Goal: Use online tool/utility: Use online tool/utility

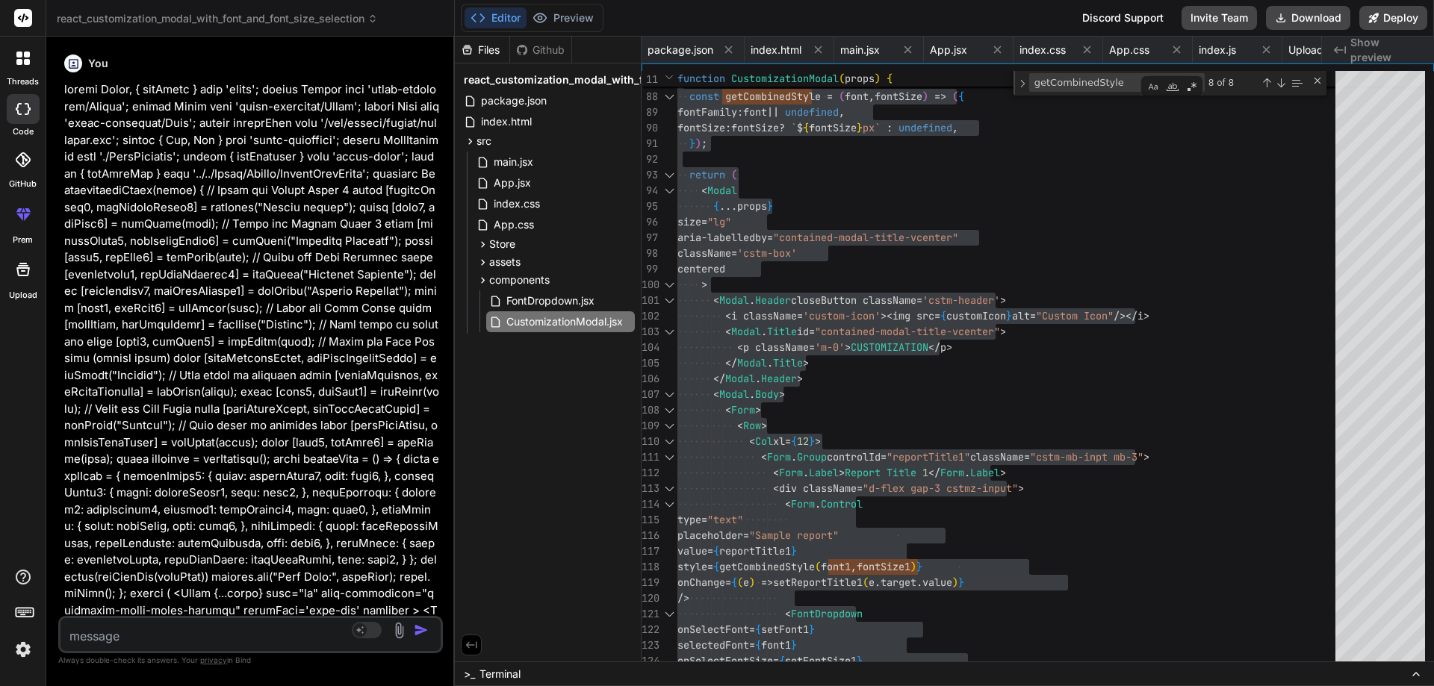
scroll to position [0, 226]
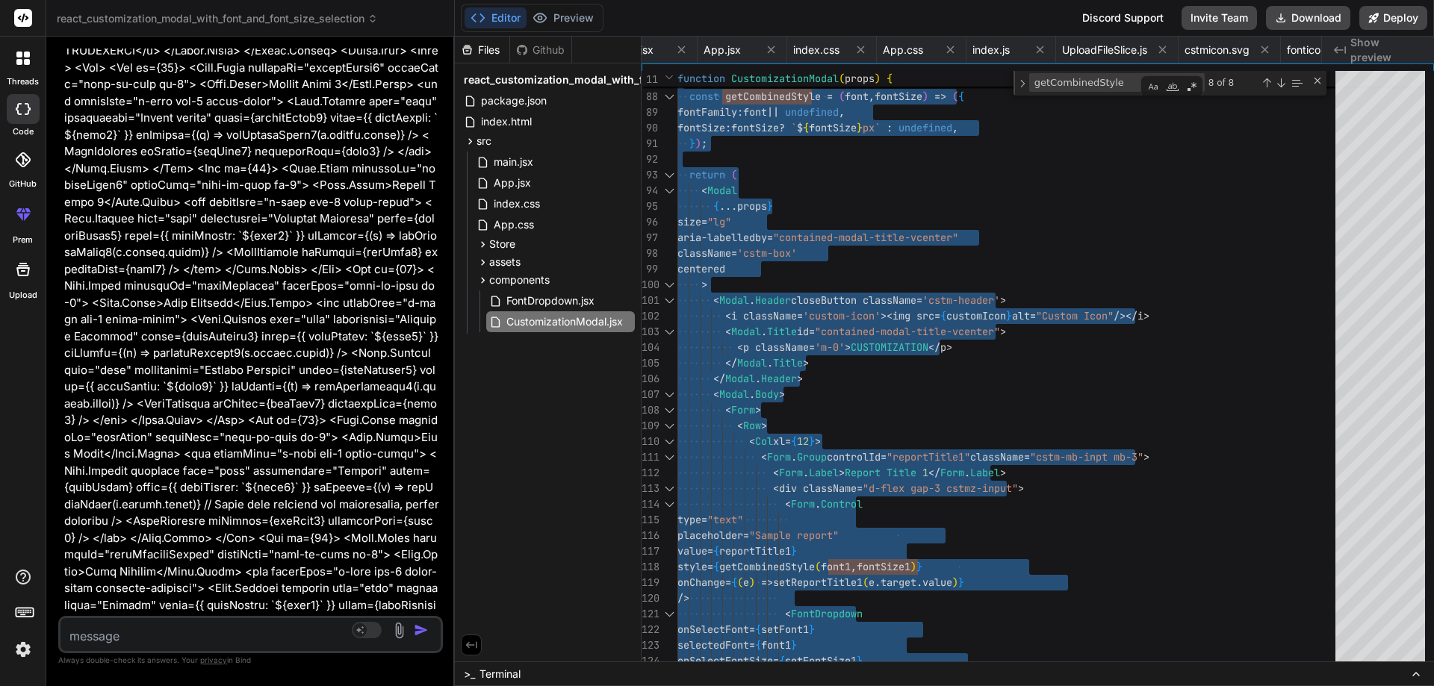
click at [228, 635] on textarea at bounding box center [218, 631] width 317 height 27
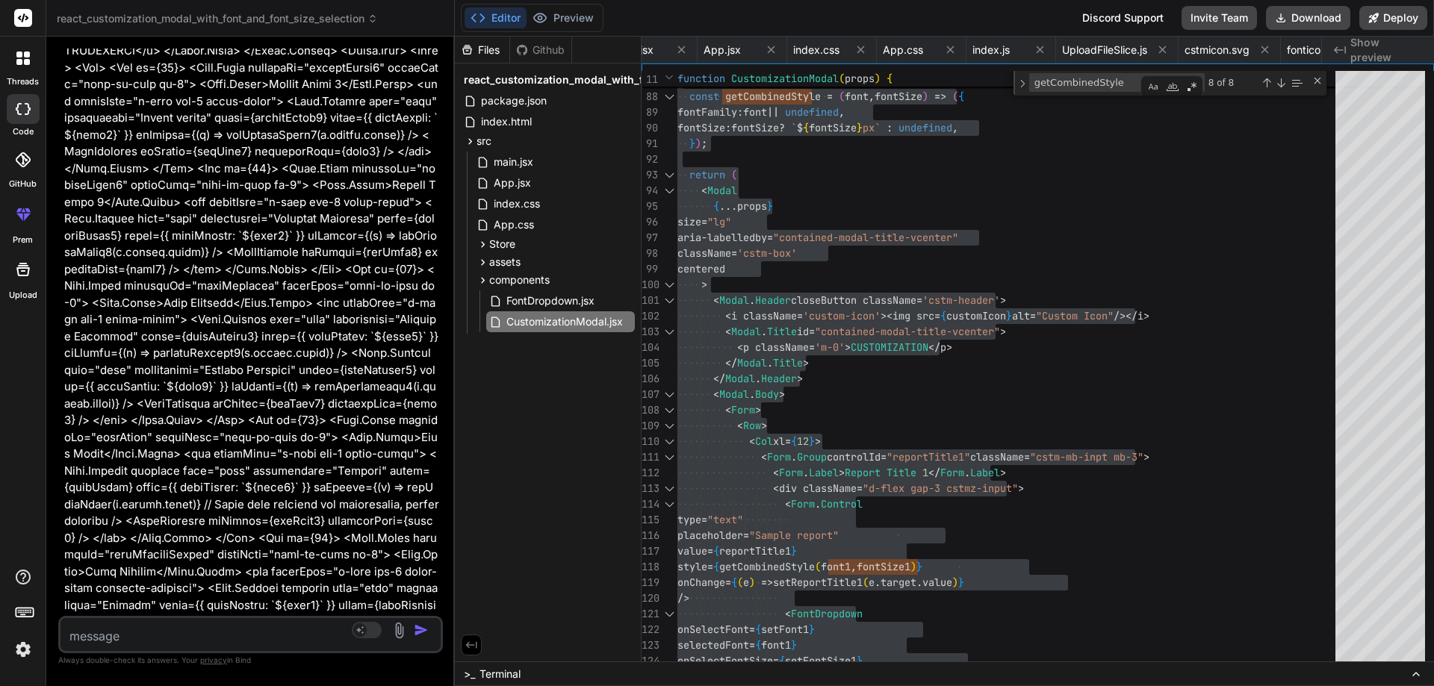
paste textarea "doc.setFontSize(18);"
type textarea "doc.setFontSize(18);"
type textarea "x"
type textarea "doc.setFontSize(18);"
type textarea "x"
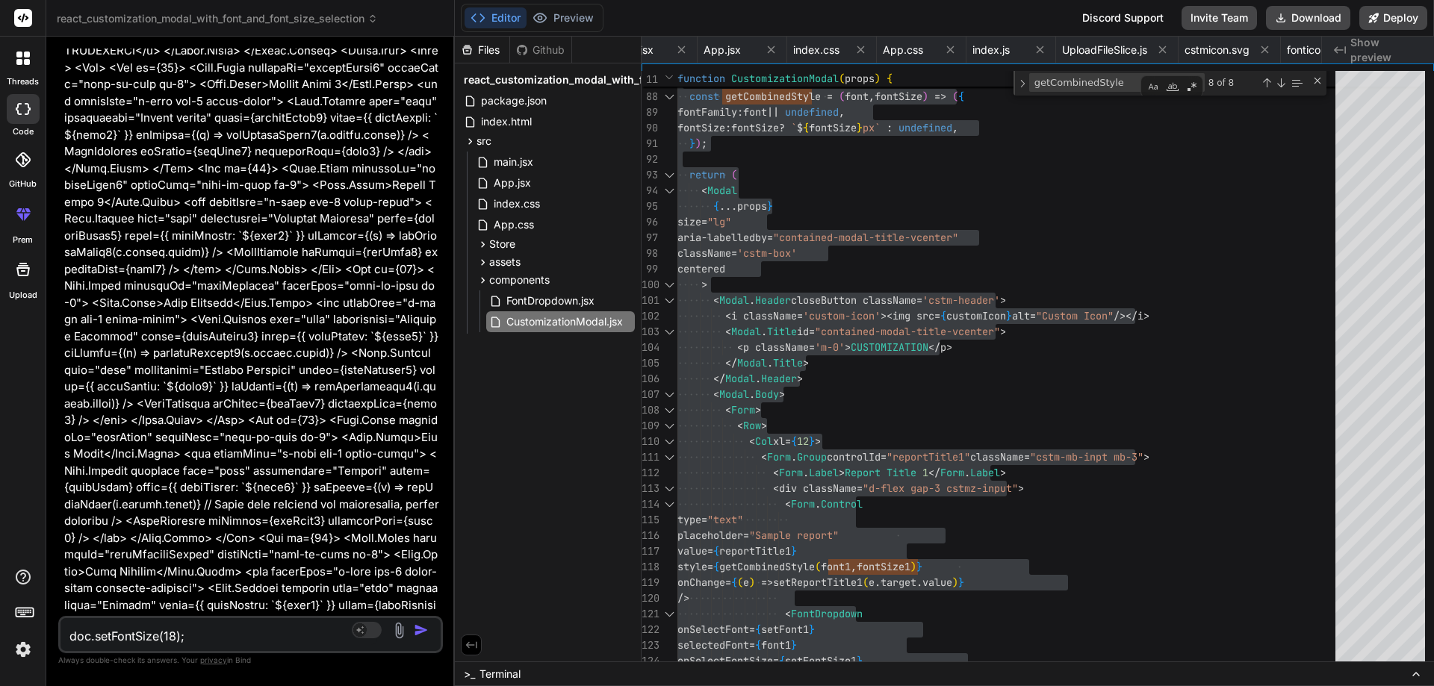
type textarea "doc.setFontSize(18); a"
type textarea "x"
type textarea "doc.setFontSize(18); ad"
type textarea "x"
type textarea "doc.setFontSize(18); add"
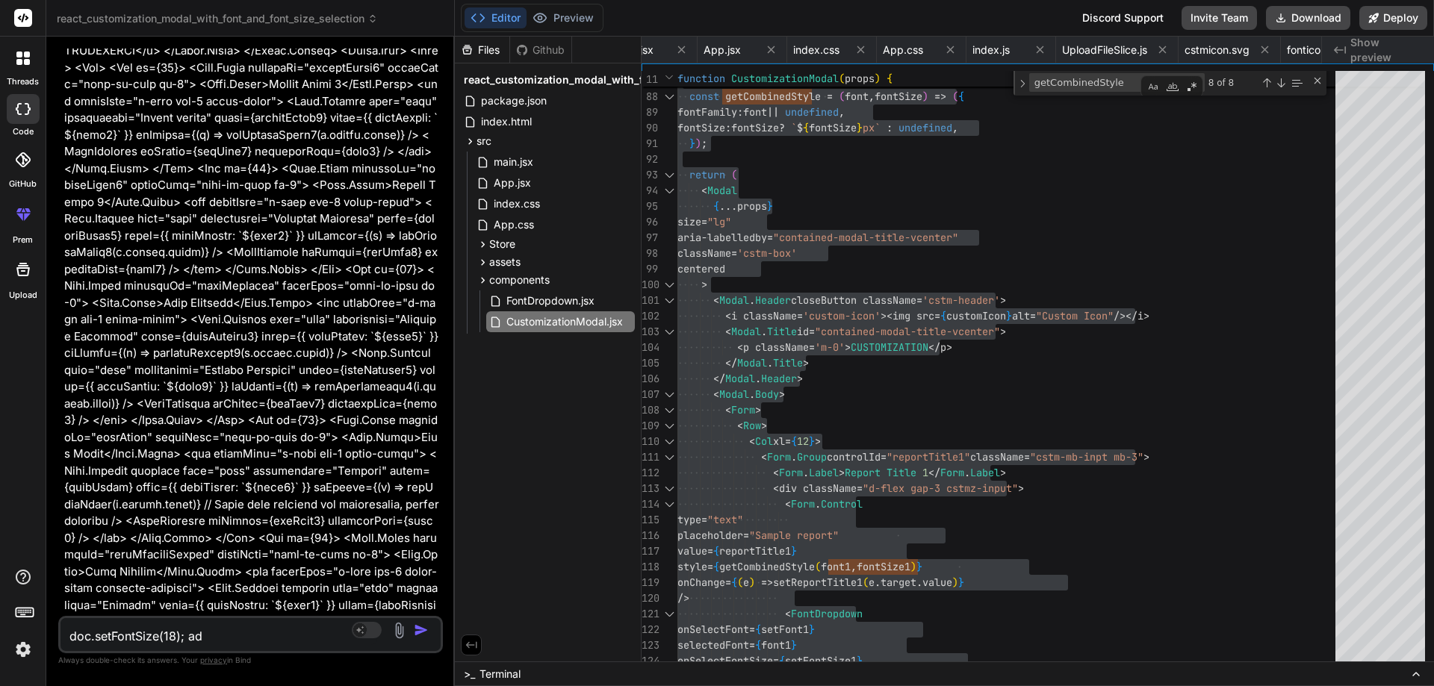
type textarea "x"
type textarea "doc.setFontSize(18); add"
type textarea "x"
type textarea "doc.setFontSize(18); add f"
type textarea "x"
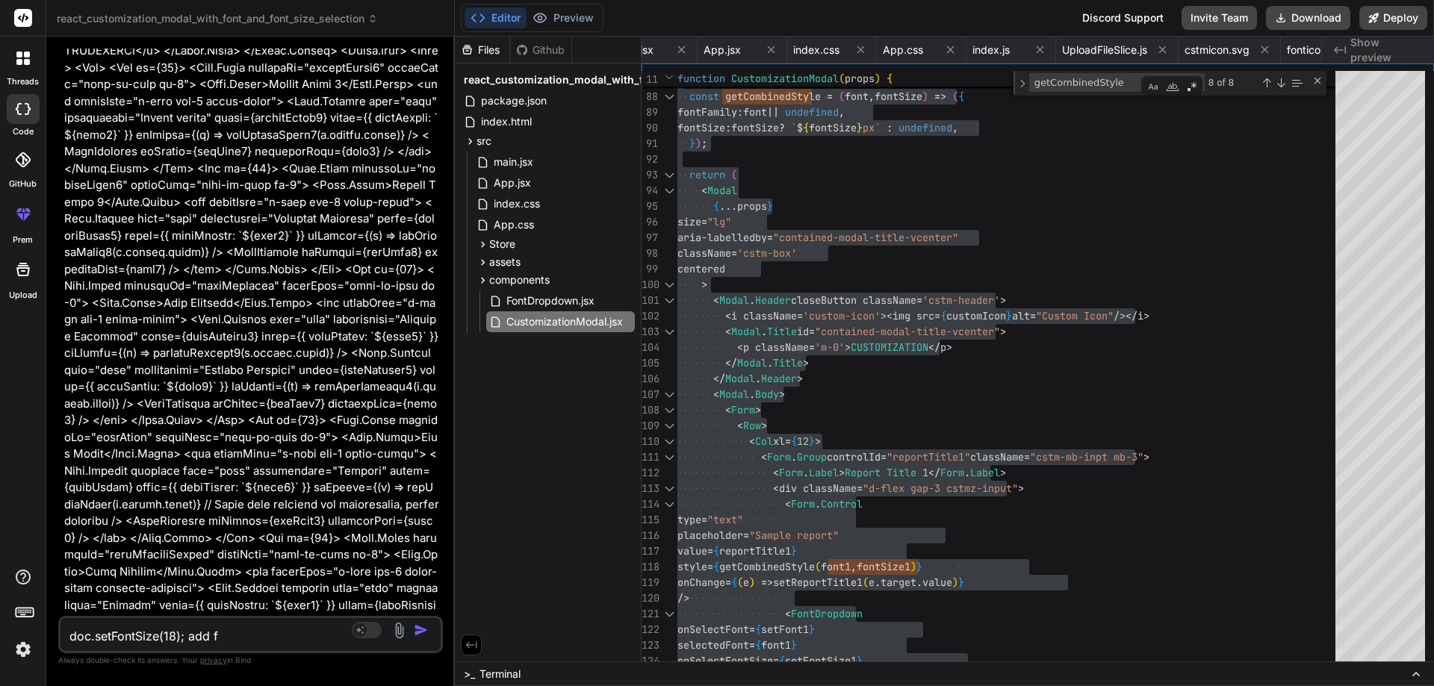
type textarea "doc.setFontSize(18); add fo"
type textarea "x"
type textarea "doc.setFontSize(18); add fon"
type textarea "x"
type textarea "doc.setFontSize(18); add font"
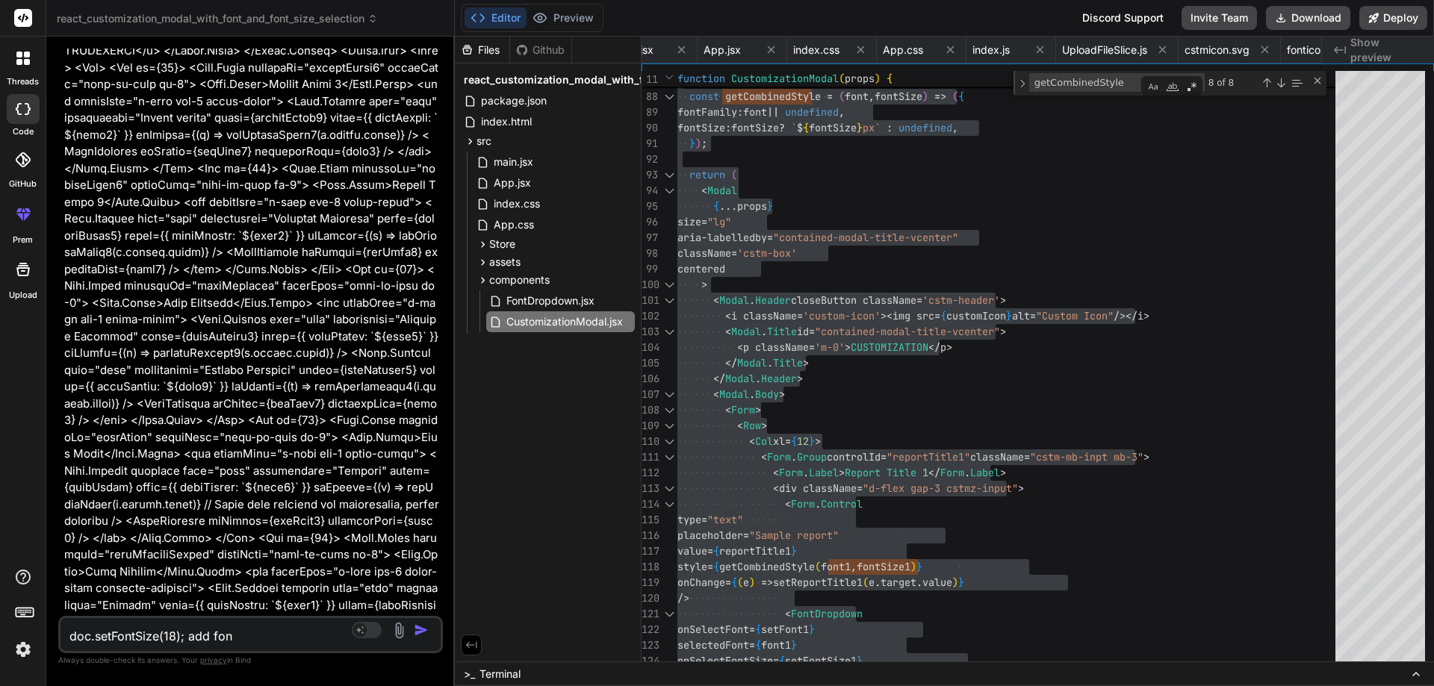
type textarea "x"
type textarea "doc.setFontSize(18); add font"
type textarea "x"
type textarea "doc.setFontSize(18); add font f"
type textarea "x"
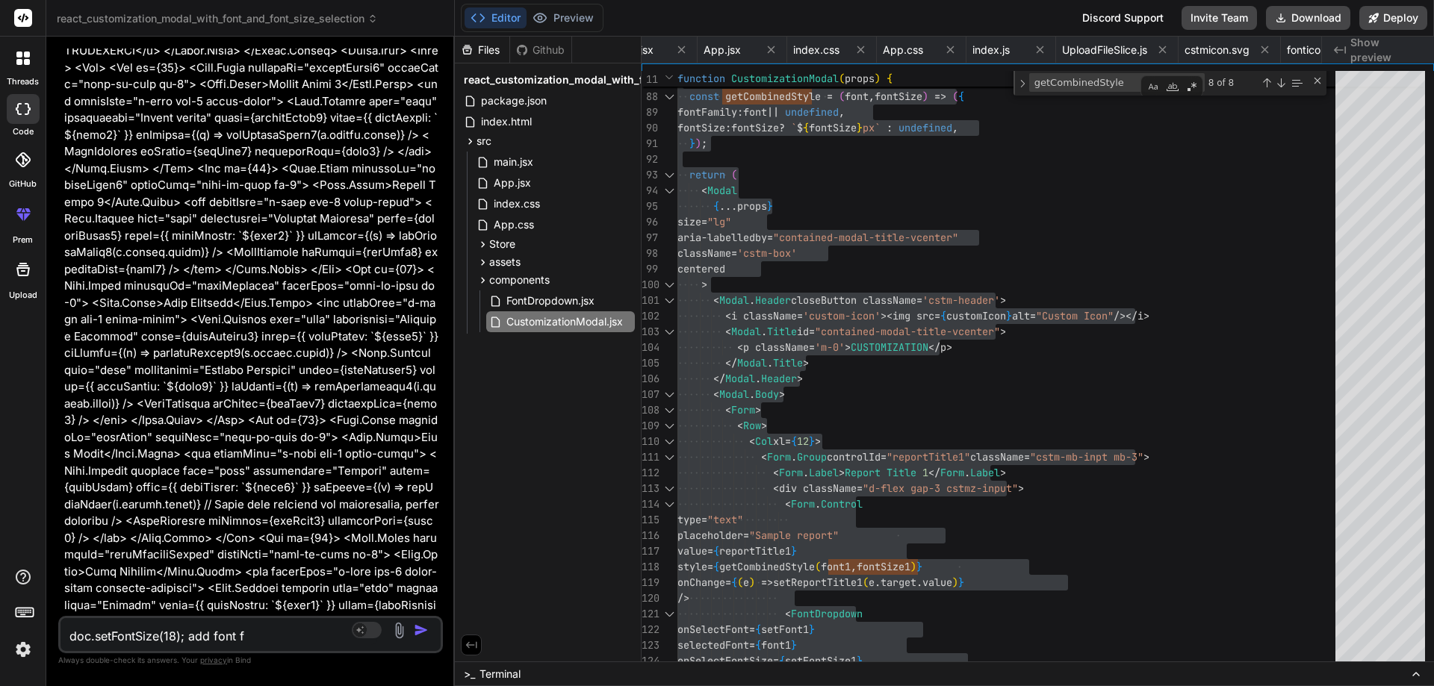
type textarea "doc.setFontSize(18); add font fa"
type textarea "x"
type textarea "doc.setFontSize(18); add font fam"
type textarea "x"
type textarea "doc.setFontSize(18); add font fami"
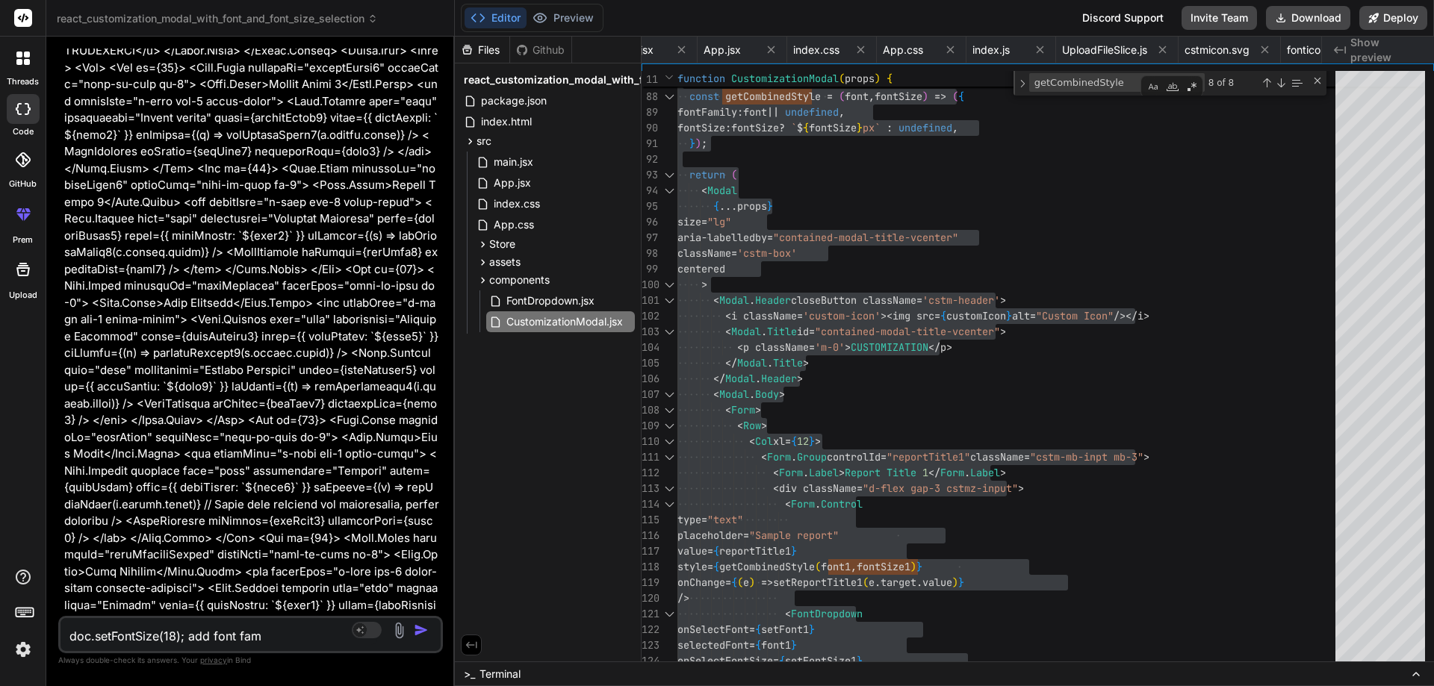
type textarea "x"
type textarea "doc.setFontSize(18); add font famil"
type textarea "x"
type textarea "doc.setFontSize(18); add font familt"
type textarea "x"
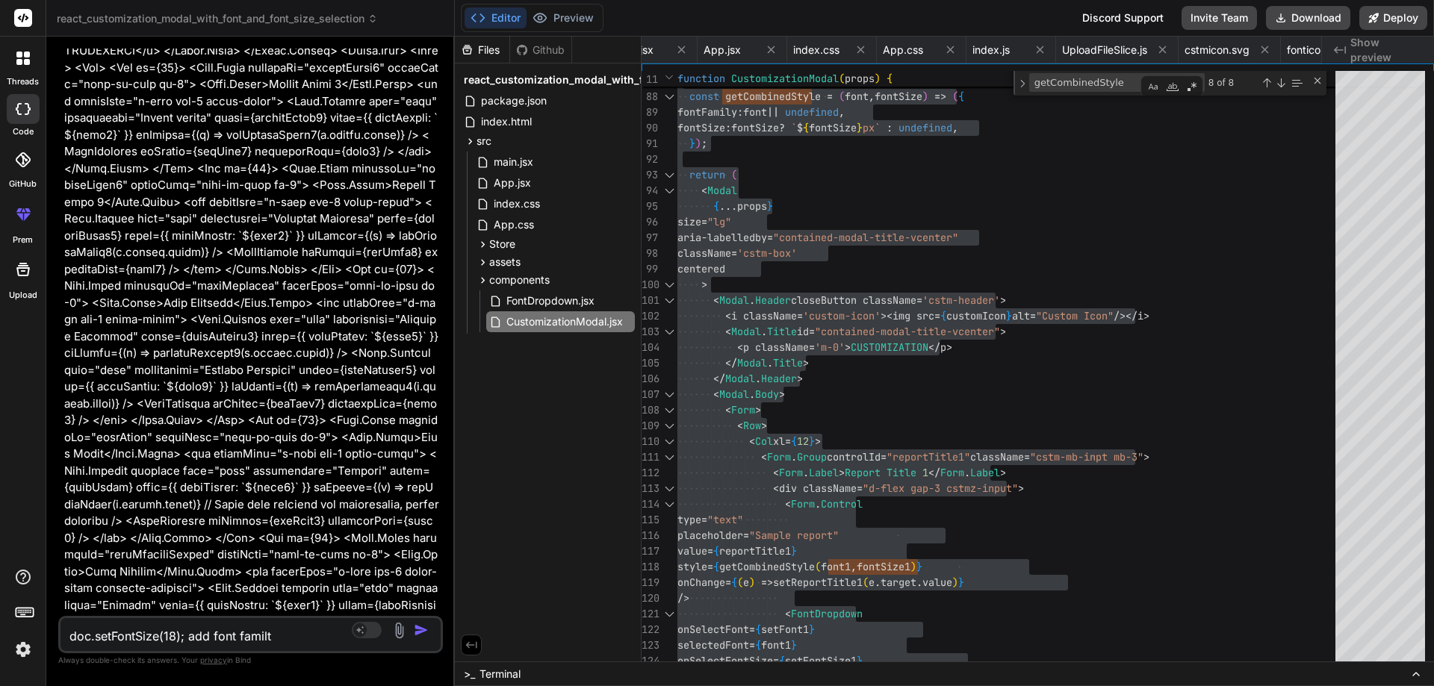
type textarea "doc.setFontSize(18); add font famil"
type textarea "x"
type textarea "doc.setFontSize(18); add font familyu"
type textarea "x"
type textarea "doc.setFontSize(18); add font family"
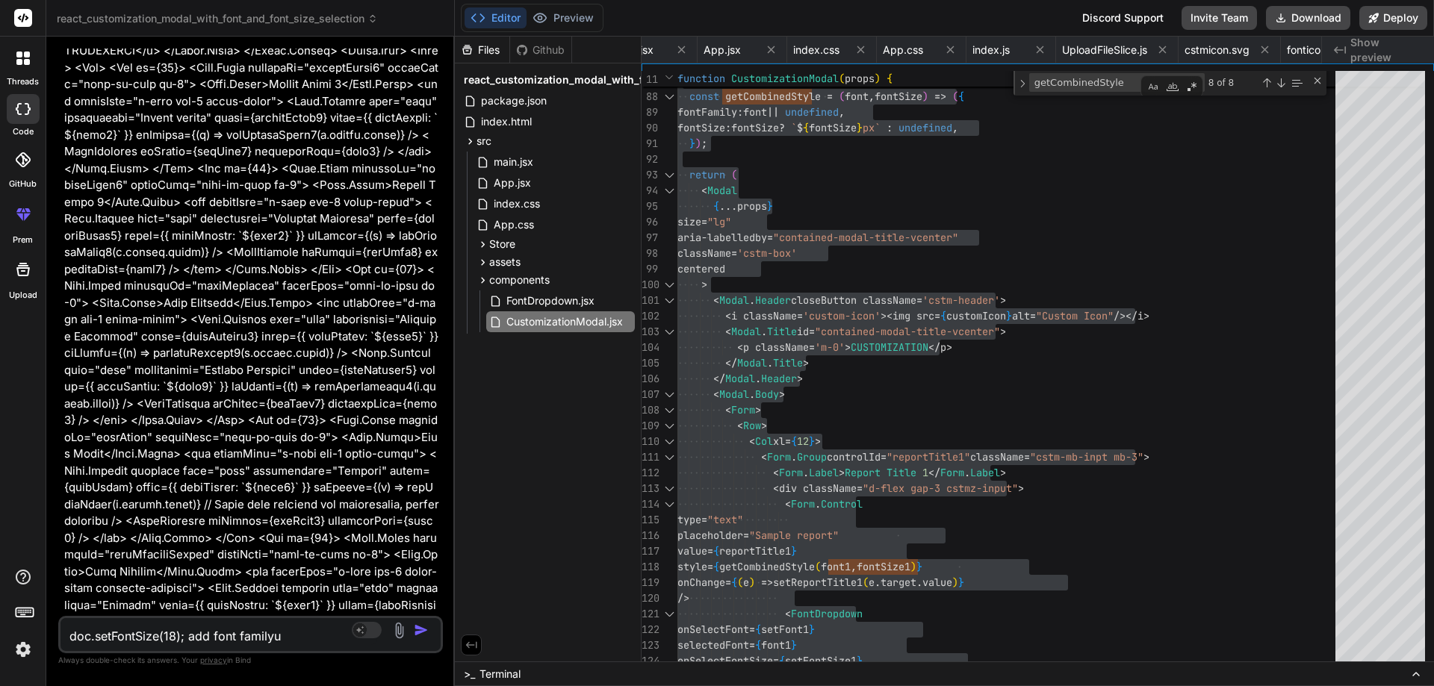
type textarea "x"
type textarea "doc.setFontSize(18); add font family"
type textarea "x"
type textarea "doc.setFontSize(18); add font family a"
type textarea "x"
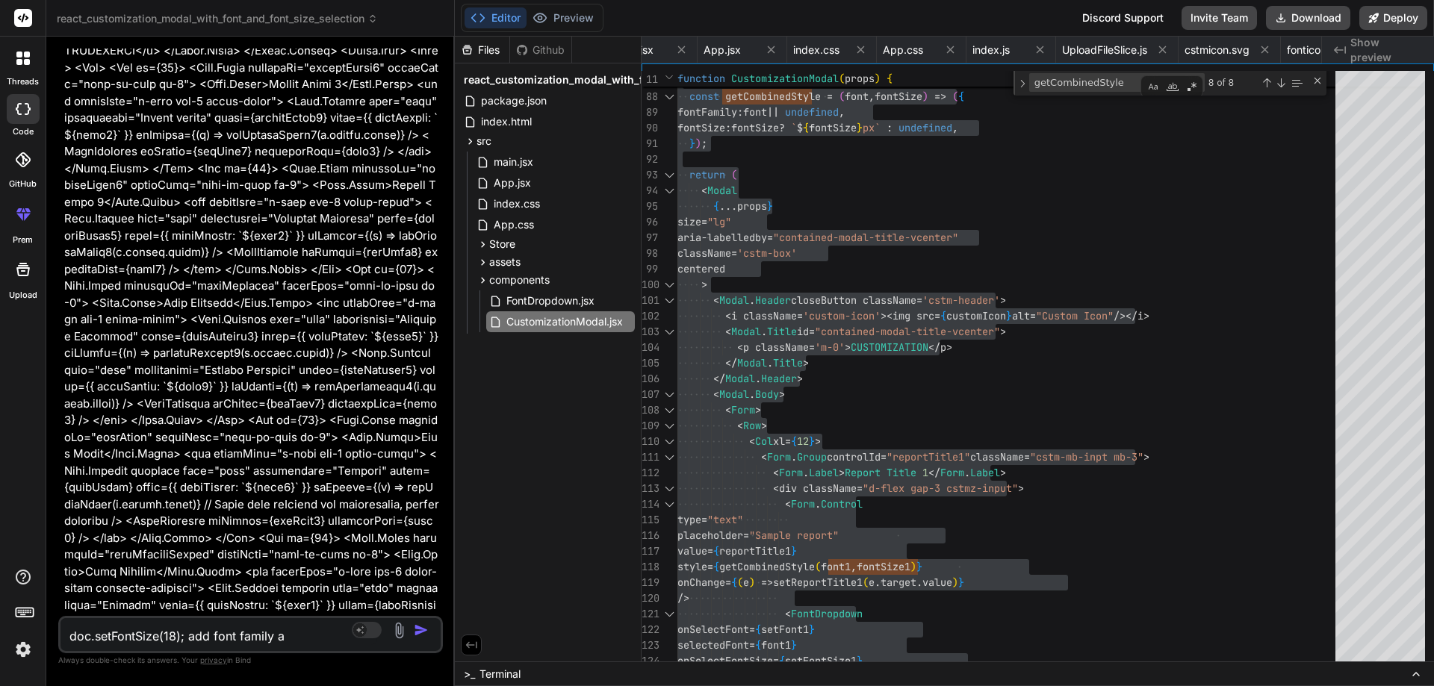
type textarea "doc.setFontSize(18); add font family al"
type textarea "x"
type textarea "doc.setFontSize(18); add font family als"
type textarea "x"
type textarea "doc.setFontSize(18); add font family also"
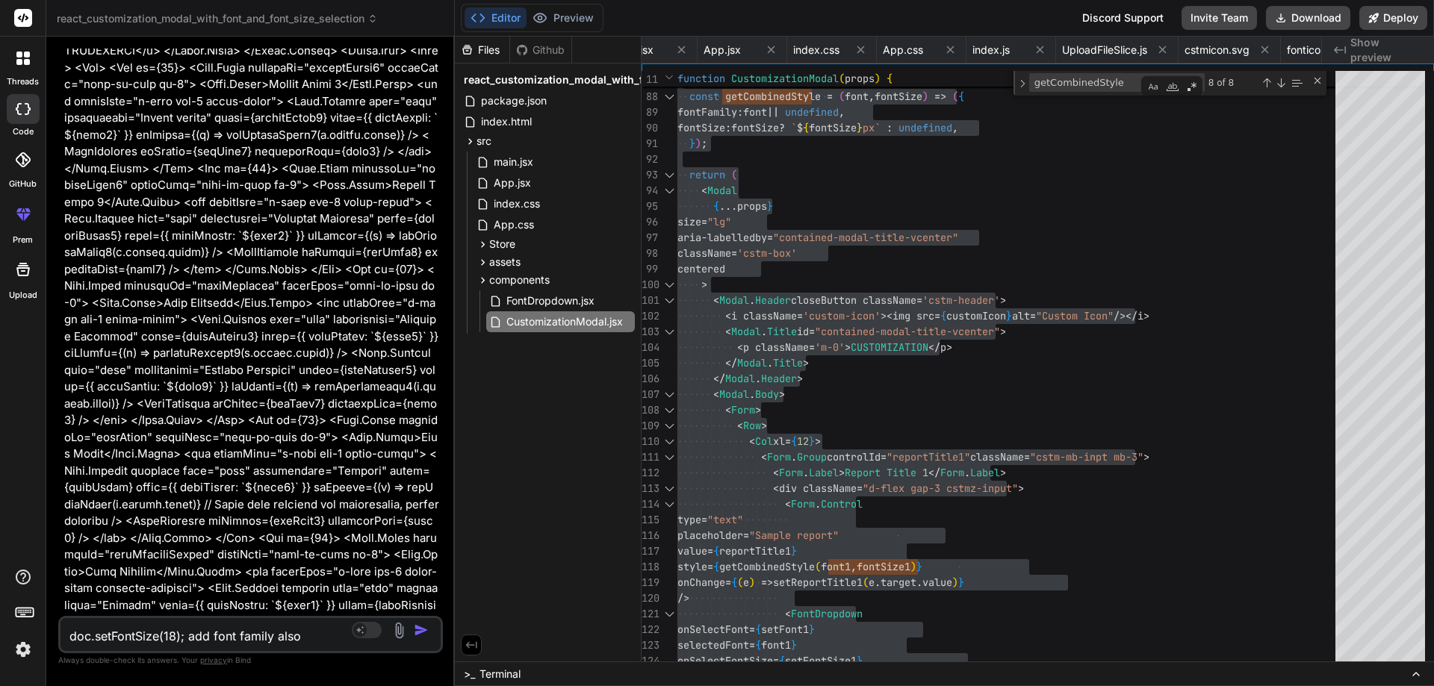
type textarea "x"
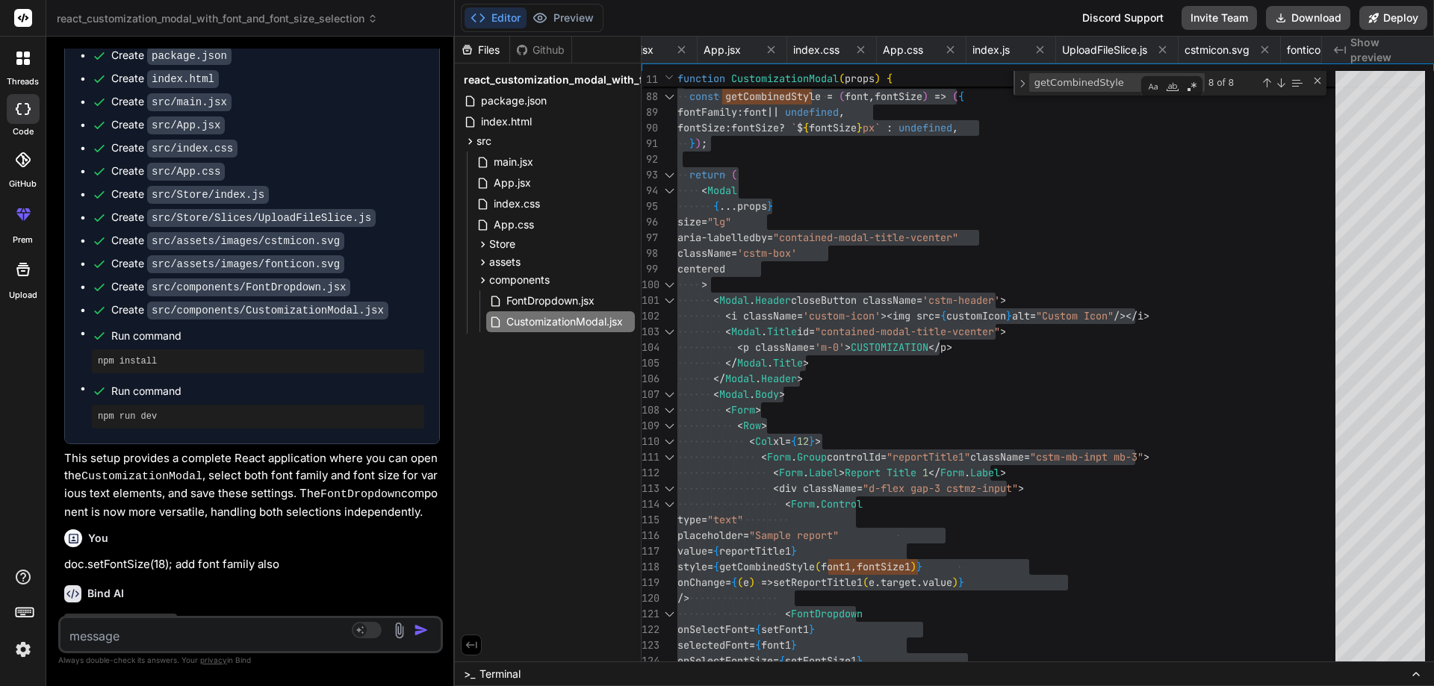
scroll to position [5337, 0]
type textarea "x"
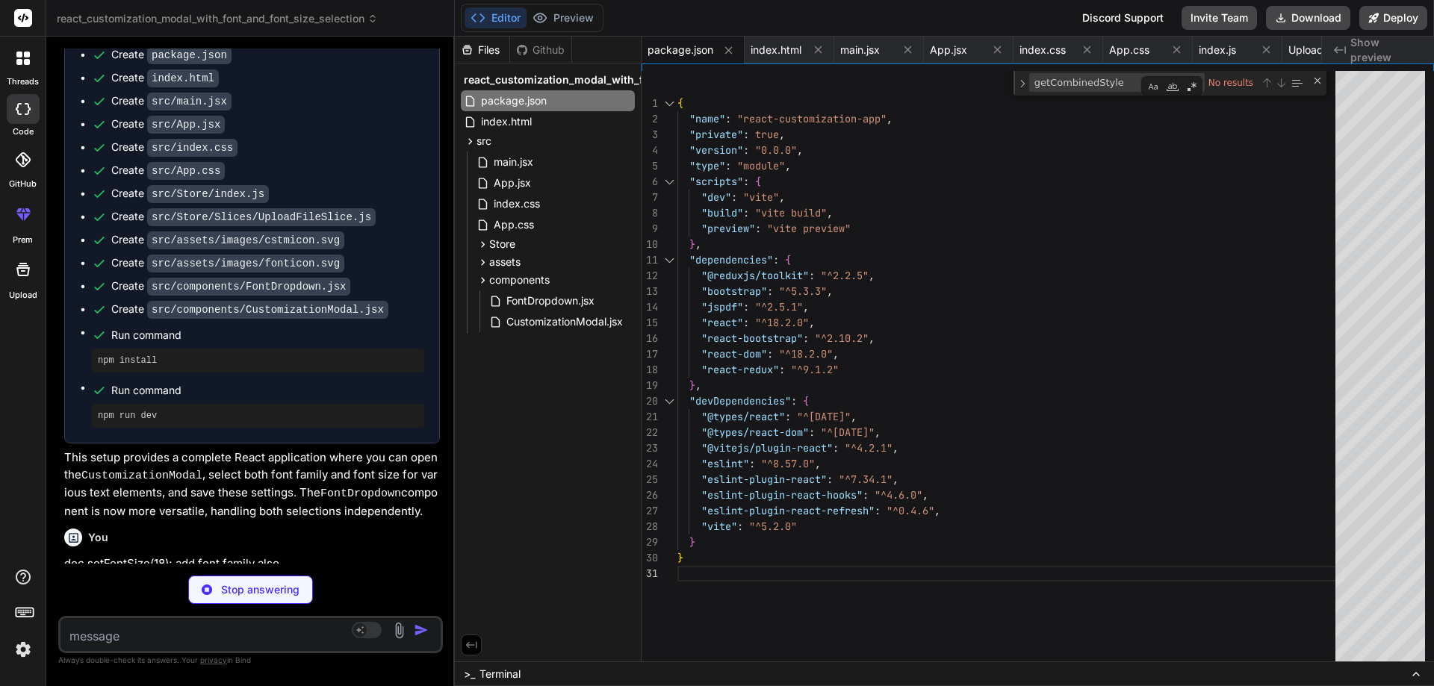
type textarea "x"
type textarea "</header> </div> ); } export default App;"
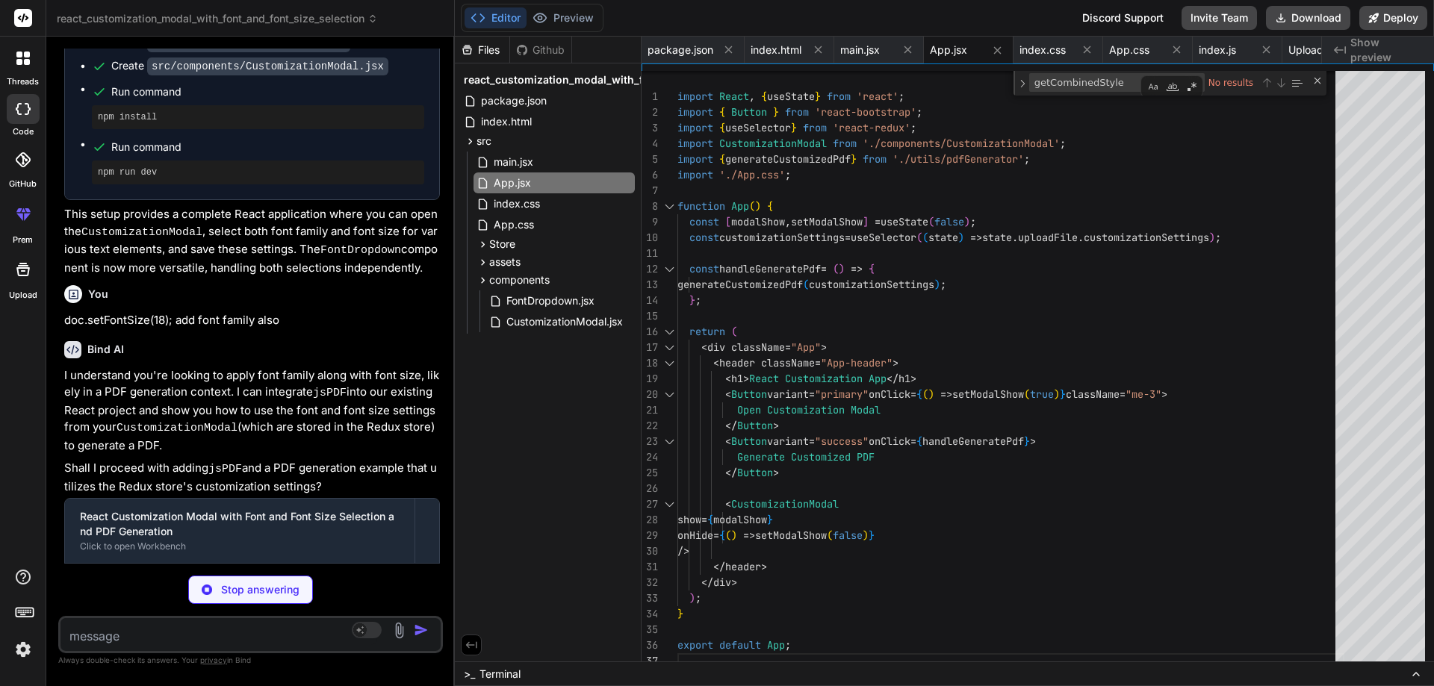
scroll to position [5607, 0]
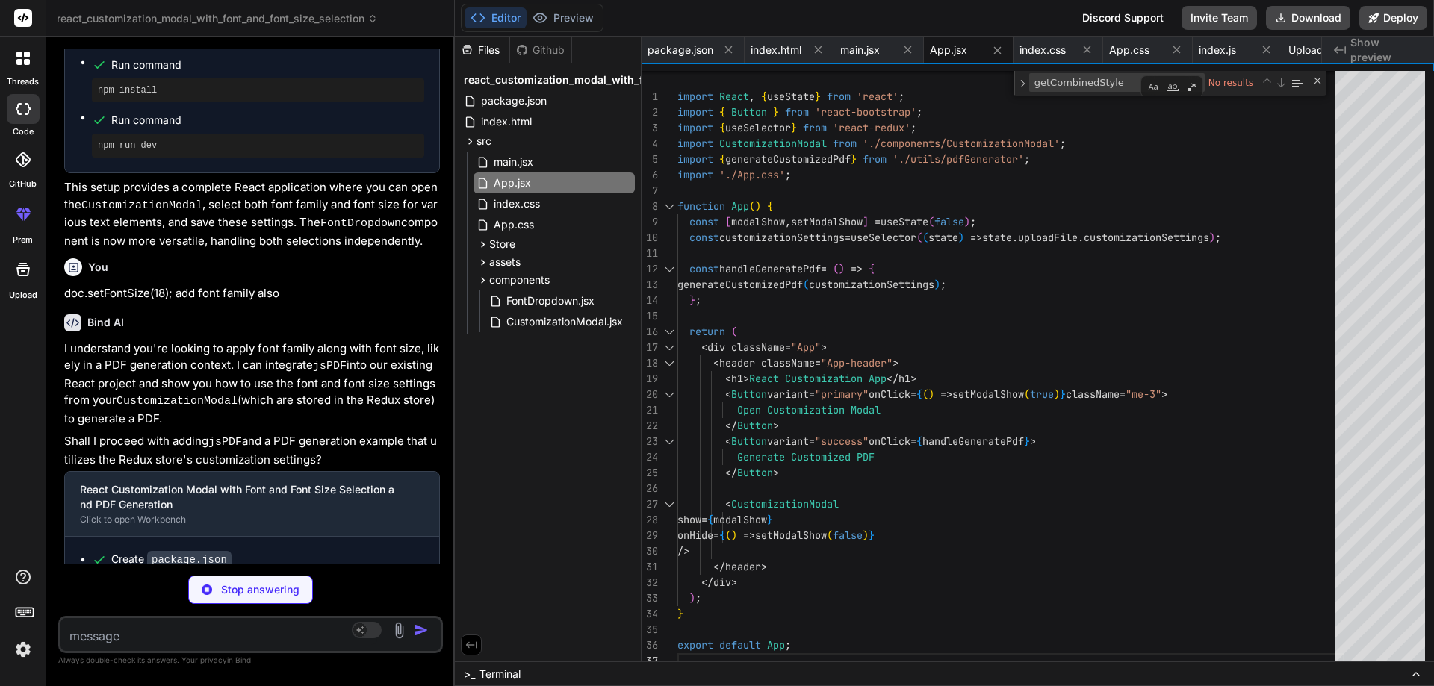
type textarea "x"
type textarea "`, 10, yOffset); yOffset += dataTasksFontSize / 2 + 10; [DOMAIN_NAME]('customiz…"
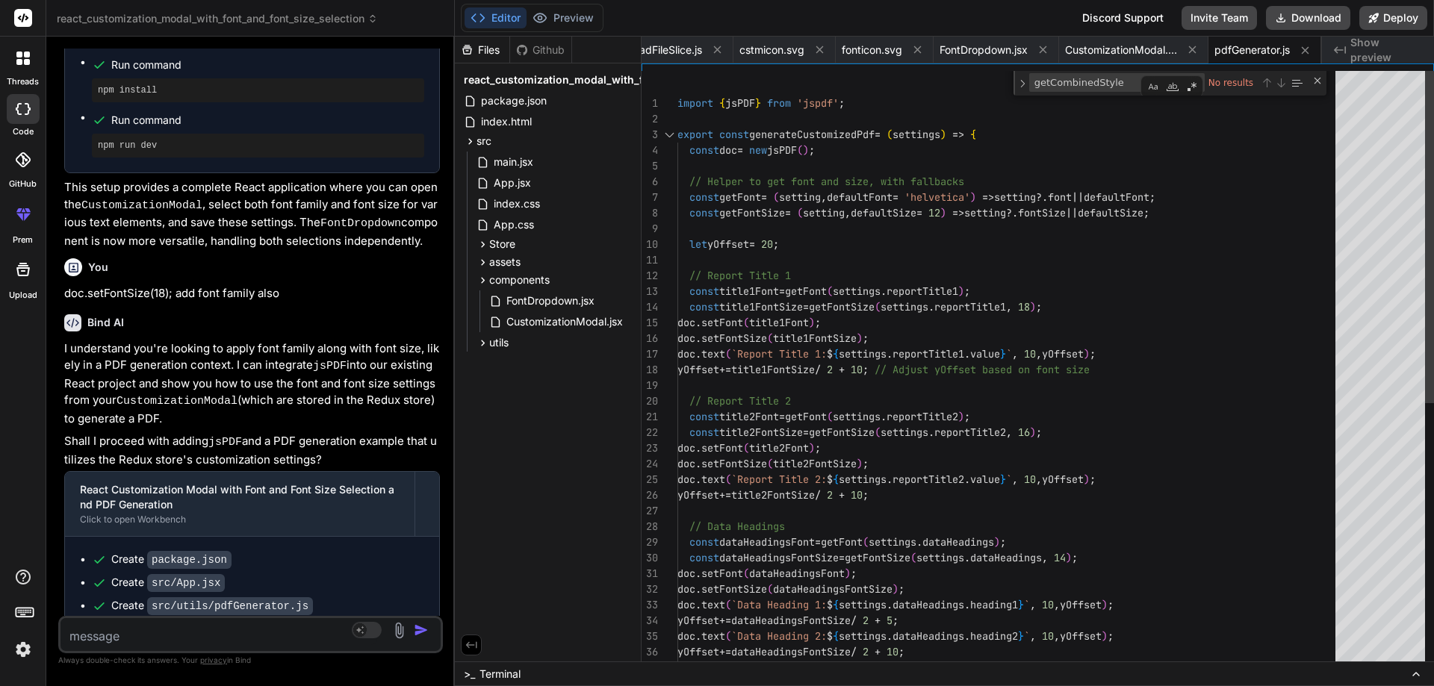
type textarea "x"
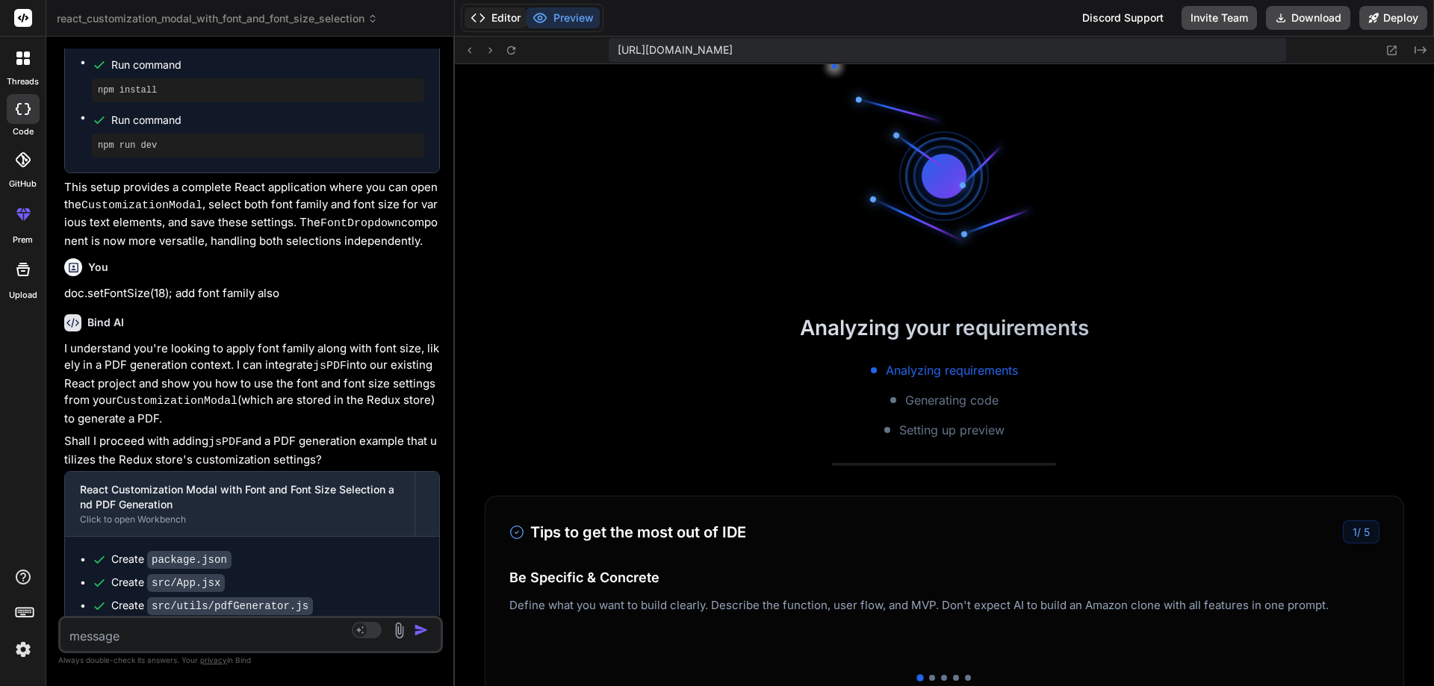
click at [500, 15] on button "Editor" at bounding box center [495, 17] width 62 height 21
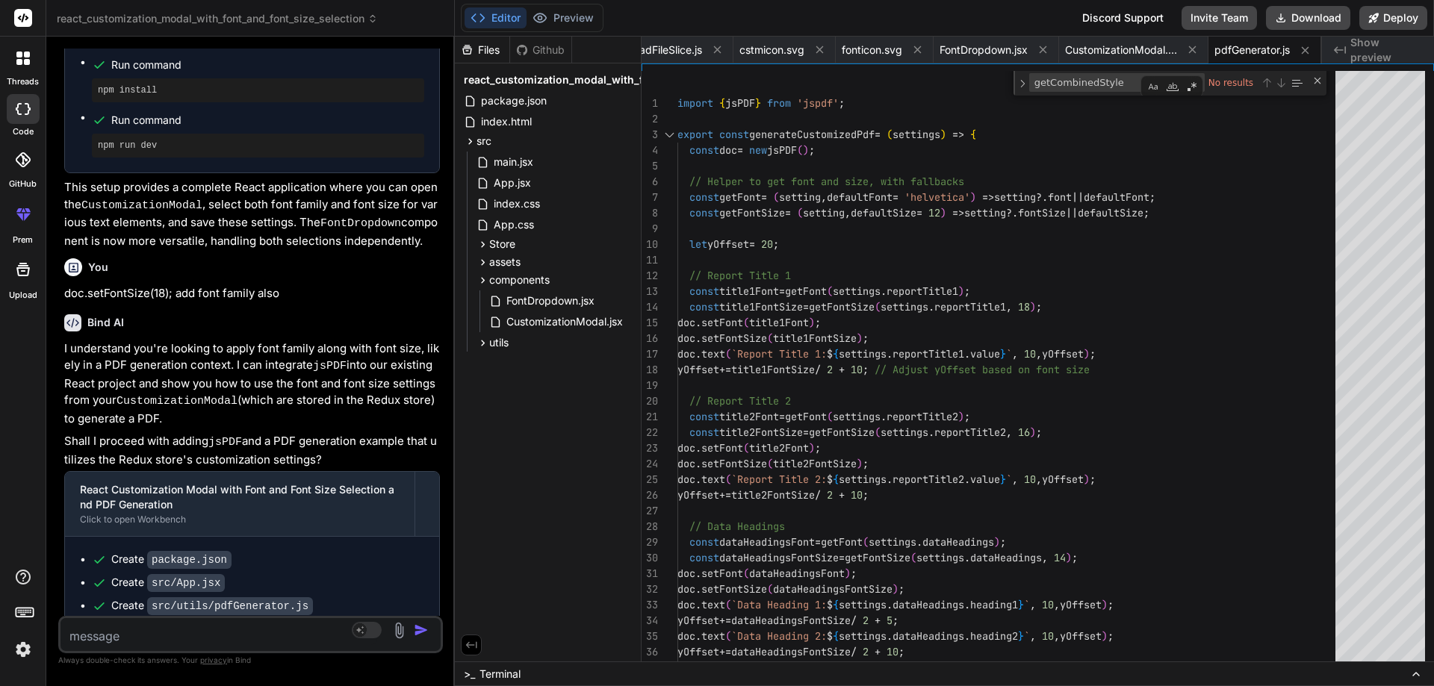
click at [116, 635] on textarea at bounding box center [218, 631] width 317 height 27
paste textarea "const downloadPDF = () => { const doc = new jsPDF("l", "mm", "a4"); // 'l' for …"
type textarea "const downloadPDF = () => { const doc = new jsPDF("l", "mm", "a4"); // 'l' for …"
type textarea "x"
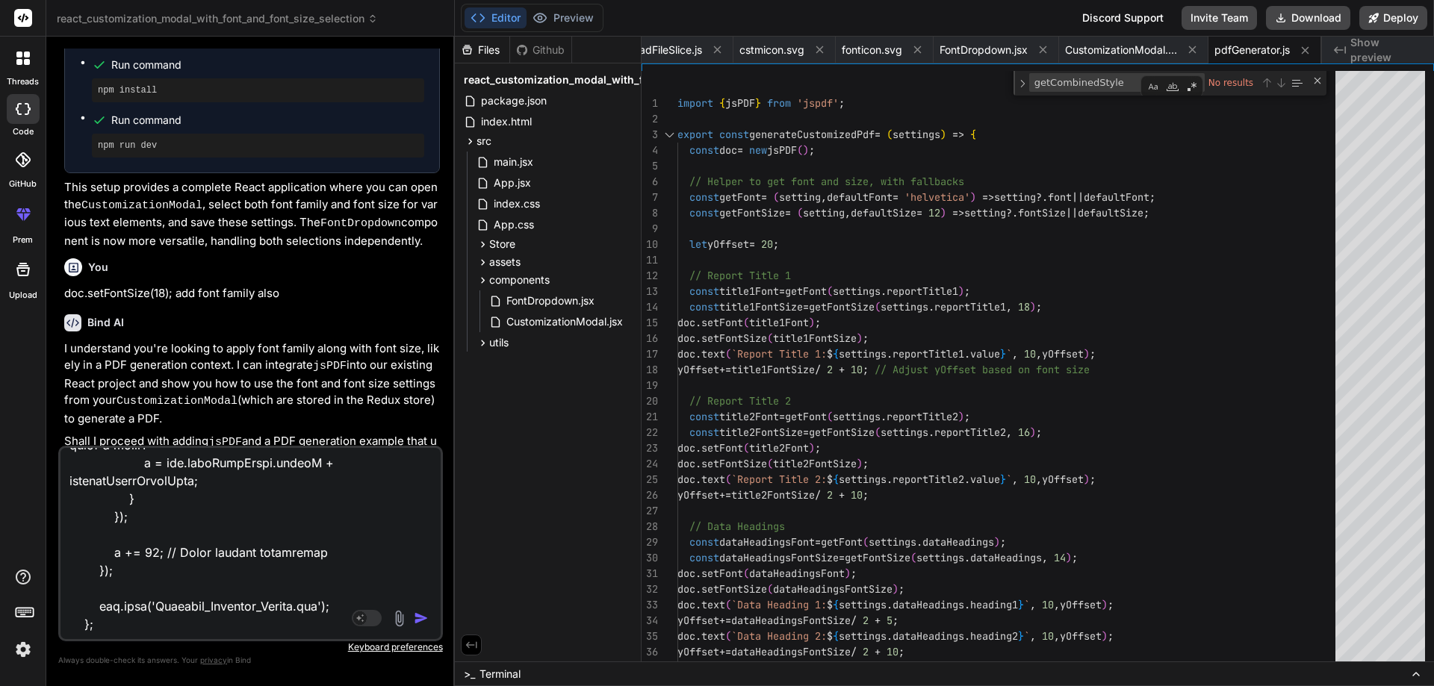
type textarea "x"
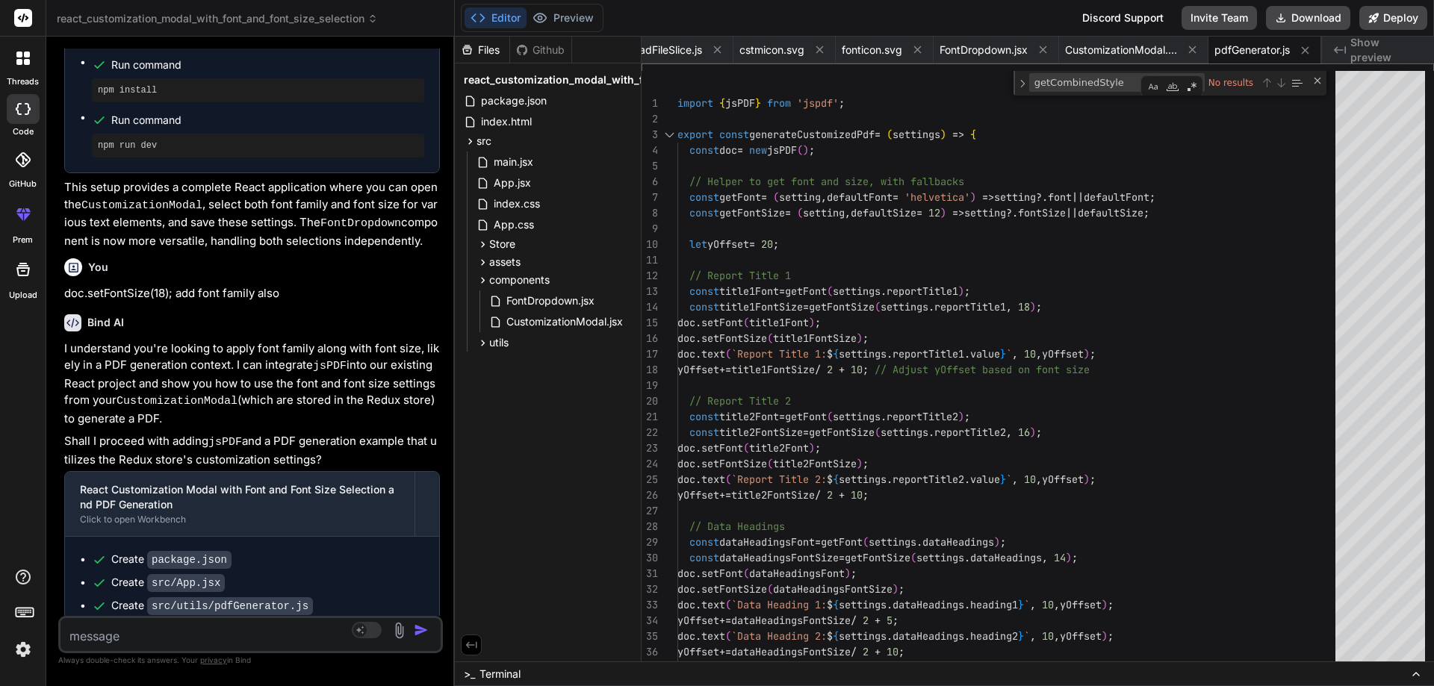
scroll to position [0, 0]
click at [753, 193] on div "const dataHeadingsFont = getFont ( settings . dataHeadings ) ; const dataHeadin…" at bounding box center [1010, 608] width 667 height 1075
click at [750, 198] on div "const dataHeadingsFont = getFont ( settings . dataHeadings ) ; const dataHeadin…" at bounding box center [1010, 608] width 667 height 1075
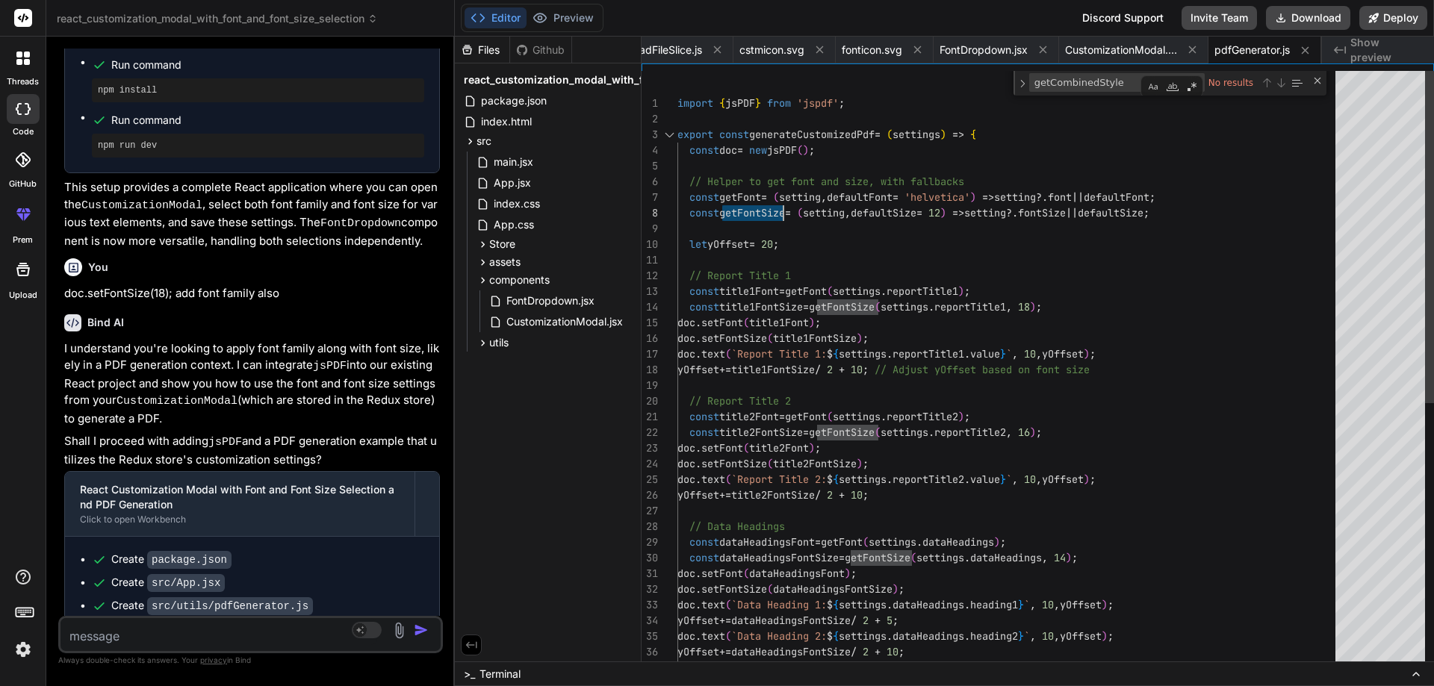
click at [763, 210] on div "const dataHeadingsFont = getFont ( settings . dataHeadings ) ; const dataHeadin…" at bounding box center [1010, 608] width 667 height 1075
click at [761, 192] on div "const dataHeadingsFont = getFont ( settings . dataHeadings ) ; const dataHeadin…" at bounding box center [1010, 608] width 667 height 1075
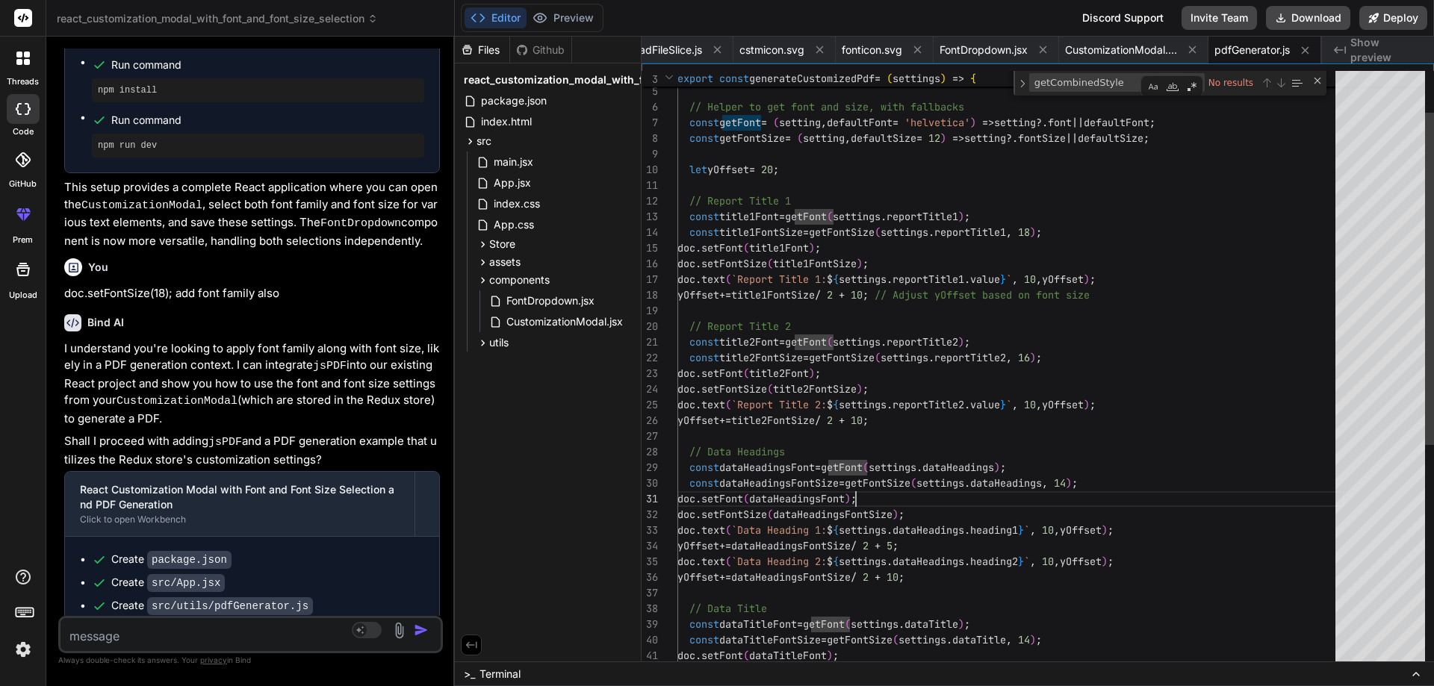
click at [907, 484] on div "const dataHeadingsFont = getFont ( settings . dataHeadings ) ; const dataHeadin…" at bounding box center [1010, 533] width 667 height 1075
drag, startPoint x: 868, startPoint y: 482, endPoint x: 929, endPoint y: 482, distance: 60.5
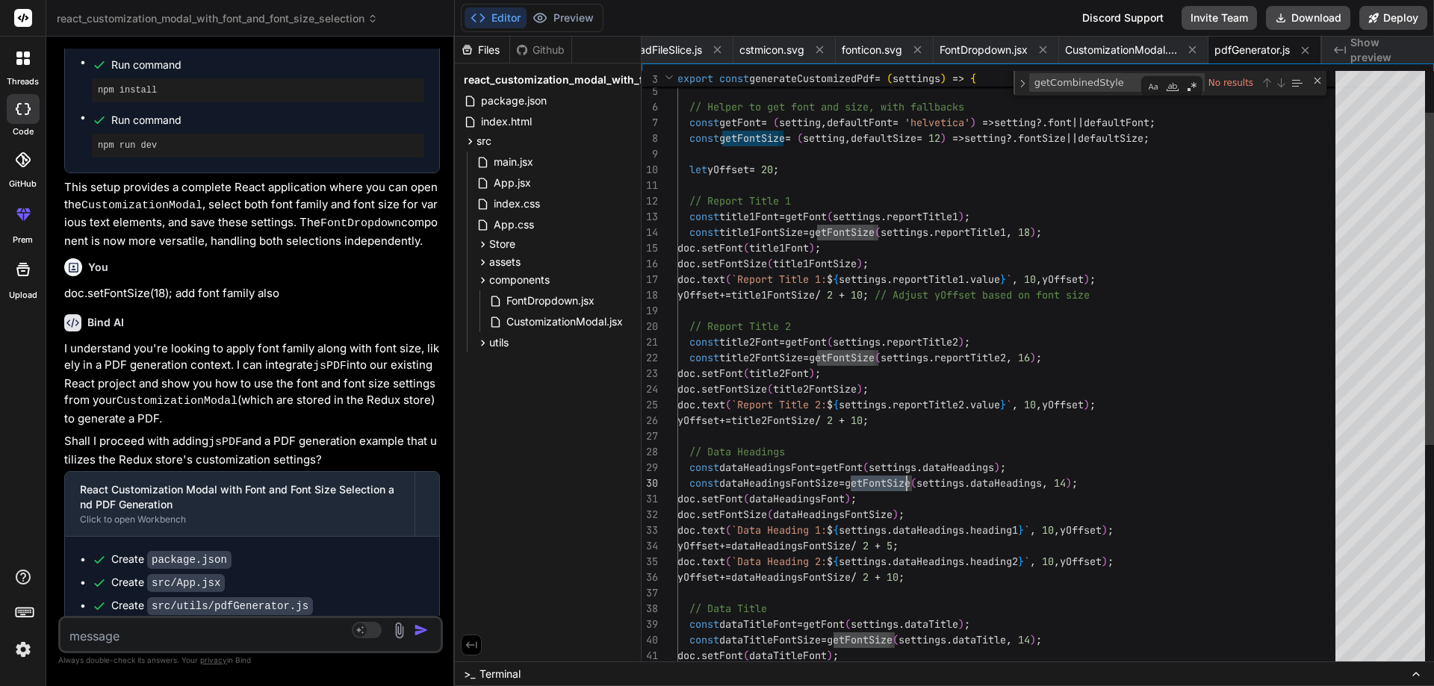
click at [929, 482] on div "const dataHeadingsFont = getFont ( settings . dataHeadings ) ; const dataHeadin…" at bounding box center [1010, 533] width 667 height 1075
click at [783, 363] on div "const dataHeadingsFont = getFont ( settings . dataHeadings ) ; const dataHeadin…" at bounding box center [1010, 533] width 667 height 1075
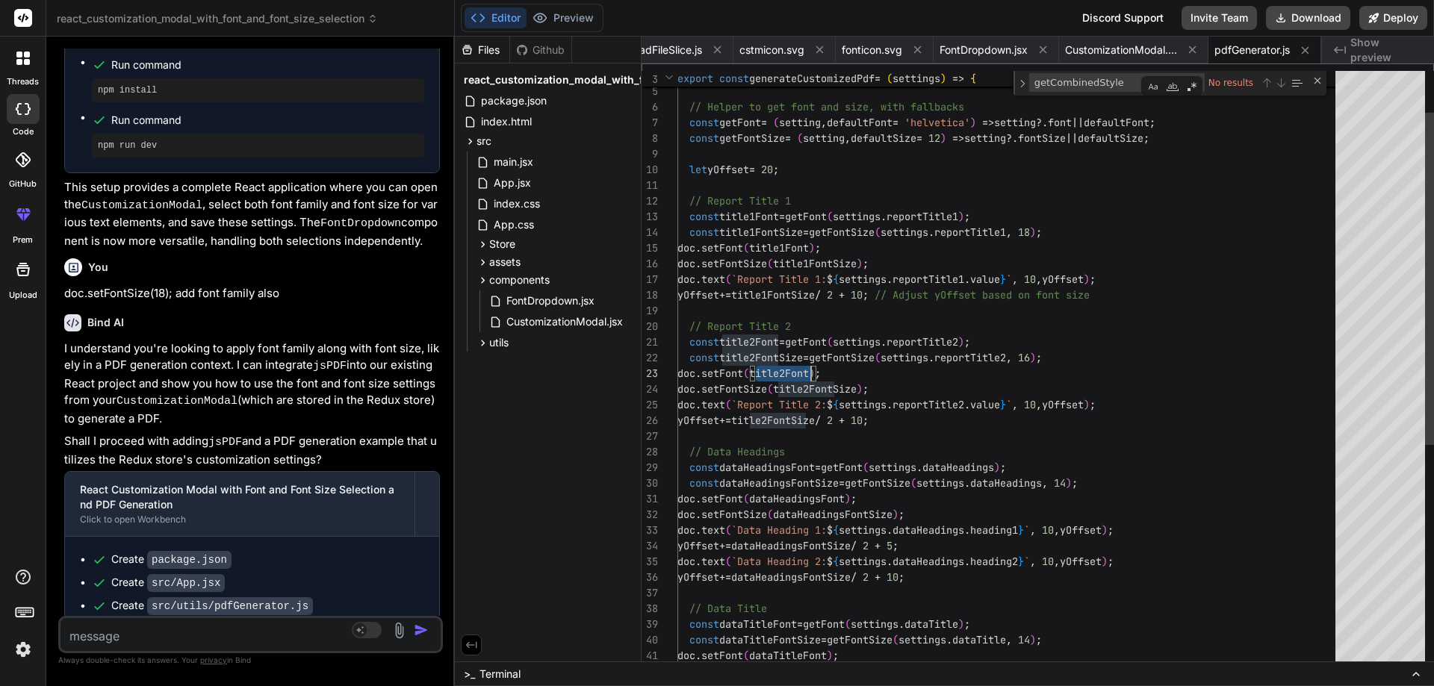
click at [783, 363] on div "const dataHeadingsFont = getFont ( settings . dataHeadings ) ; const dataHeadin…" at bounding box center [1010, 533] width 667 height 1075
click at [793, 356] on div "const dataHeadingsFont = getFont ( settings . dataHeadings ) ; const dataHeadin…" at bounding box center [1010, 533] width 667 height 1075
click at [858, 379] on div "const dataHeadingsFont = getFont ( settings . dataHeadings ) ; const dataHeadin…" at bounding box center [1010, 533] width 667 height 1075
click at [843, 388] on div "const dataHeadingsFont = getFont ( settings . dataHeadings ) ; const dataHeadin…" at bounding box center [1010, 533] width 667 height 1075
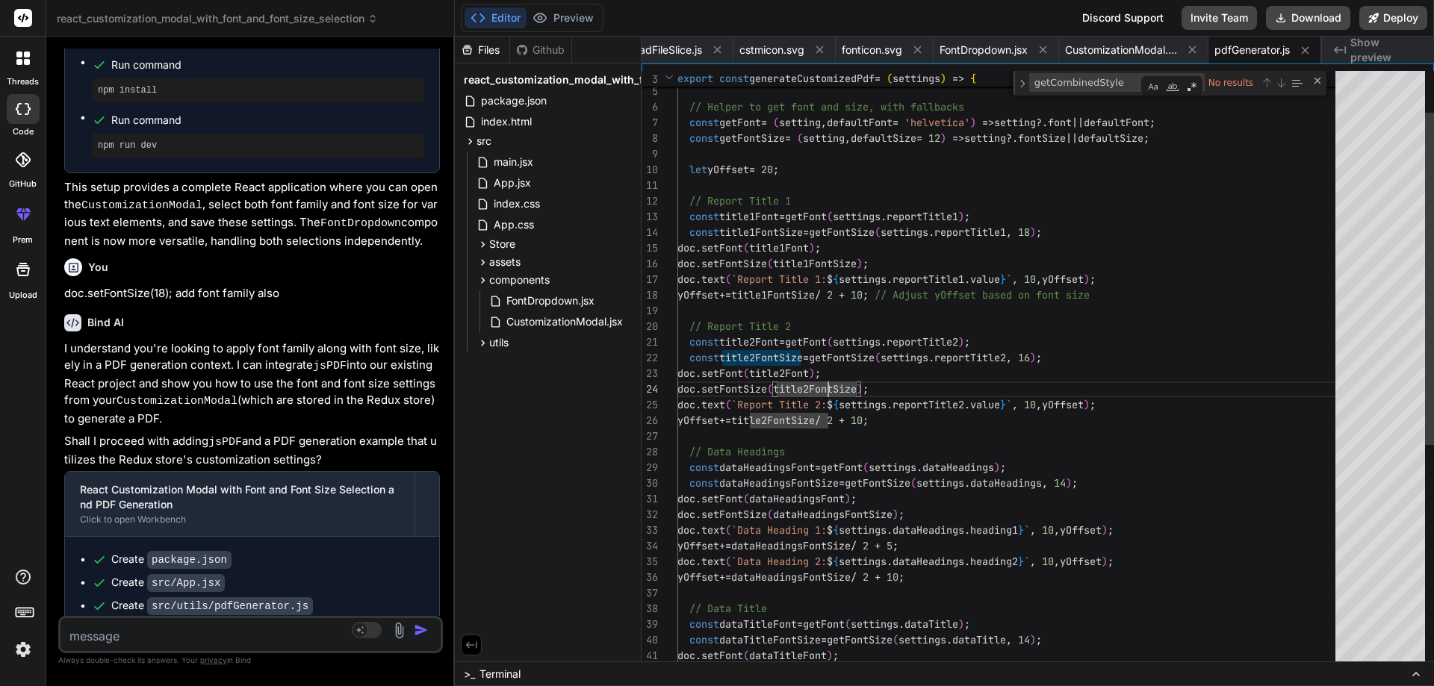
click at [843, 388] on div "const dataHeadingsFont = getFont ( settings . dataHeadings ) ; const dataHeadin…" at bounding box center [1010, 533] width 667 height 1075
drag, startPoint x: 995, startPoint y: 120, endPoint x: 947, endPoint y: 119, distance: 47.8
click at [947, 119] on div "const dataHeadingsFont = getFont ( settings . dataHeadings ) ; const dataHeadin…" at bounding box center [1010, 533] width 667 height 1075
click at [978, 119] on div "const dataHeadingsFont = getFont ( settings . dataHeadings ) ; const dataHeadin…" at bounding box center [1010, 533] width 667 height 1075
click at [938, 123] on div "const dataHeadingsFont = getFont ( settings . dataHeadings ) ; const dataHeadin…" at bounding box center [1010, 533] width 667 height 1075
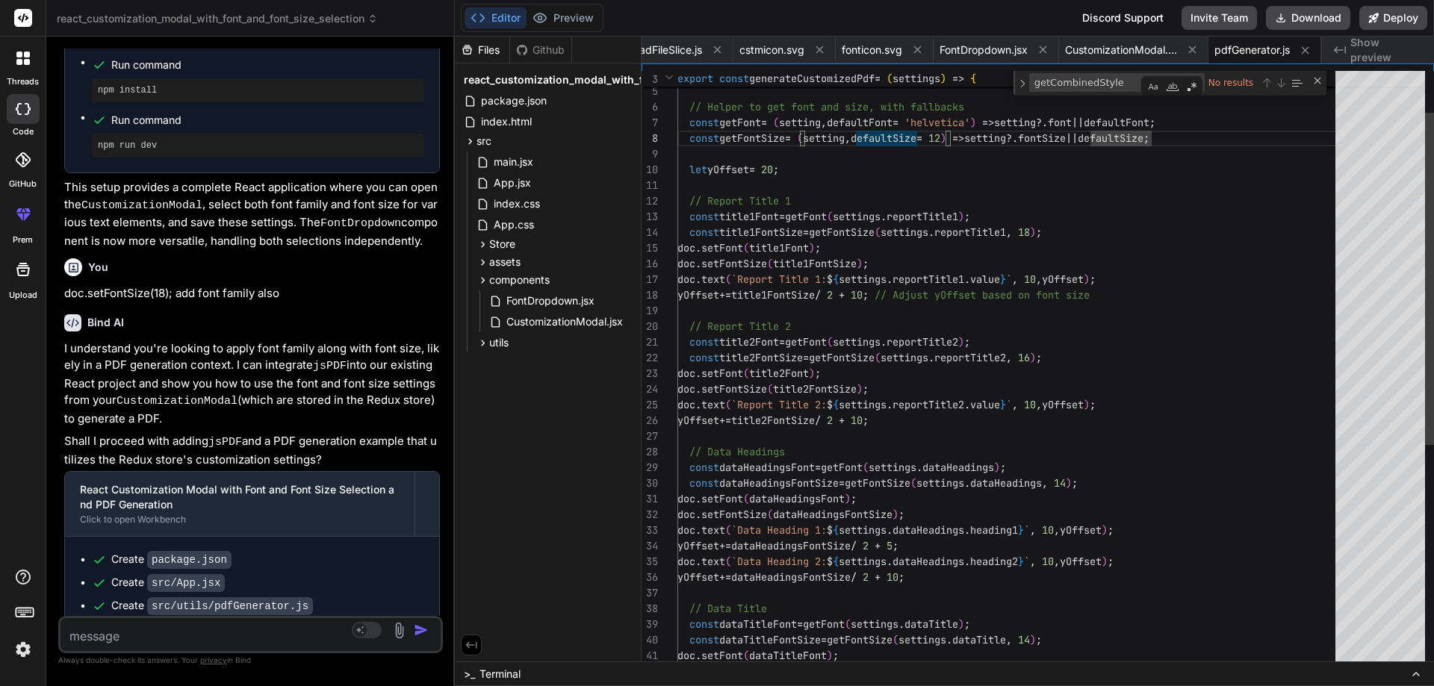
click at [986, 172] on div "const dataHeadingsFont = getFont ( settings . dataHeadings ) ; const dataHeadin…" at bounding box center [1010, 533] width 667 height 1075
click at [942, 123] on div "const dataHeadingsFont = getFont ( settings . dataHeadings ) ; const dataHeadin…" at bounding box center [1010, 533] width 667 height 1075
click at [940, 121] on div "const dataHeadingsFont = getFont ( settings . dataHeadings ) ; const dataHeadin…" at bounding box center [1010, 533] width 667 height 1075
type textarea "const title2Font = getFont(settings.reportTitle2); const title2FontSize = getFo…"
click at [760, 392] on div "const dataHeadingsFont = getFont ( settings . dataHeadings ) ; const dataHeadin…" at bounding box center [1010, 533] width 667 height 1075
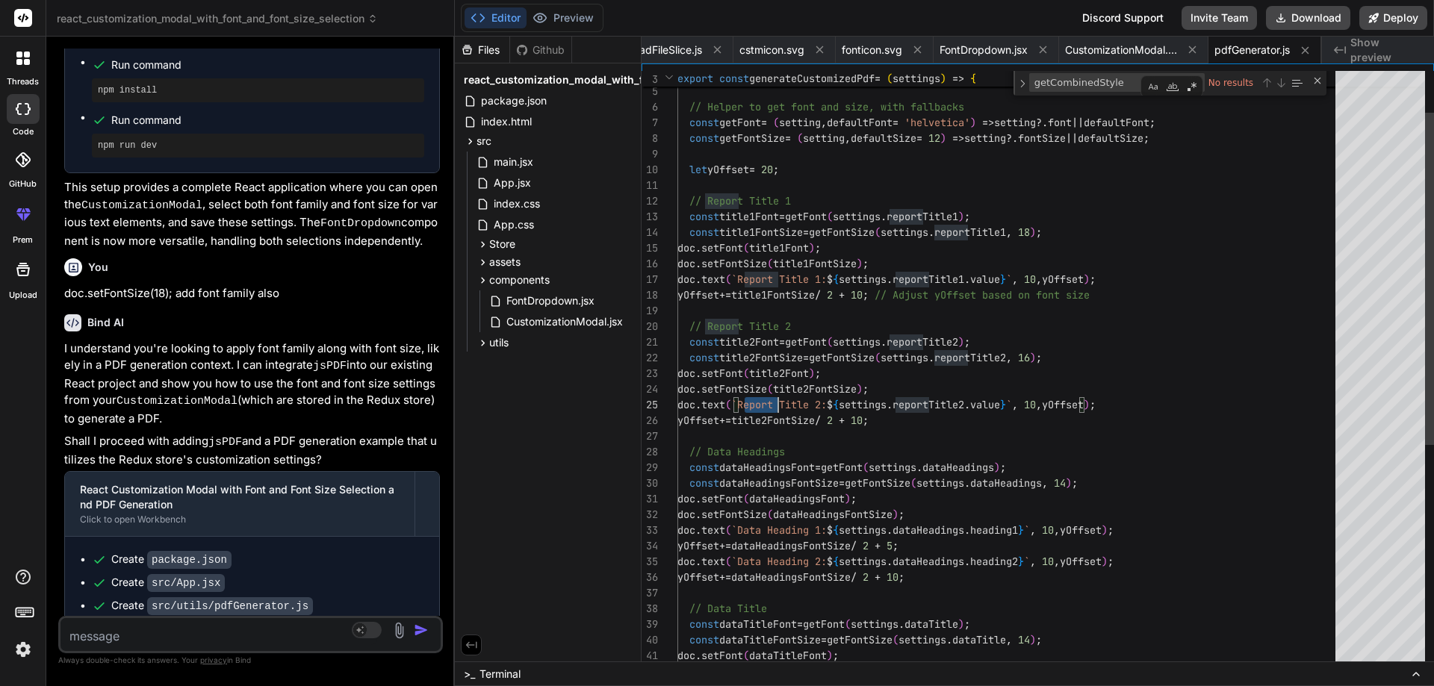
click at [760, 392] on div "const dataHeadingsFont = getFont ( settings . dataHeadings ) ; const dataHeadin…" at bounding box center [1010, 533] width 667 height 1075
click at [963, 402] on div "const dataHeadingsFont = getFont ( settings . dataHeadings ) ; const dataHeadin…" at bounding box center [1010, 533] width 667 height 1075
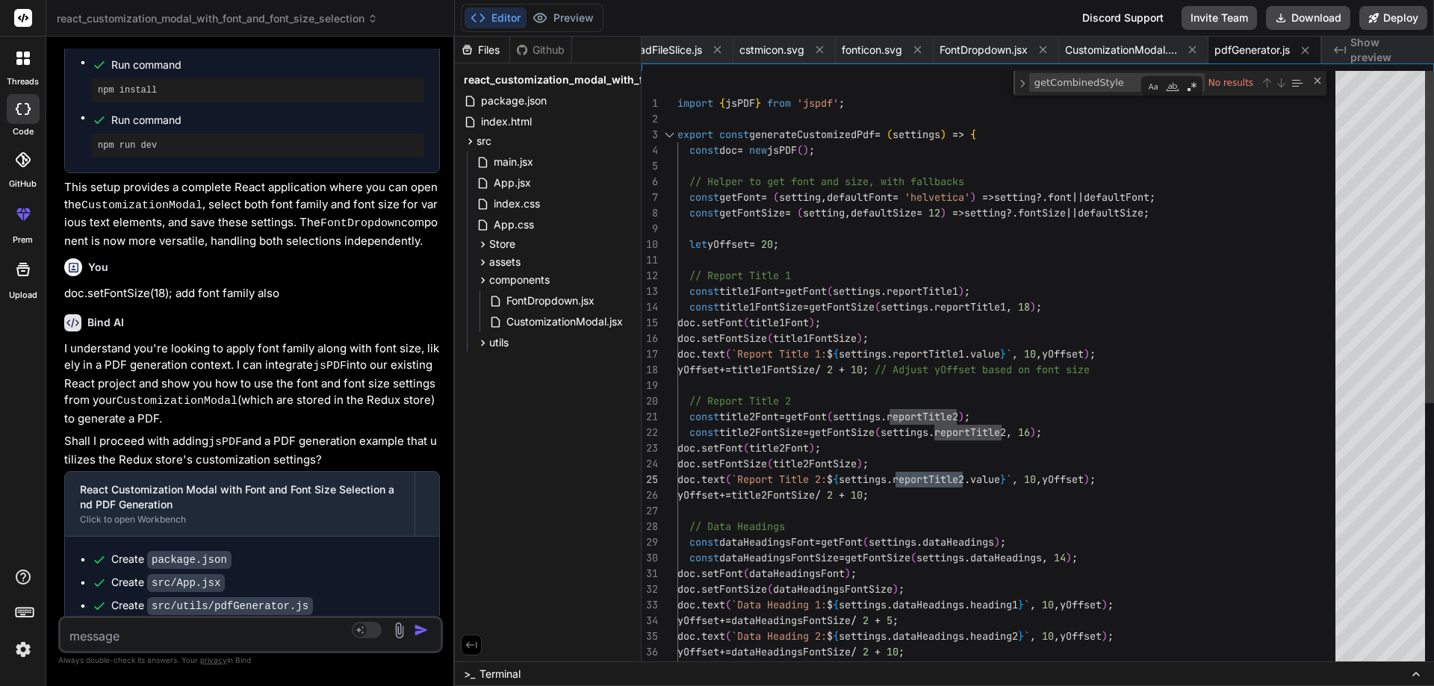
click at [979, 433] on div "const dataHeadingsFont = getFont ( settings . dataHeadings ) ; const dataHeadin…" at bounding box center [1010, 608] width 667 height 1075
click at [963, 415] on div "const dataHeadingsFont = getFont ( settings . dataHeadings ) ; const dataHeadin…" at bounding box center [1010, 608] width 667 height 1075
click at [1004, 437] on div "const dataHeadingsFont = getFont ( settings . dataHeadings ) ; const dataHeadin…" at bounding box center [1010, 608] width 667 height 1075
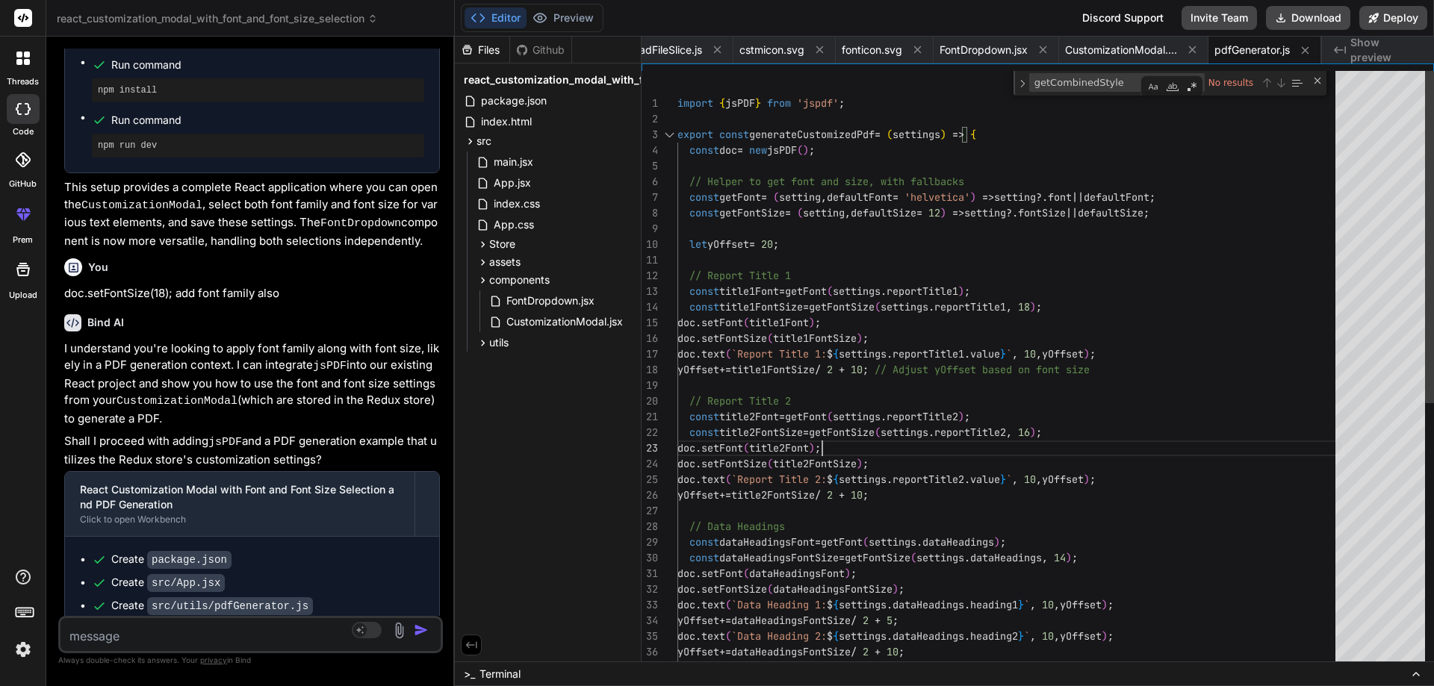
click at [1004, 437] on div "const dataHeadingsFont = getFont ( settings . dataHeadings ) ; const dataHeadin…" at bounding box center [1010, 608] width 667 height 1075
click at [959, 482] on div "const dataHeadingsFont = getFont ( settings . dataHeadings ) ; const dataHeadin…" at bounding box center [1010, 608] width 667 height 1075
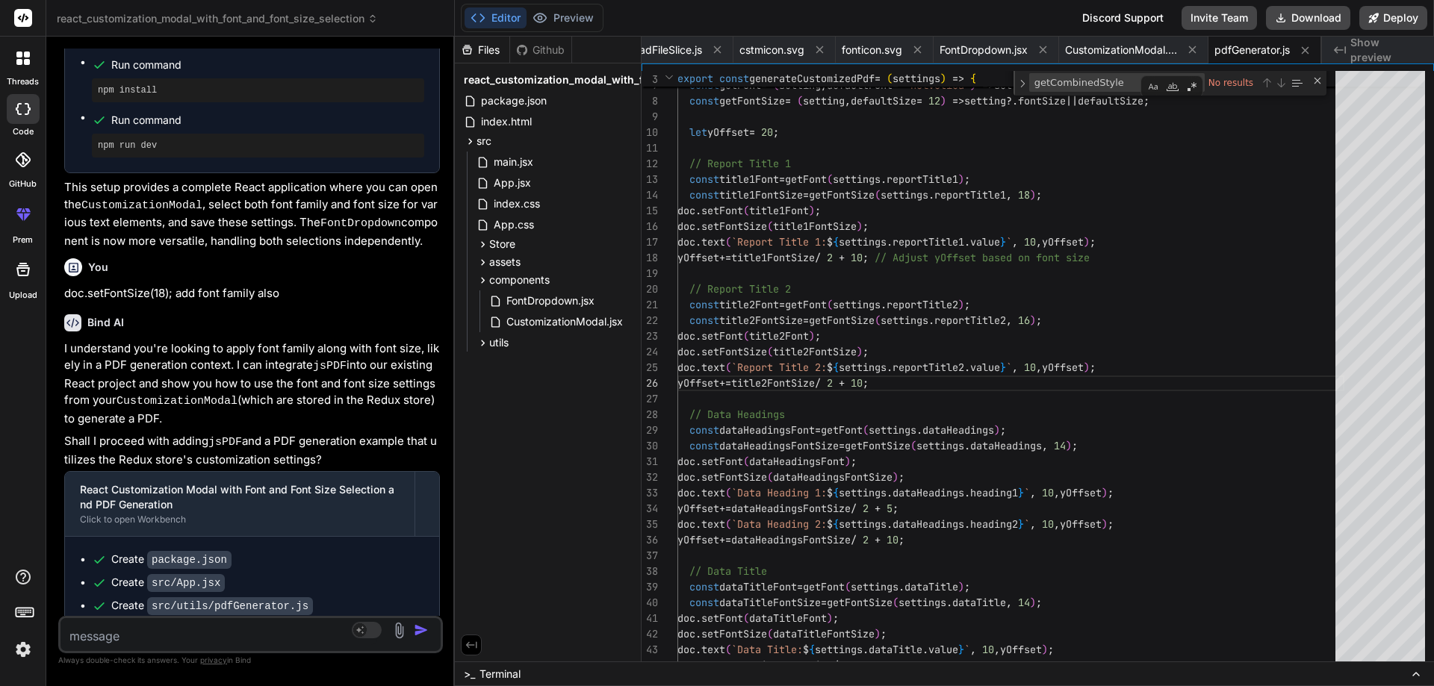
click at [249, 637] on textarea at bounding box center [218, 631] width 317 height 27
paste textarea "const downloadPDF = () => { const doc = new jsPDF("l", "mm", "a4"); // 'l' for …"
type textarea "const downloadPDF = () => { const doc = new jsPDF("l", "mm", "a4"); // 'l' for …"
type textarea "x"
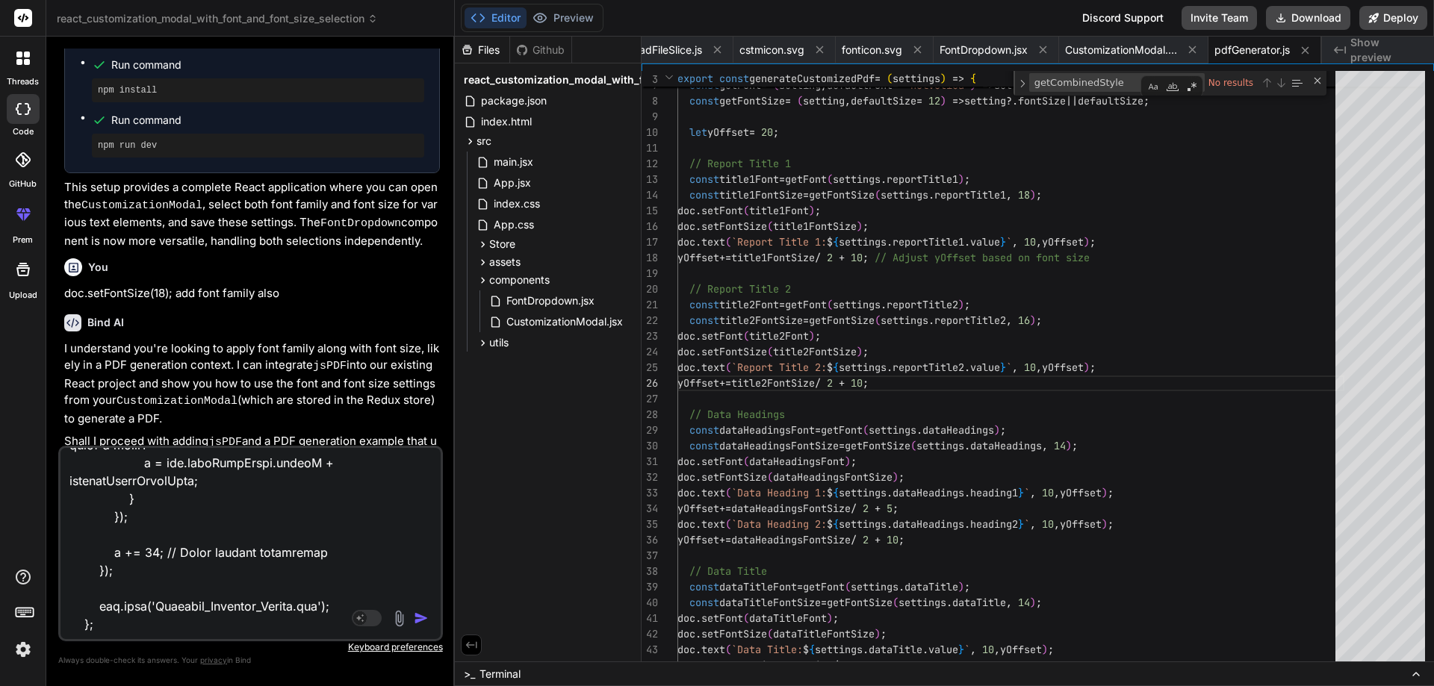
type textarea "const downloadPDF = () => { const doc = new jsPDF("l", "mm", "a4"); // 'l' for …"
type textarea "x"
type textarea "const downloadPDF = () => { const doc = new jsPDF("l", "mm", "a4"); // 'l' for …"
type textarea "x"
type textarea "const downloadPDF = () => { const doc = new jsPDF("l", "mm", "a4"); // 'l' for …"
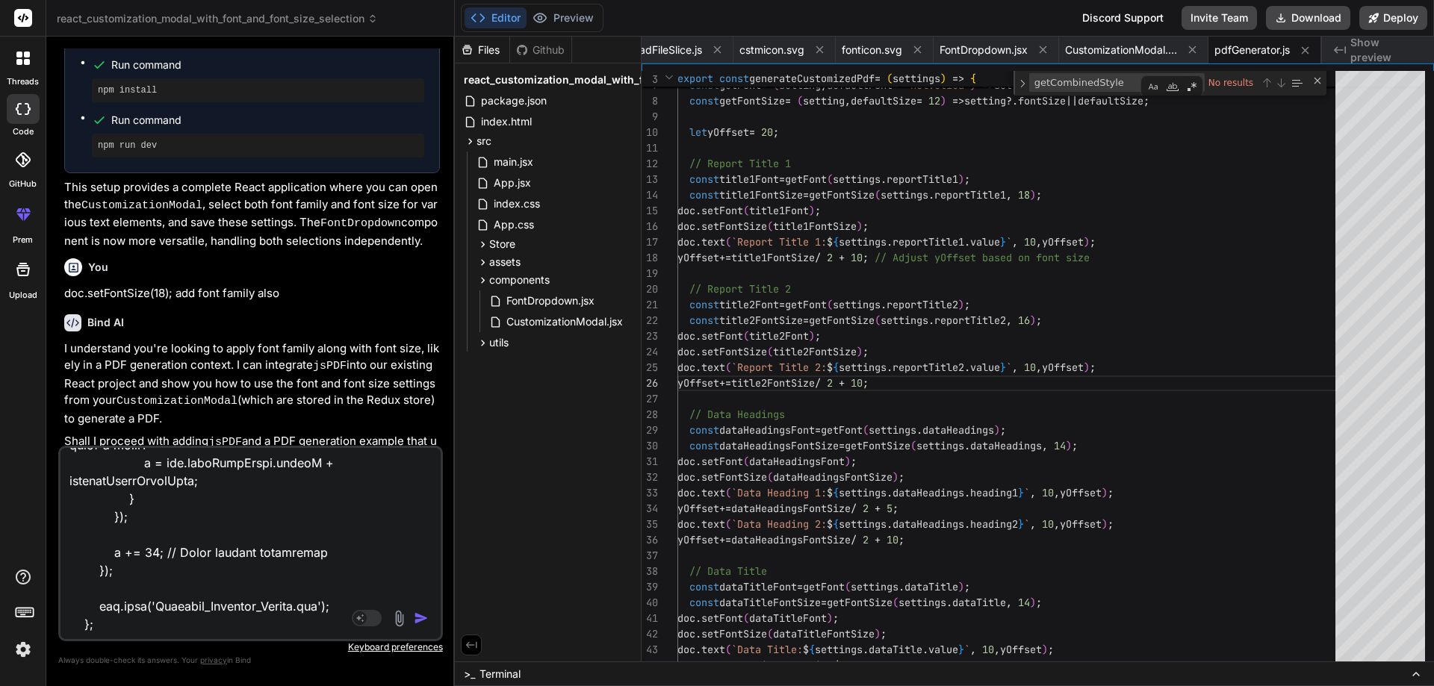
type textarea "x"
click at [327, 620] on textarea at bounding box center [218, 540] width 317 height 185
type textarea "const downloadPDF = () => { const doc = new jsPDF("l", "mm", "a4"); // 'l' for …"
type textarea "x"
type textarea "const downloadPDF = () => { const doc = new jsPDF("l", "mm", "a4"); // 'l' for …"
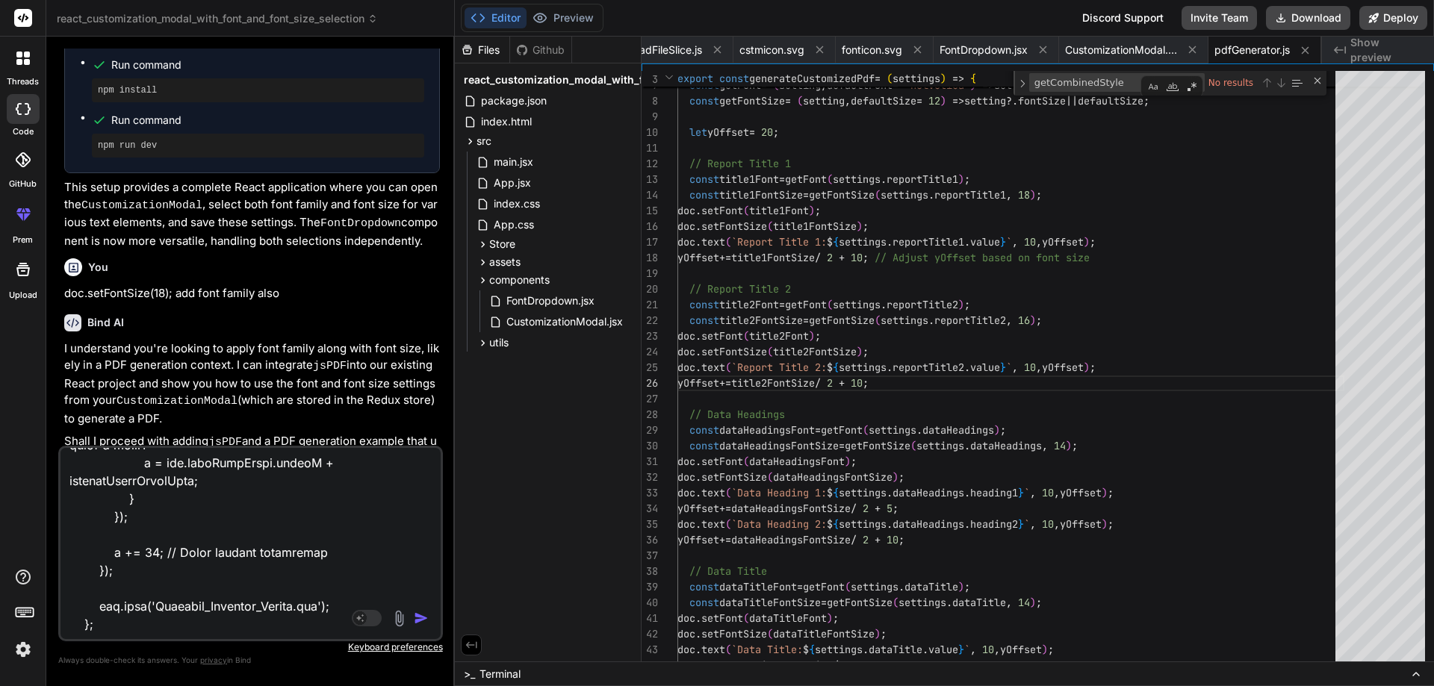
type textarea "x"
type textarea "const downloadPDF = () => { const doc = new jsPDF("l", "mm", "a4"); // 'l' for …"
type textarea "x"
type textarea "const downloadPDF = () => { const doc = new jsPDF("l", "mm", "a4"); // 'l' for …"
type textarea "x"
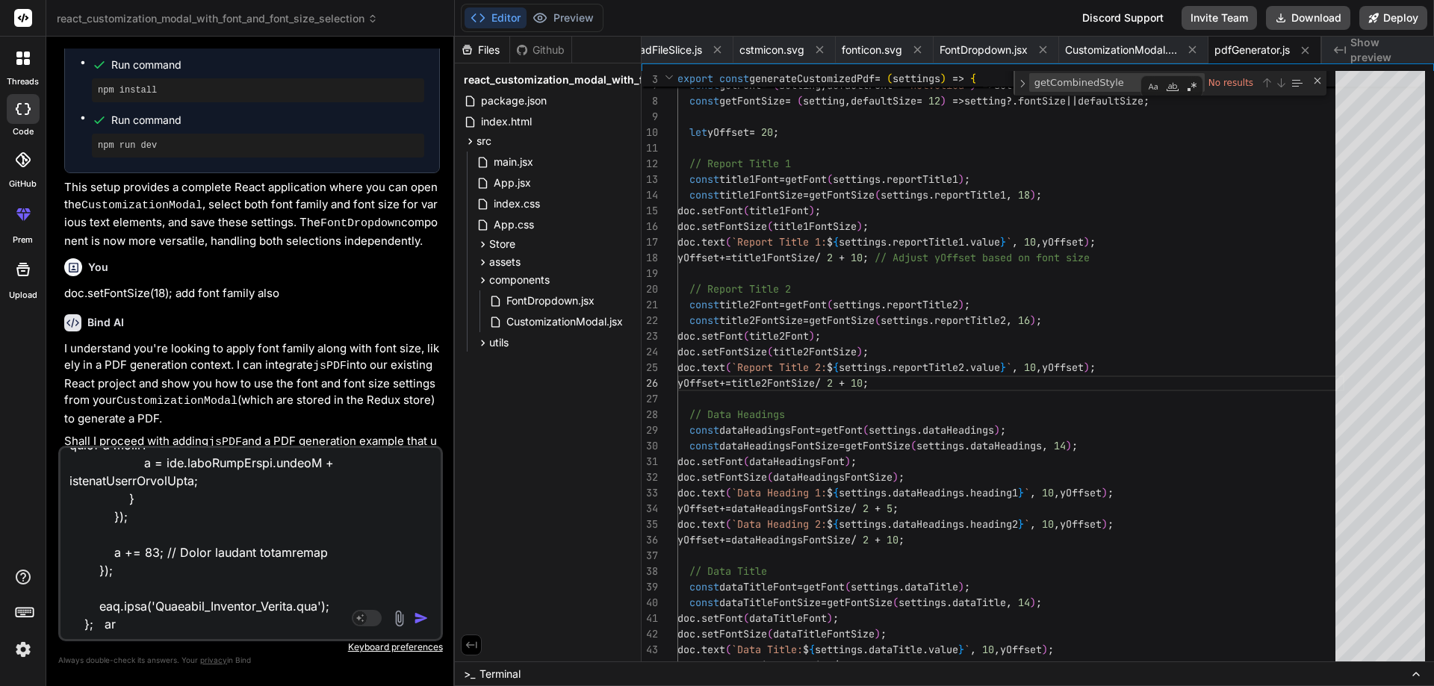
type textarea "const downloadPDF = () => { const doc = new jsPDF("l", "mm", "a4"); // 'l' for …"
type textarea "x"
type textarea "const downloadPDF = () => { const doc = new jsPDF("l", "mm", "a4"); // 'l' for …"
type textarea "x"
type textarea "const downloadPDF = () => { const doc = new jsPDF("l", "mm", "a4"); // 'l' for …"
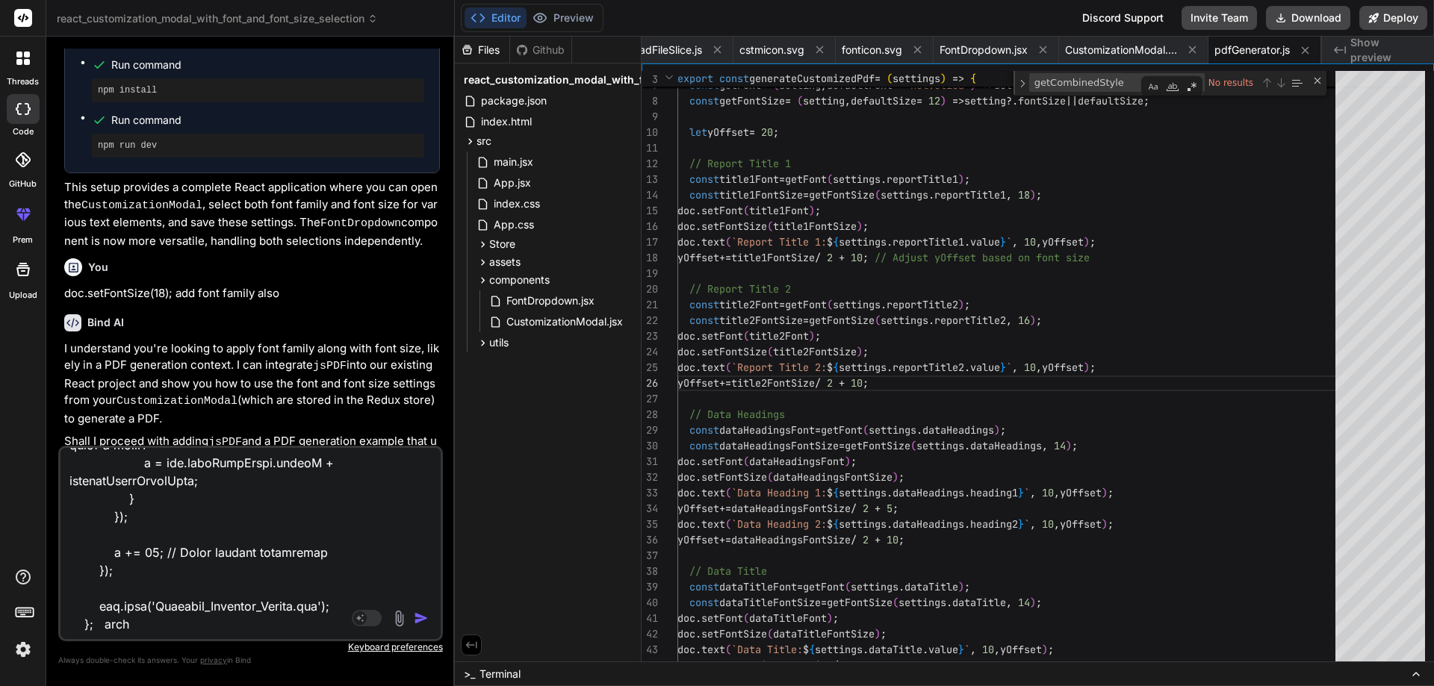
type textarea "x"
type textarea "const downloadPDF = () => { const doc = new jsPDF("l", "mm", "a4"); // 'l' for …"
type textarea "x"
type textarea "const downloadPDF = () => { const doc = new jsPDF("l", "mm", "a4"); // 'l' for …"
type textarea "x"
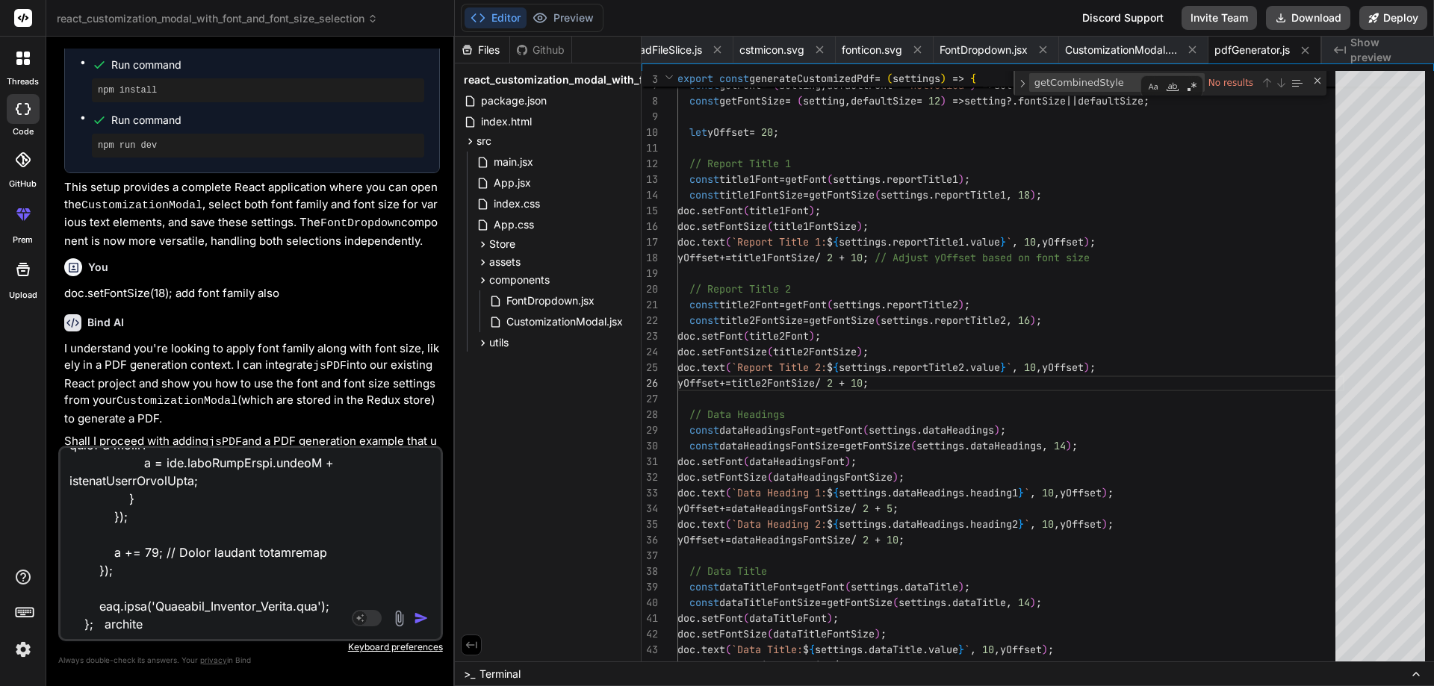
type textarea "const downloadPDF = () => { const doc = new jsPDF("l", "mm", "a4"); // 'l' for …"
type textarea "x"
type textarea "const downloadPDF = () => { const doc = new jsPDF("l", "mm", "a4"); // 'l' for …"
type textarea "x"
type textarea "const downloadPDF = () => { const doc = new jsPDF("l", "mm", "a4"); // 'l' for …"
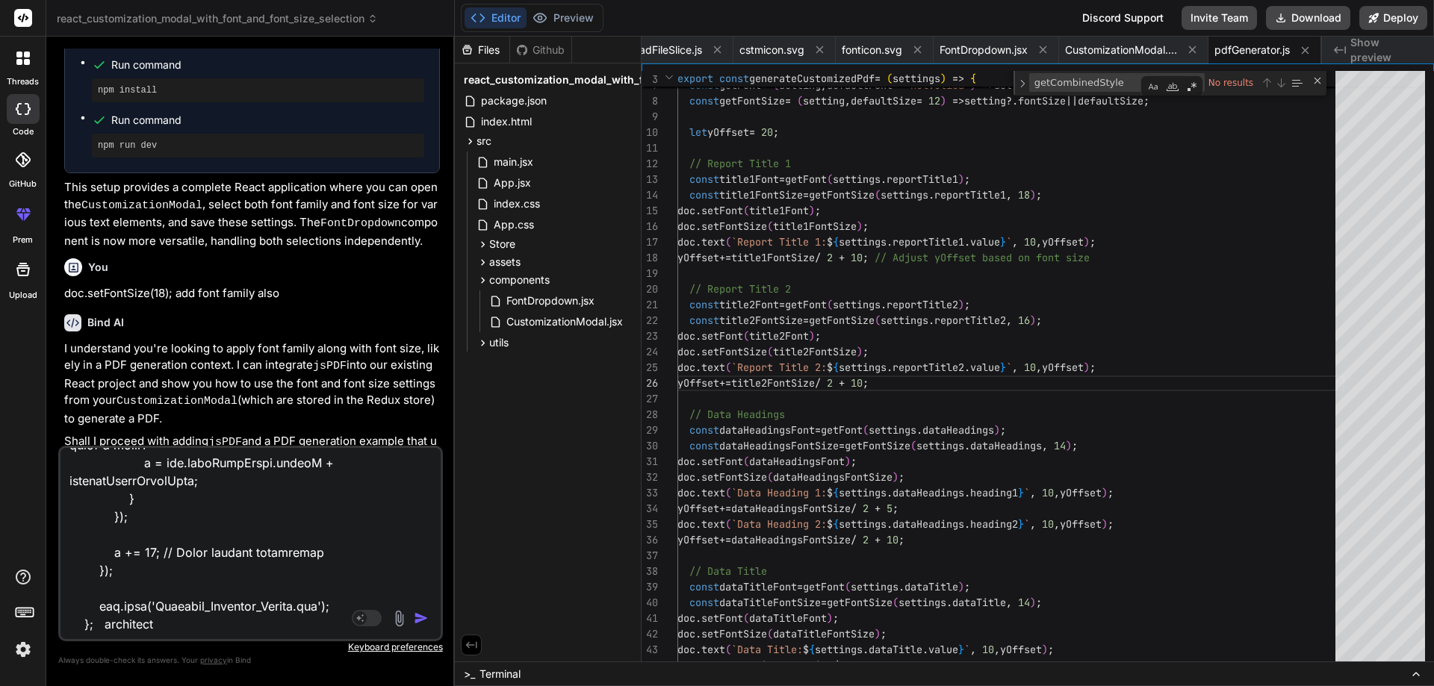
type textarea "x"
type textarea "const downloadPDF = () => { const doc = new jsPDF("l", "mm", "a4"); // 'l' for …"
type textarea "x"
type textarea "const downloadPDF = () => { const doc = new jsPDF("l", "mm", "a4"); // 'l' for …"
type textarea "x"
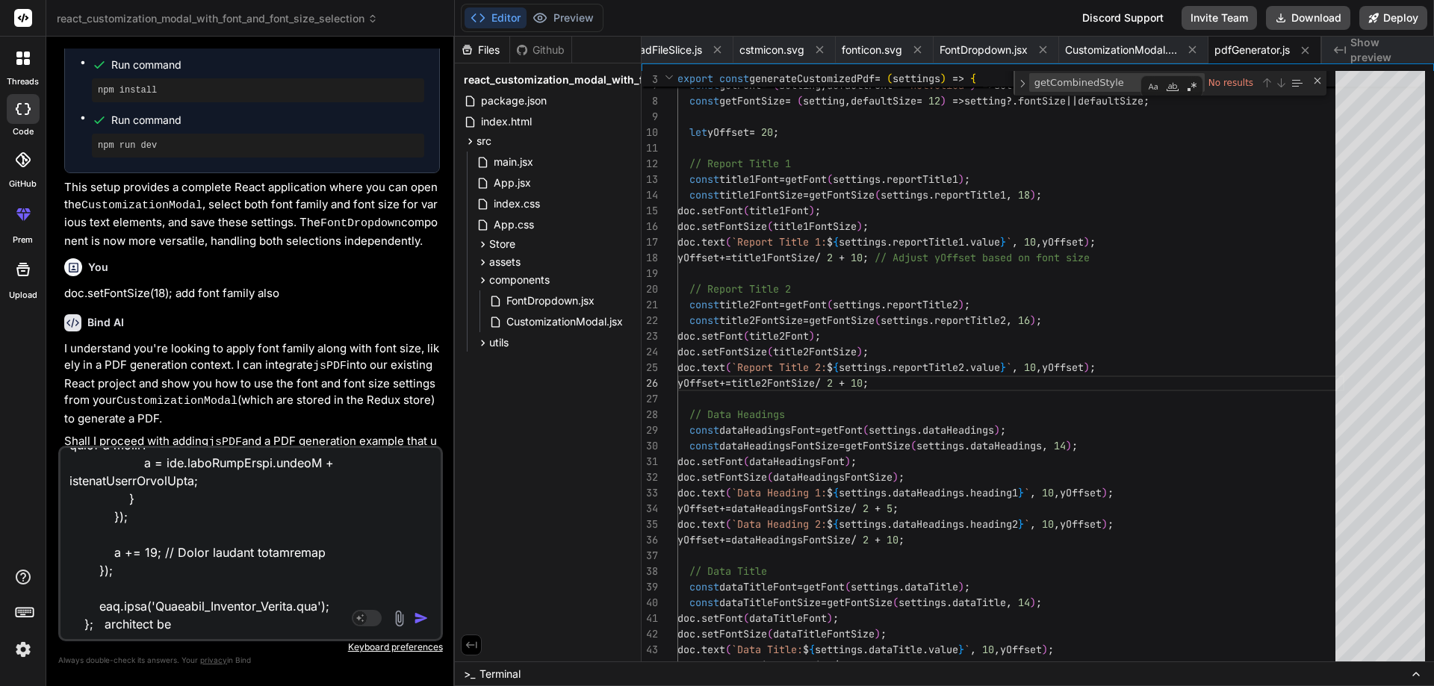
type textarea "const downloadPDF = () => { const doc = new jsPDF("l", "mm", "a4"); // 'l' for …"
type textarea "x"
type textarea "const downloadPDF = () => { const doc = new jsPDF("l", "mm", "a4"); // 'l' for …"
type textarea "x"
type textarea "const downloadPDF = () => { const doc = new jsPDF("l", "mm", "a4"); // 'l' for …"
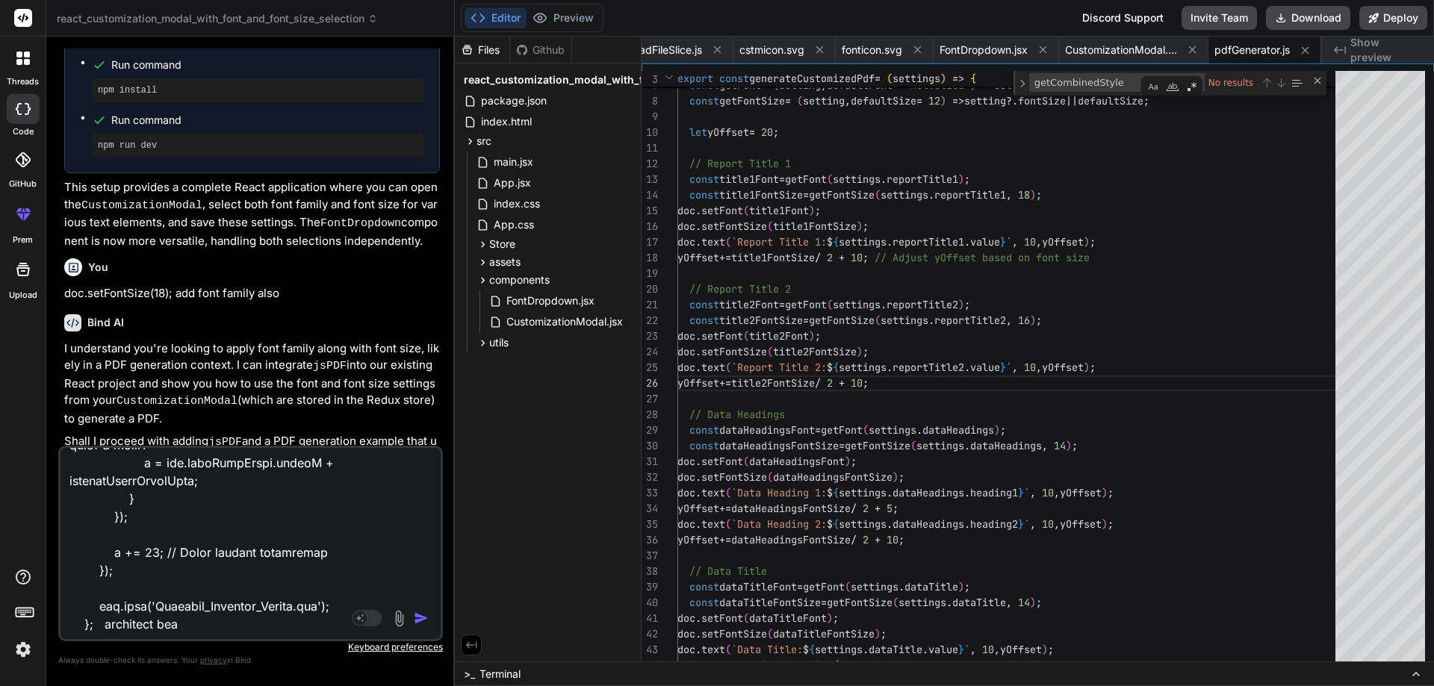
type textarea "x"
type textarea "const downloadPDF = () => { const doc = new jsPDF("l", "mm", "a4"); // 'l' for …"
type textarea "x"
type textarea "const downloadPDF = () => { const doc = new jsPDF("l", "mm", "a4"); // 'l' for …"
type textarea "x"
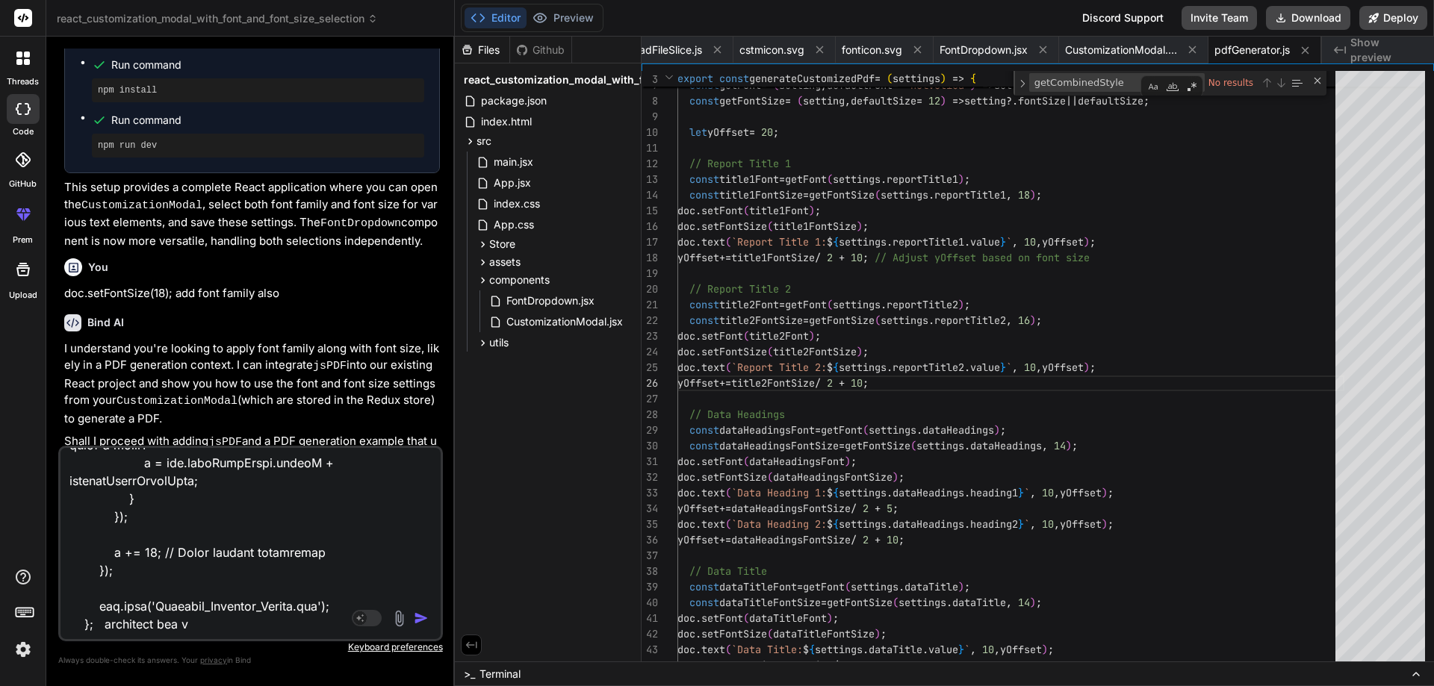
type textarea "const downloadPDF = () => { const doc = new jsPDF("l", "mm", "a4"); // 'l' for …"
type textarea "x"
type textarea "const downloadPDF = () => { const doc = new jsPDF("l", "mm", "a4"); // 'l' for …"
type textarea "x"
type textarea "const downloadPDF = () => { const doc = new jsPDF("l", "mm", "a4"); // 'l' for …"
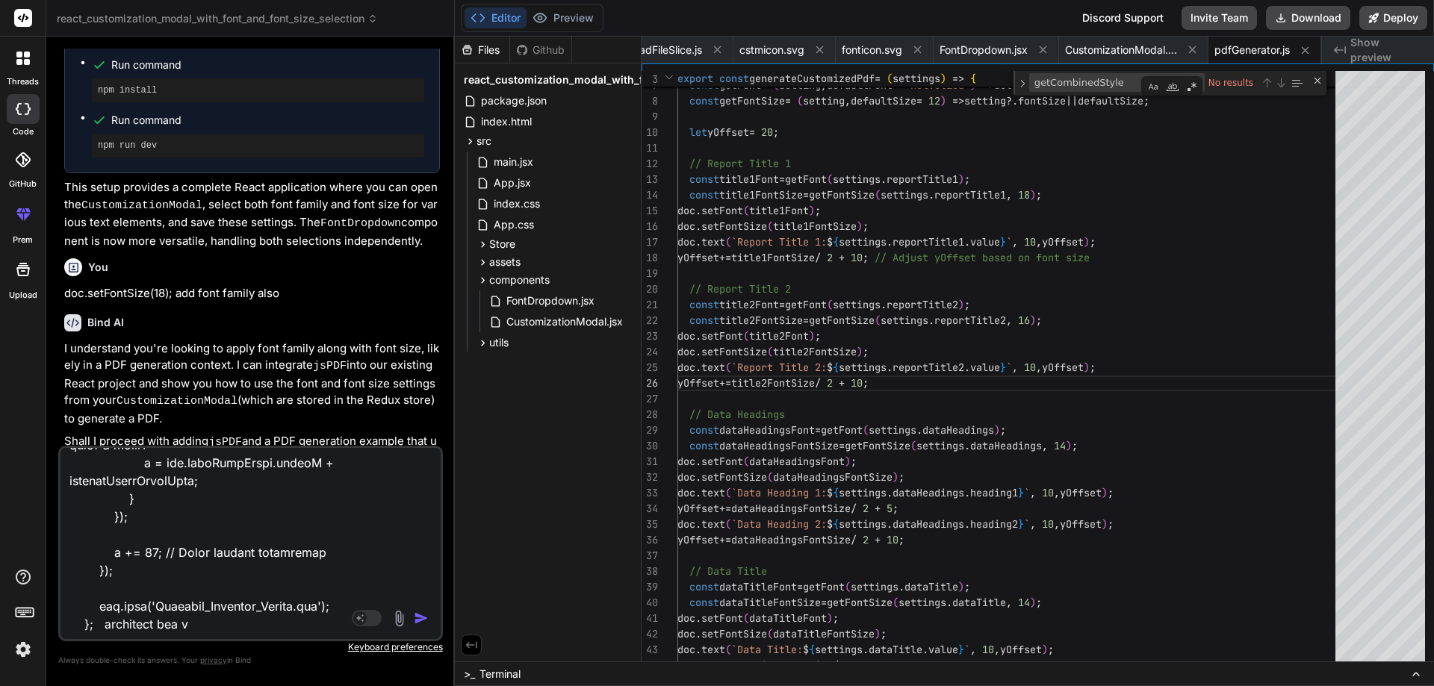
type textarea "x"
type textarea "const downloadPDF = () => { const doc = new jsPDF("l", "mm", "a4"); // 'l' for …"
type textarea "x"
type textarea "const downloadPDF = () => { const doc = new jsPDF("l", "mm", "a4"); // 'l' for …"
type textarea "x"
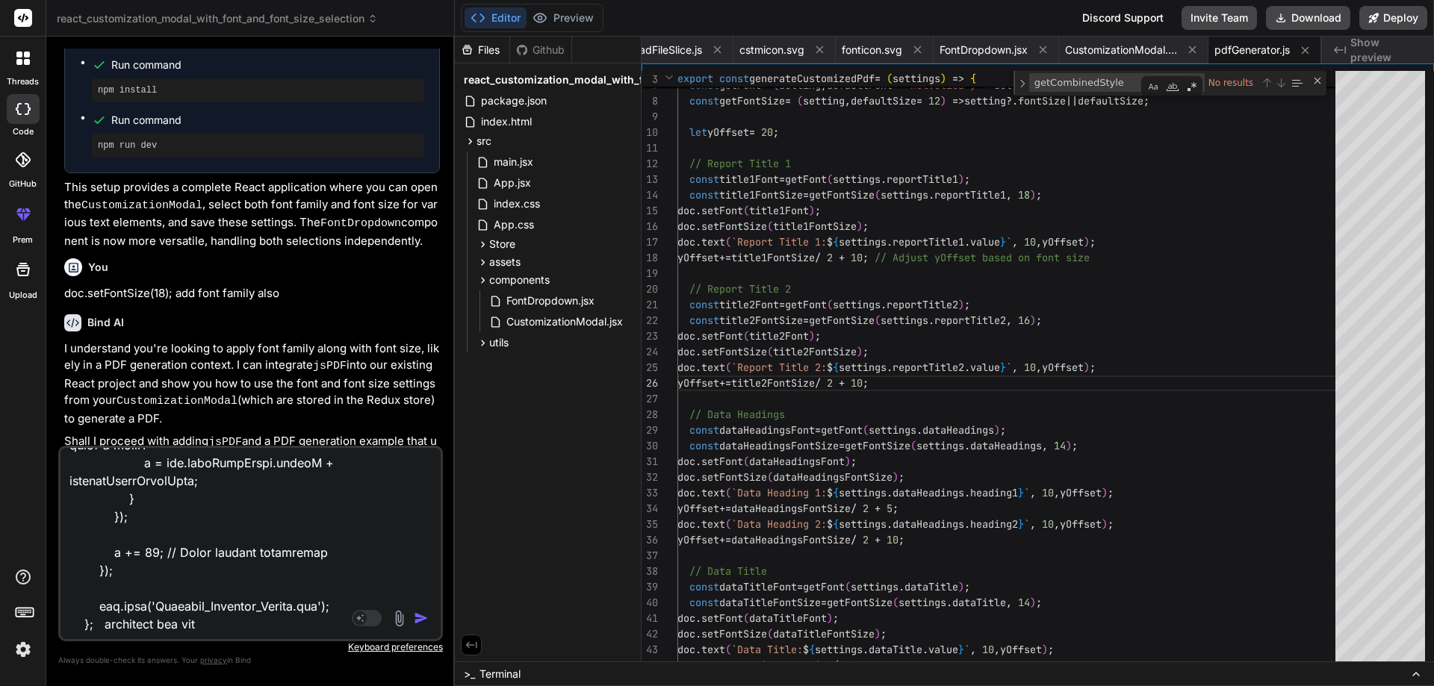
type textarea "const downloadPDF = () => { const doc = new jsPDF("l", "mm", "a4"); // 'l' for …"
type textarea "x"
type textarea "const downloadPDF = () => { const doc = new jsPDF("l", "mm", "a4"); // 'l' for …"
type textarea "x"
type textarea "const downloadPDF = () => { const doc = new jsPDF("l", "mm", "a4"); // 'l' for …"
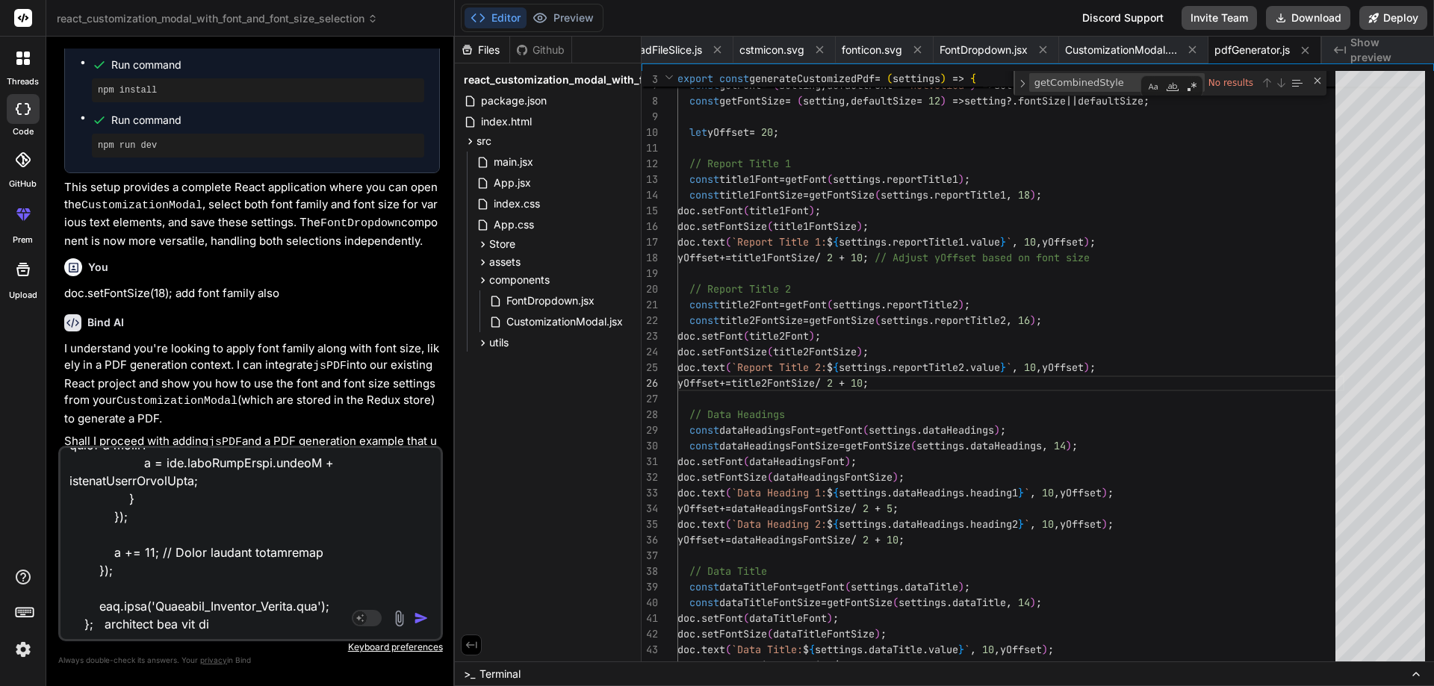
type textarea "x"
type textarea "const downloadPDF = () => { const doc = new jsPDF("l", "mm", "a4"); // 'l' for …"
type textarea "x"
type textarea "const downloadPDF = () => { const doc = new jsPDF("l", "mm", "a4"); // 'l' for …"
type textarea "x"
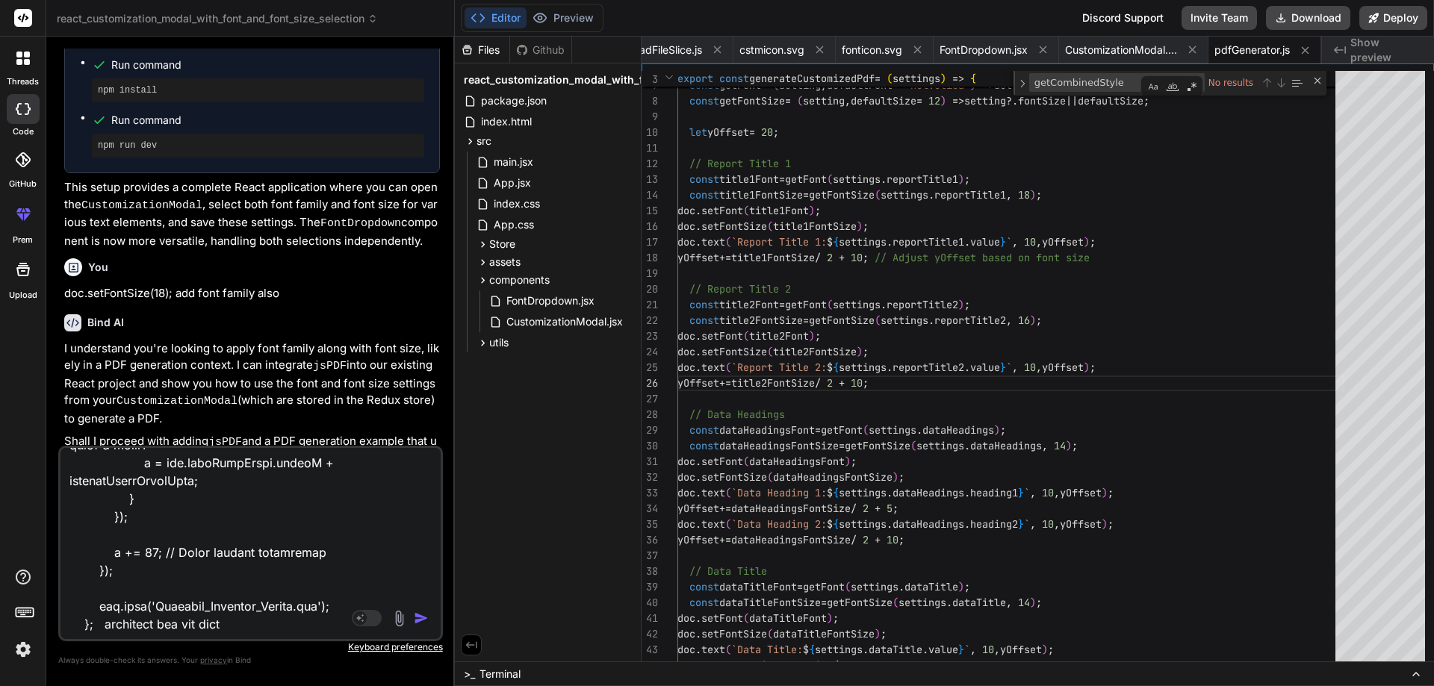
type textarea "const downloadPDF = () => { const doc = new jsPDF("l", "mm", "a4"); // 'l' for …"
type textarea "x"
type textarea "const downloadPDF = () => { const doc = new jsPDF("l", "mm", "a4"); // 'l' for …"
type textarea "x"
type textarea "const downloadPDF = () => { const doc = new jsPDF("l", "mm", "a4"); // 'l' for …"
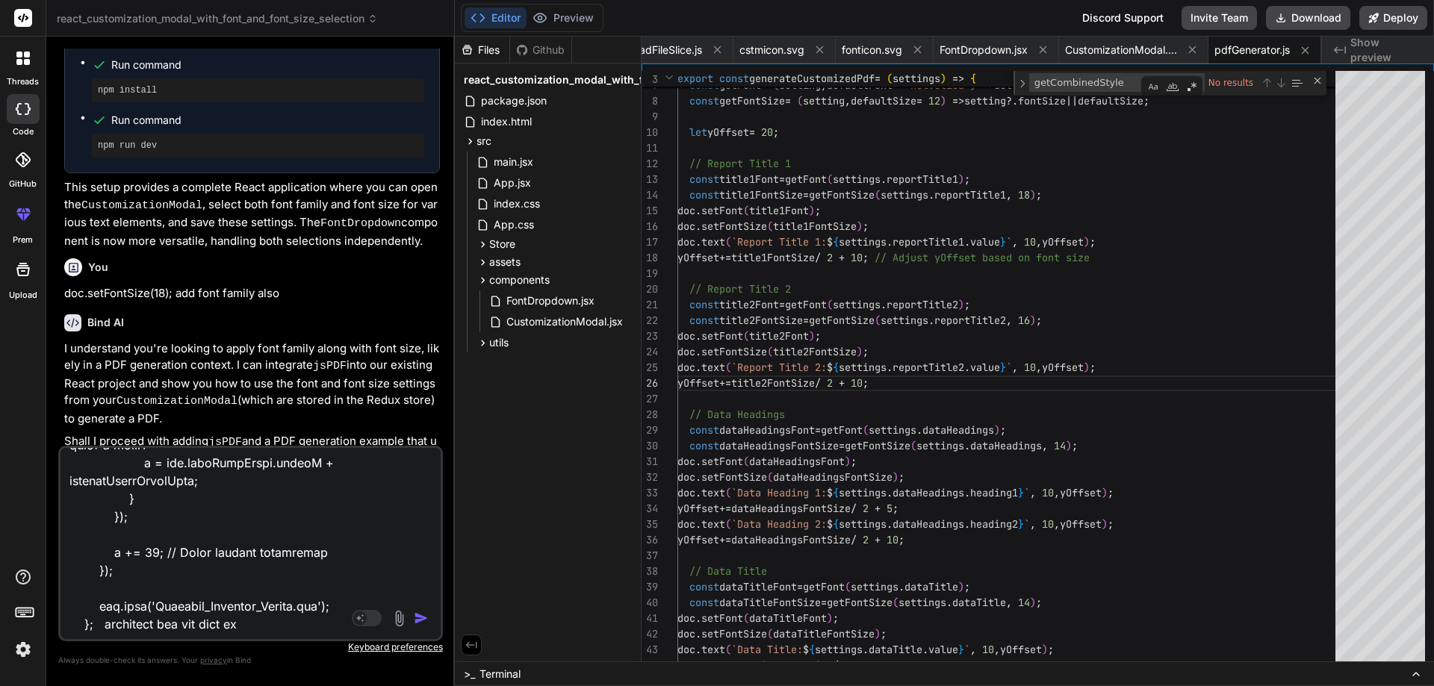
type textarea "x"
type textarea "const downloadPDF = () => { const doc = new jsPDF("l", "mm", "a4"); // 'l' for …"
type textarea "x"
type textarea "const downloadPDF = () => { const doc = new jsPDF("l", "mm", "a4"); // 'l' for …"
type textarea "x"
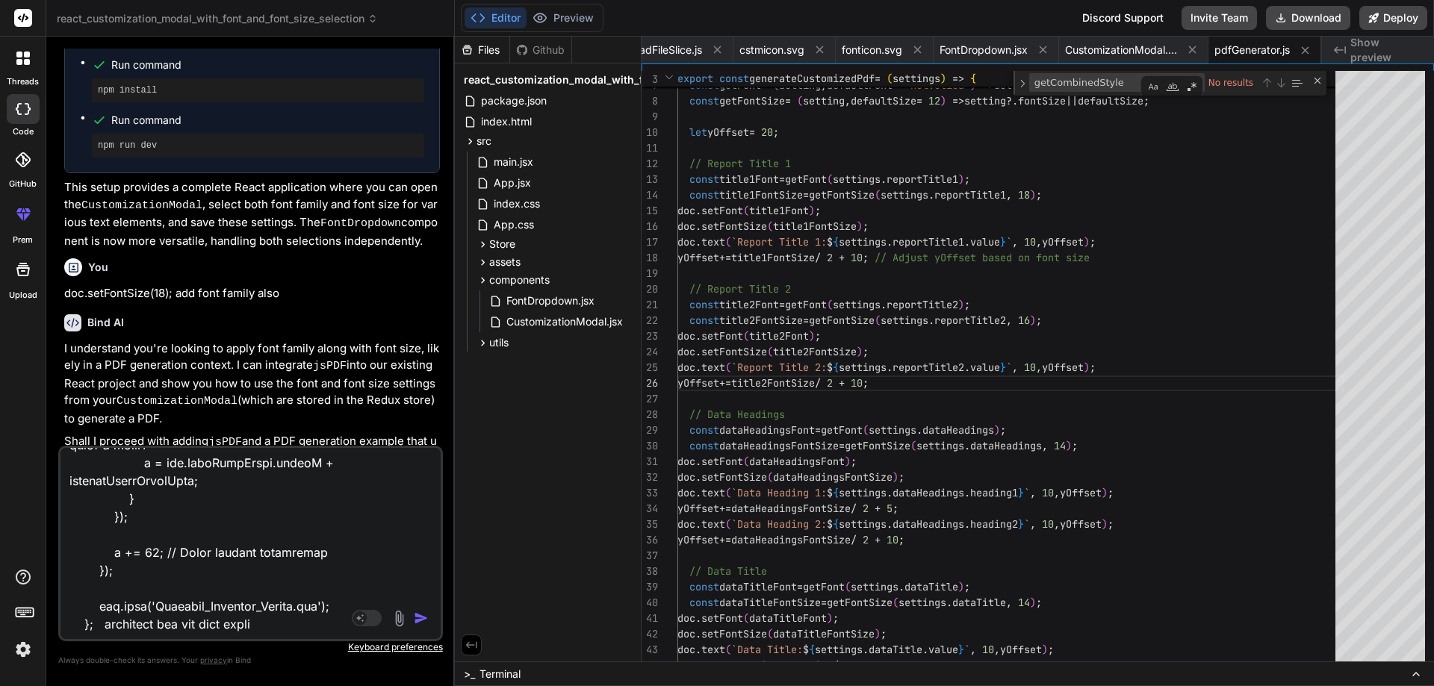
type textarea "const downloadPDF = () => { const doc = new jsPDF("l", "mm", "a4"); // 'l' for …"
type textarea "x"
type textarea "const downloadPDF = () => { const doc = new jsPDF("l", "mm", "a4"); // 'l' for …"
click at [423, 615] on img "button" at bounding box center [421, 618] width 15 height 15
type textarea "x"
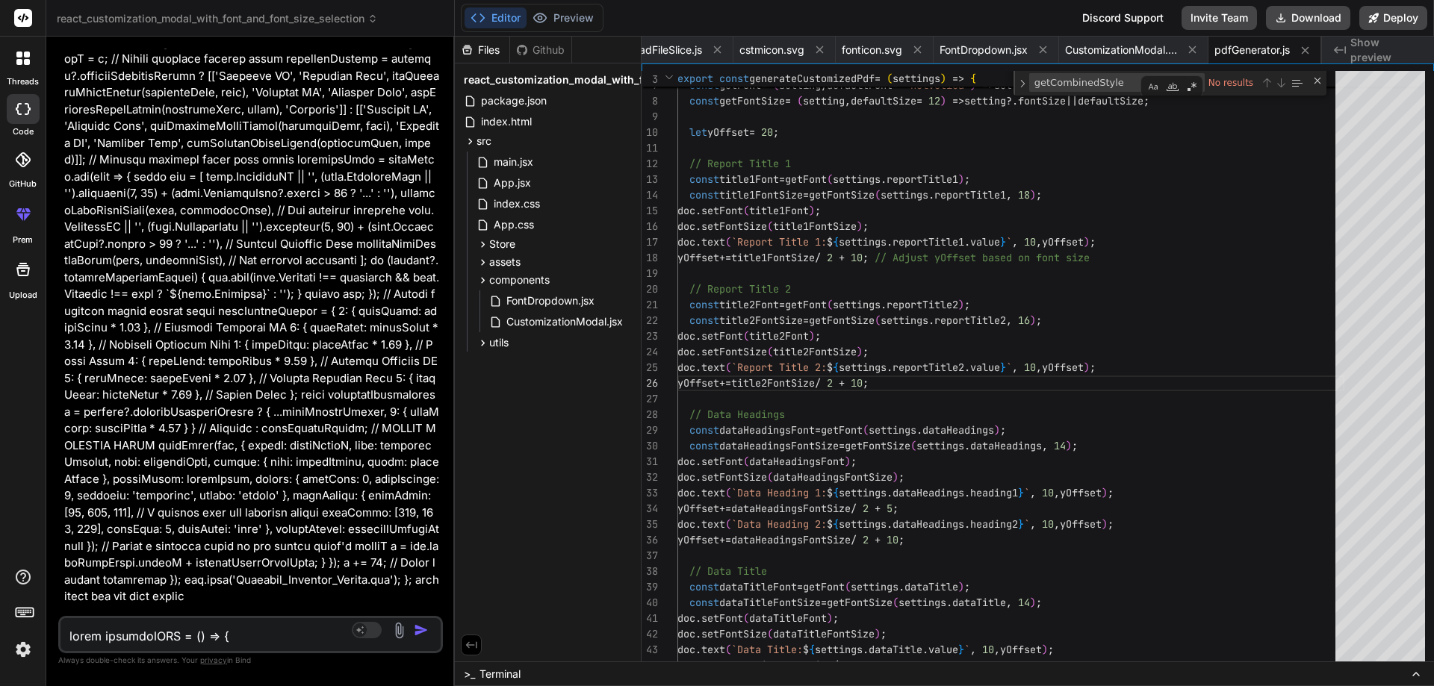
scroll to position [6778, 0]
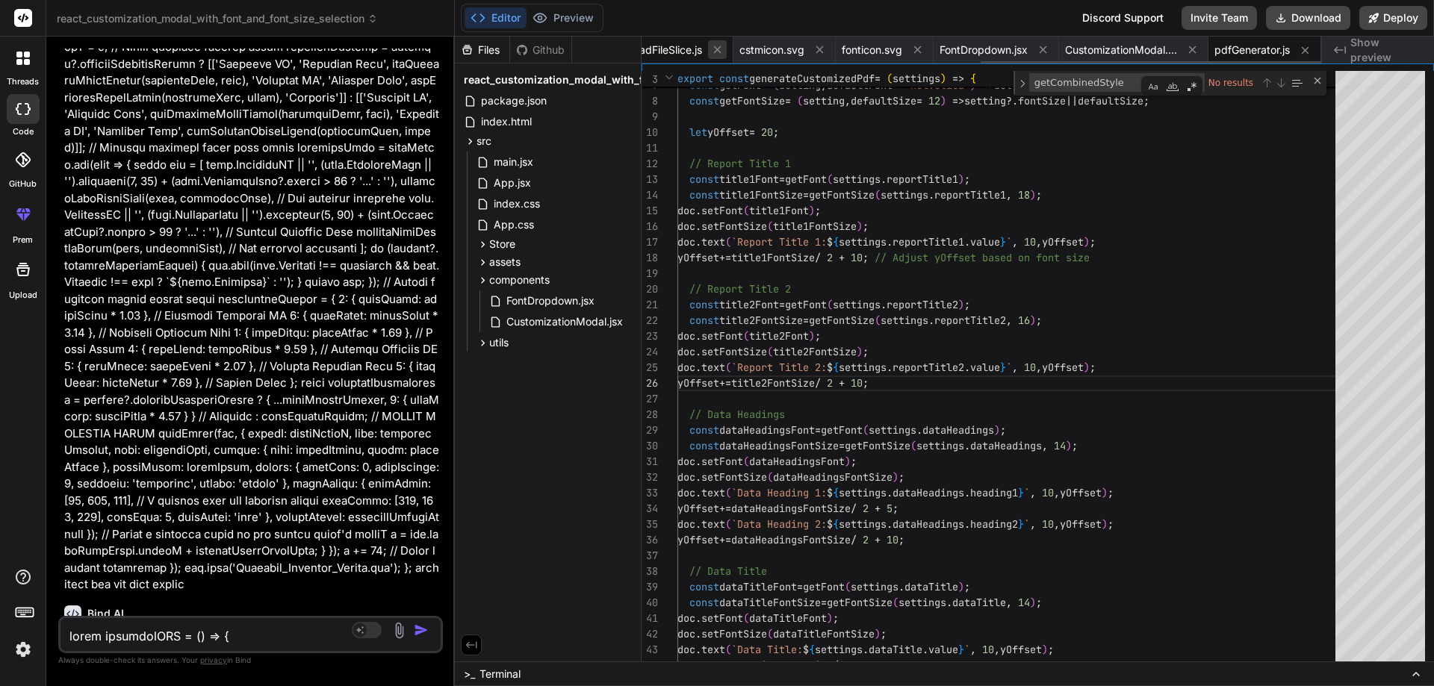
click at [713, 49] on icon at bounding box center [716, 49] width 7 height 7
click at [712, 49] on icon at bounding box center [717, 49] width 13 height 13
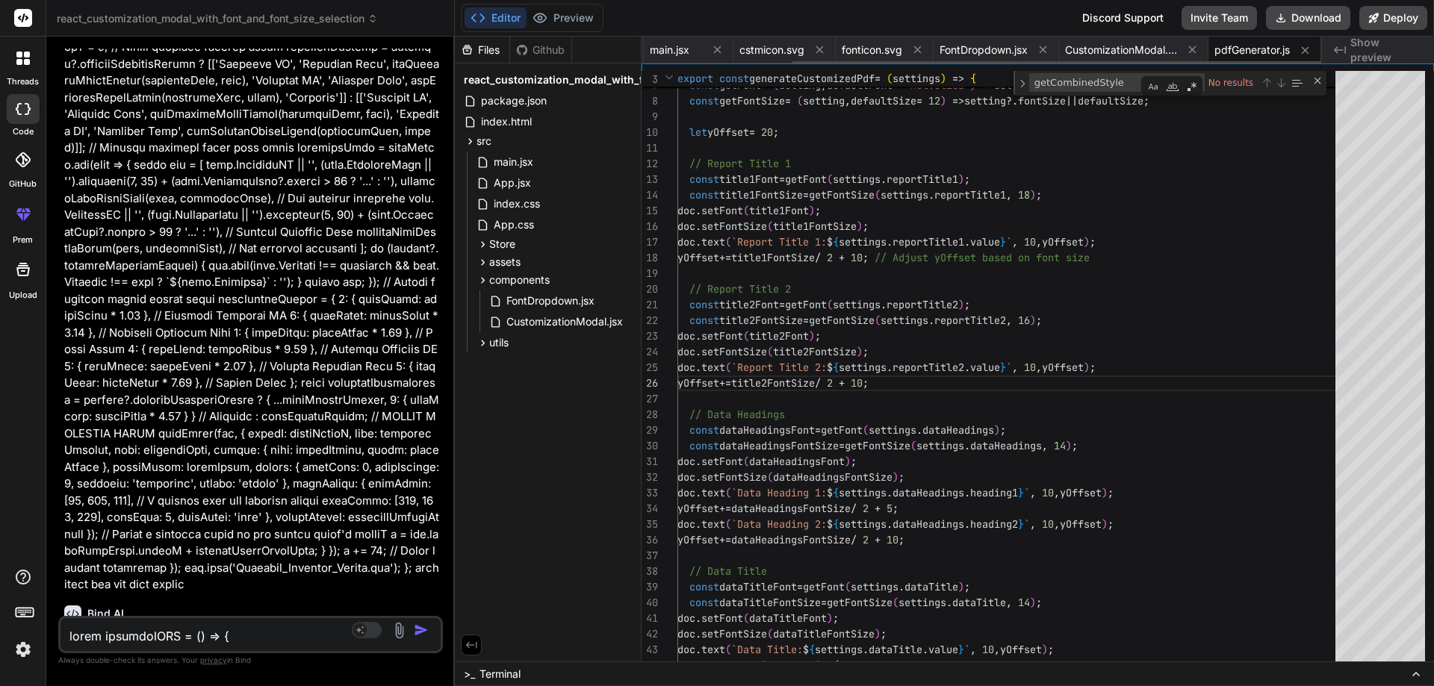
click at [712, 49] on icon at bounding box center [717, 49] width 13 height 13
click at [712, 49] on icon at bounding box center [713, 49] width 13 height 13
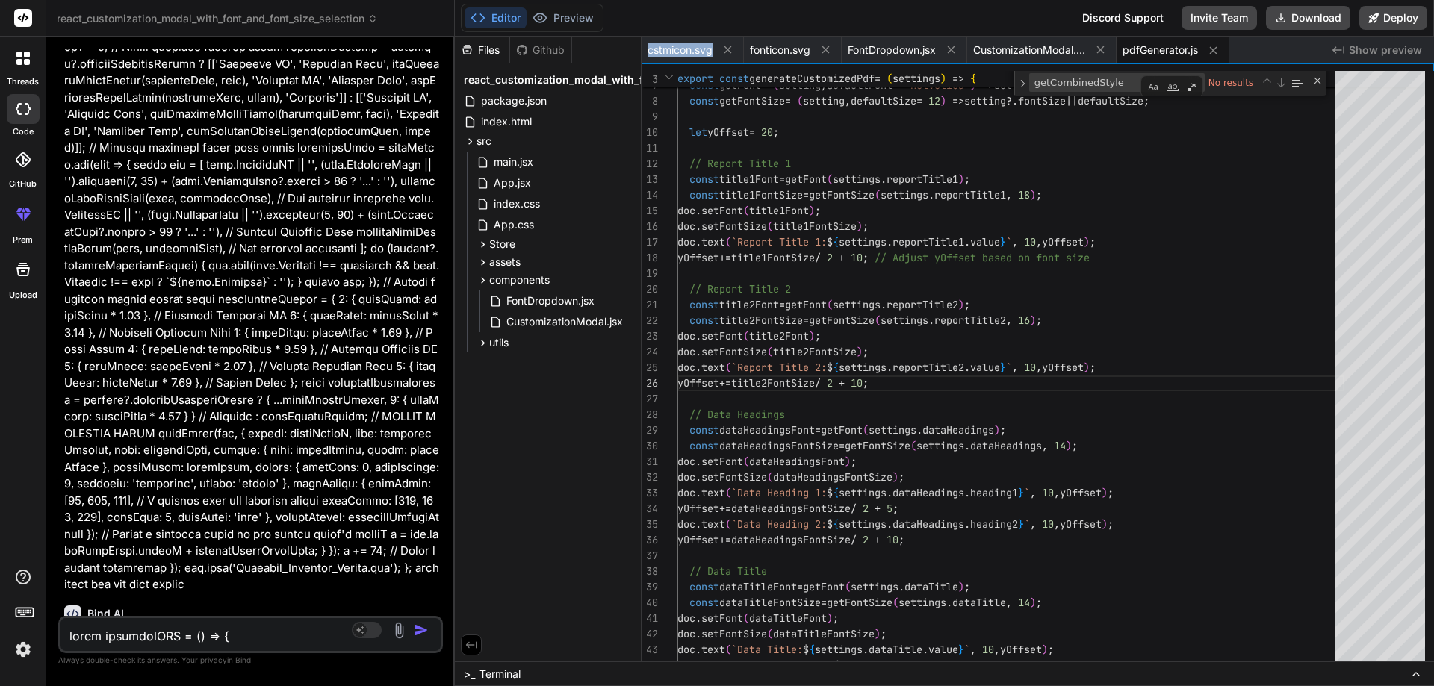
click at [712, 49] on span "cstmicon.svg" at bounding box center [679, 50] width 65 height 15
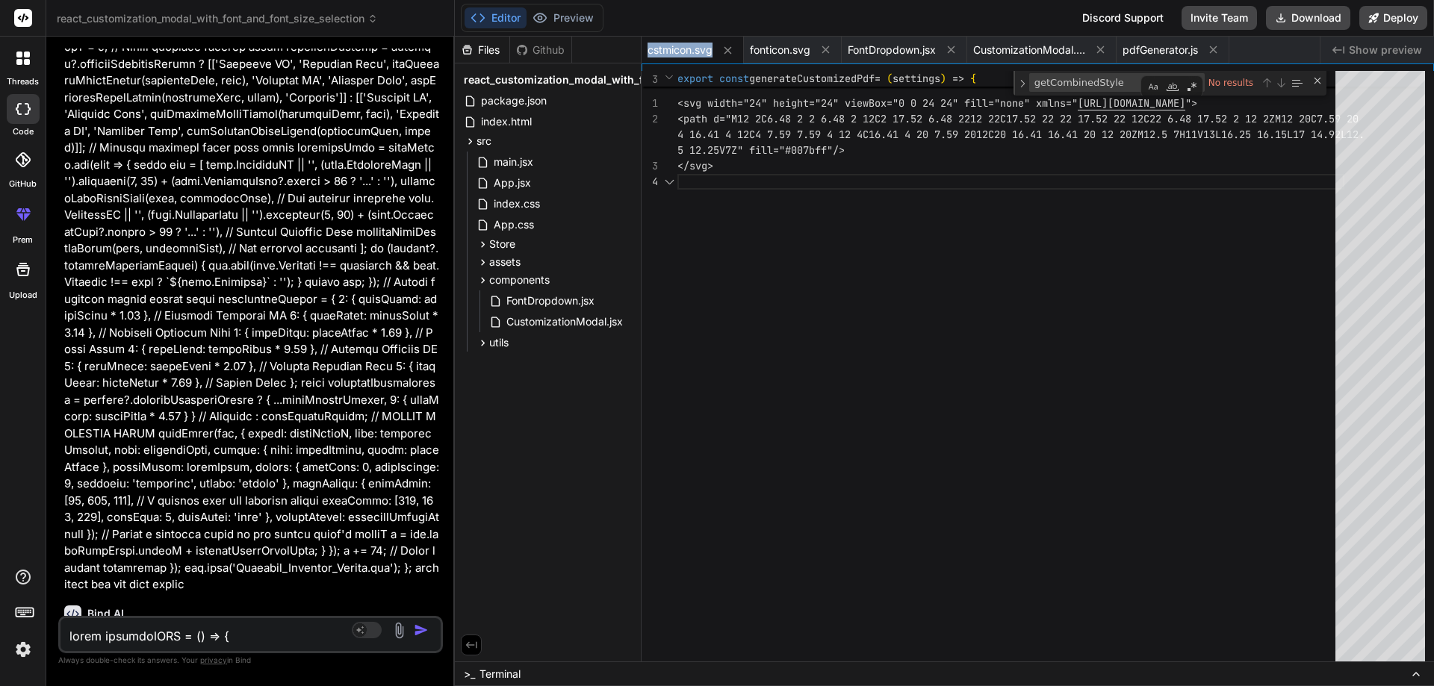
click at [712, 49] on span "cstmicon.svg" at bounding box center [679, 50] width 65 height 15
click at [728, 48] on icon at bounding box center [727, 50] width 13 height 13
type textarea "`, 10, yOffset); yOffset += dataTasksFontSize / 2 + 10; [DOMAIN_NAME]('customiz…"
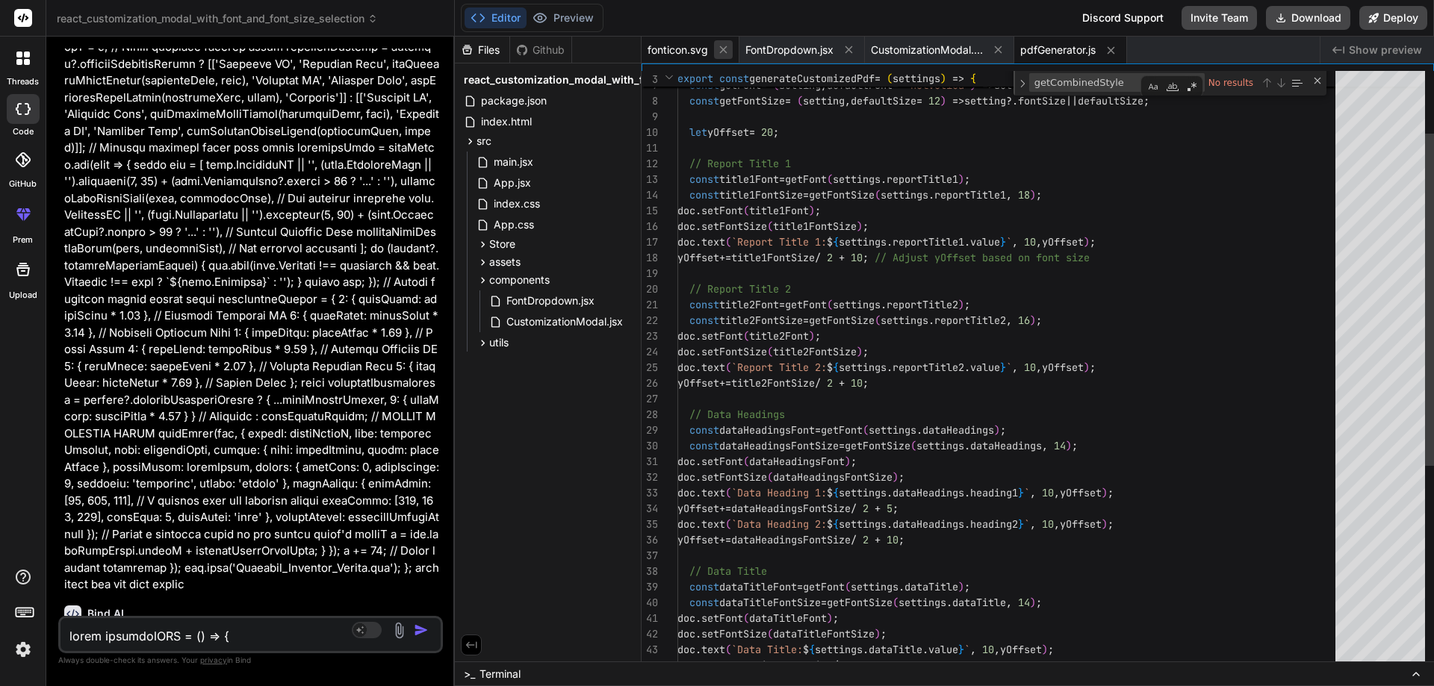
click at [725, 49] on icon at bounding box center [722, 49] width 7 height 7
click at [751, 49] on icon at bounding box center [750, 49] width 7 height 7
click at [772, 49] on icon at bounding box center [774, 49] width 13 height 13
click at [741, 49] on icon at bounding box center [737, 49] width 7 height 7
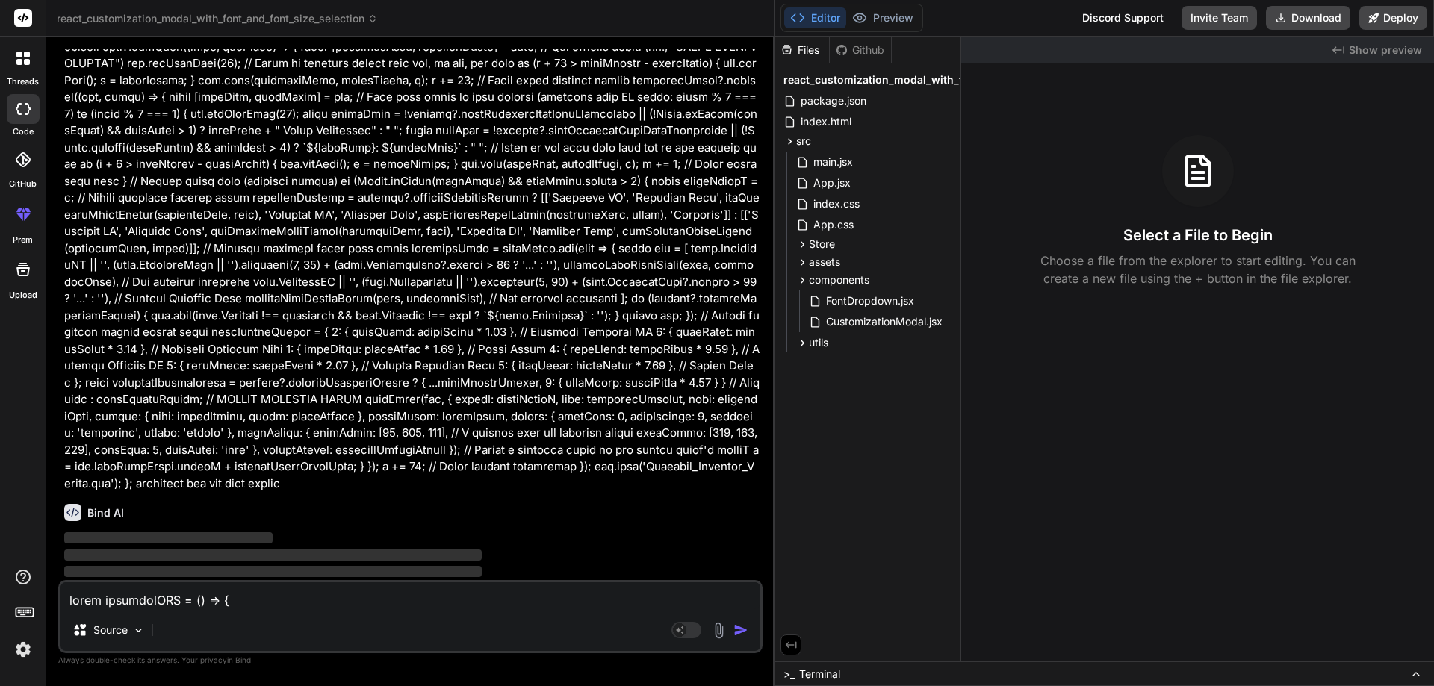
scroll to position [3993, 0]
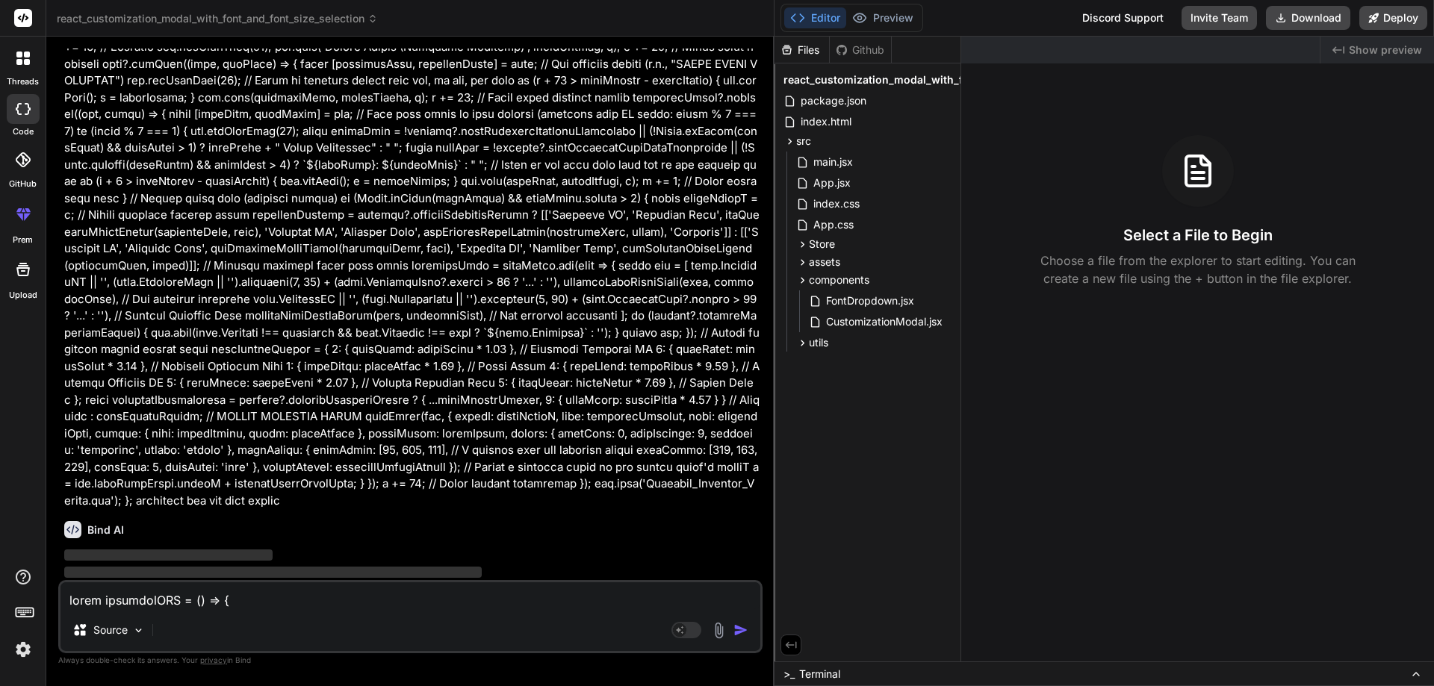
drag, startPoint x: 454, startPoint y: 469, endPoint x: 753, endPoint y: 467, distance: 298.7
click at [753, 467] on div "Bind AI Web Search Created with Pixso. Code Generator You Bind AI I see you've …" at bounding box center [410, 362] width 728 height 650
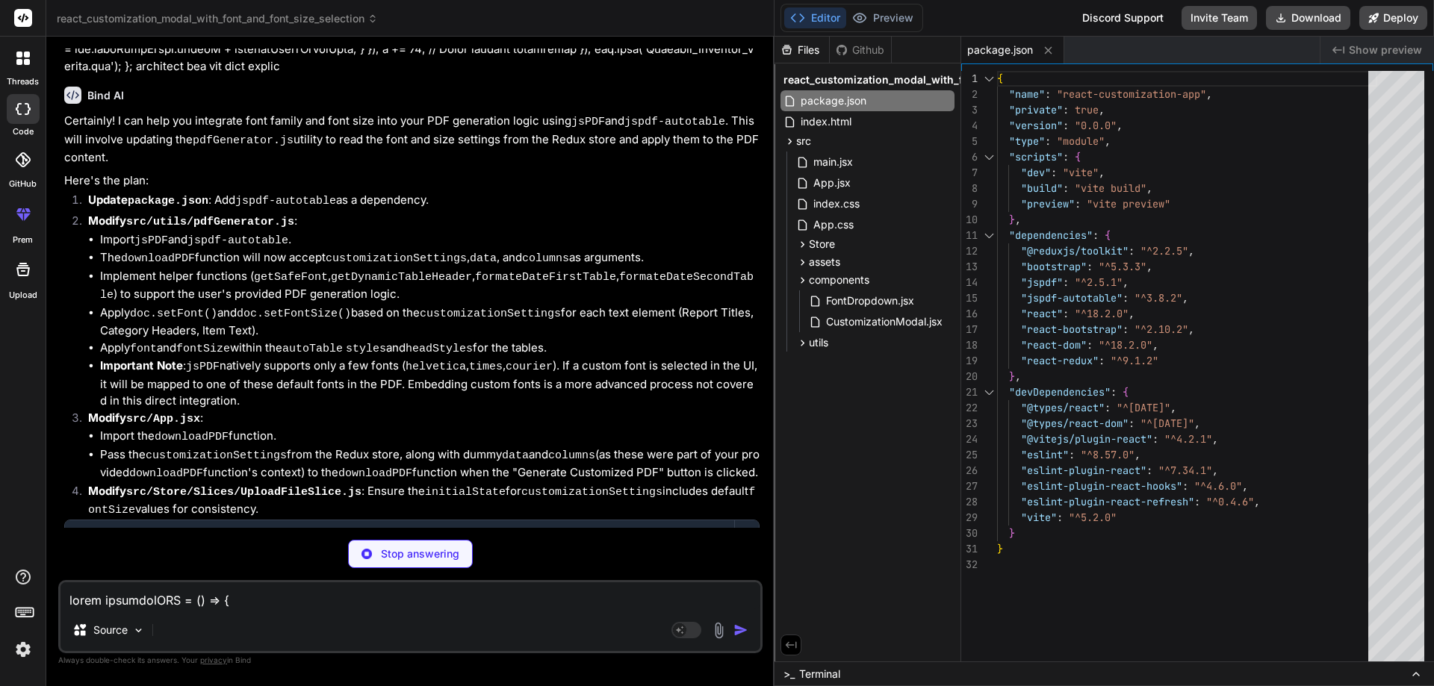
scroll to position [4481, 0]
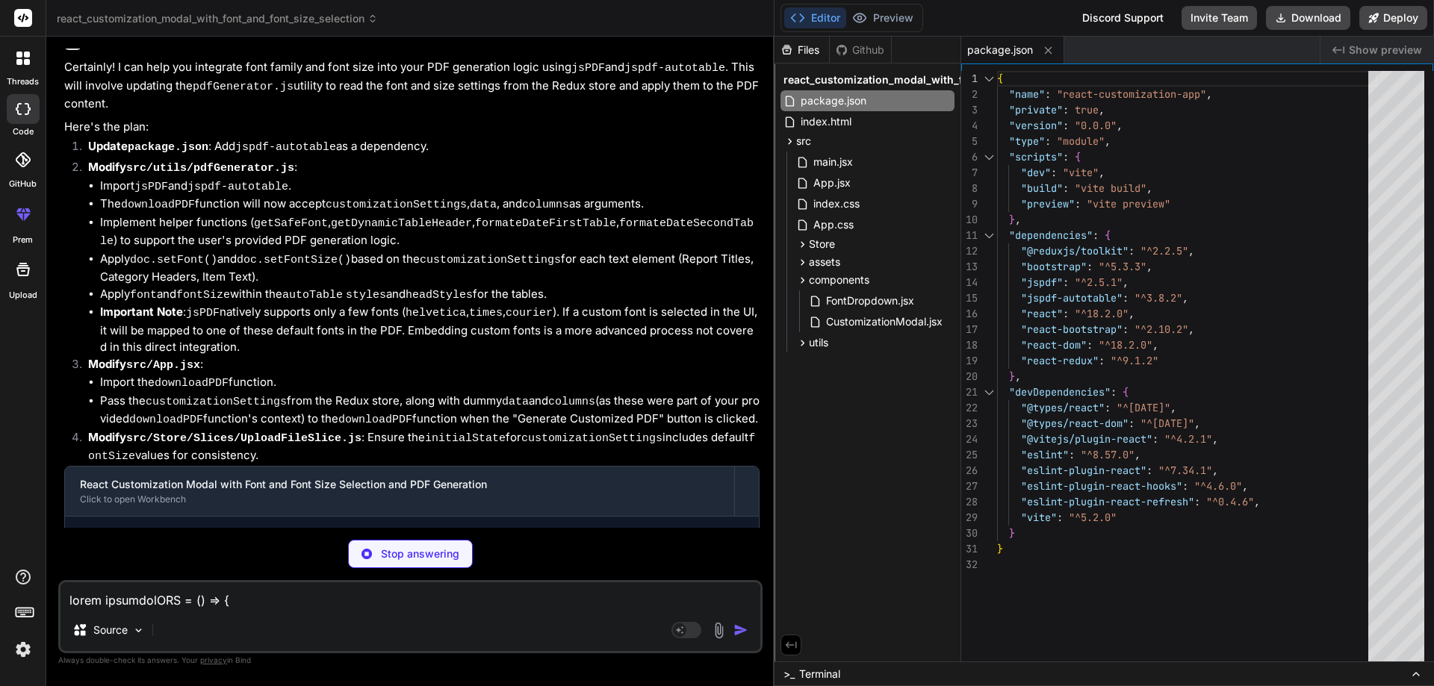
type textarea "x"
type textarea "); } export default App;"
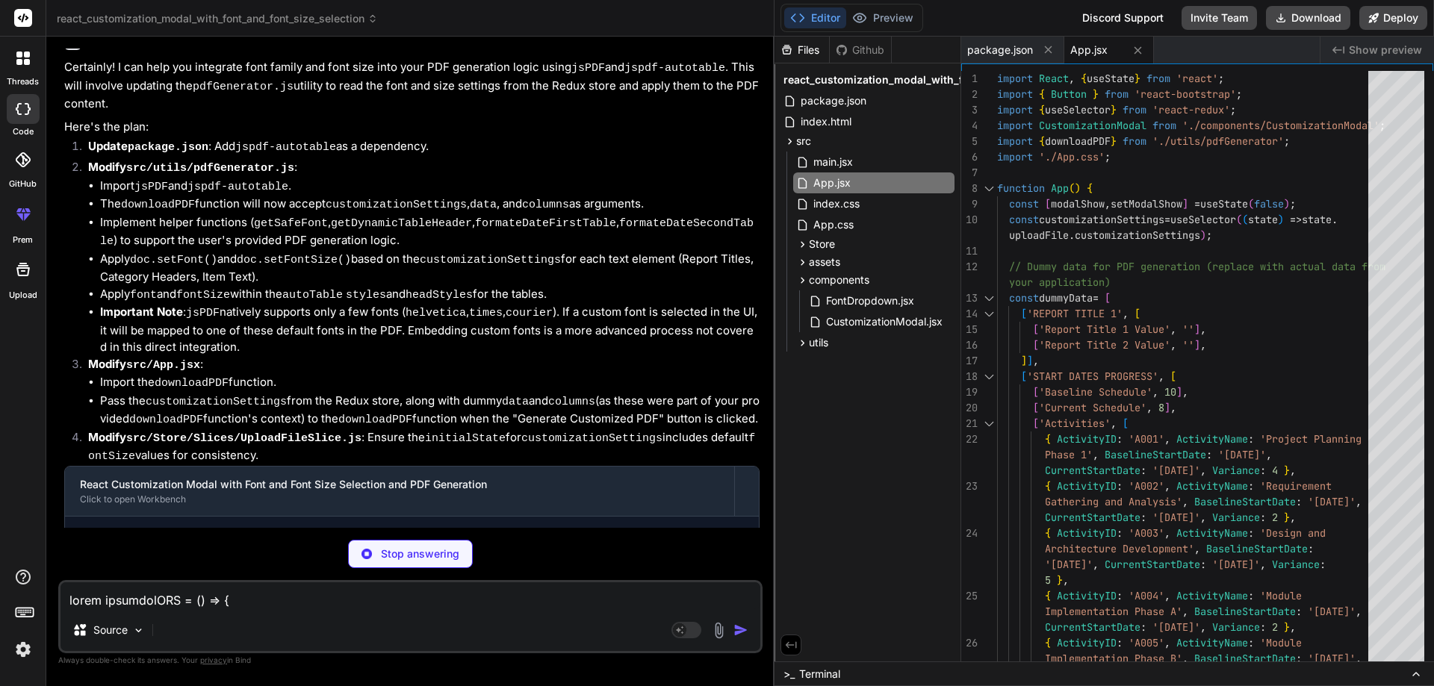
scroll to position [4504, 0]
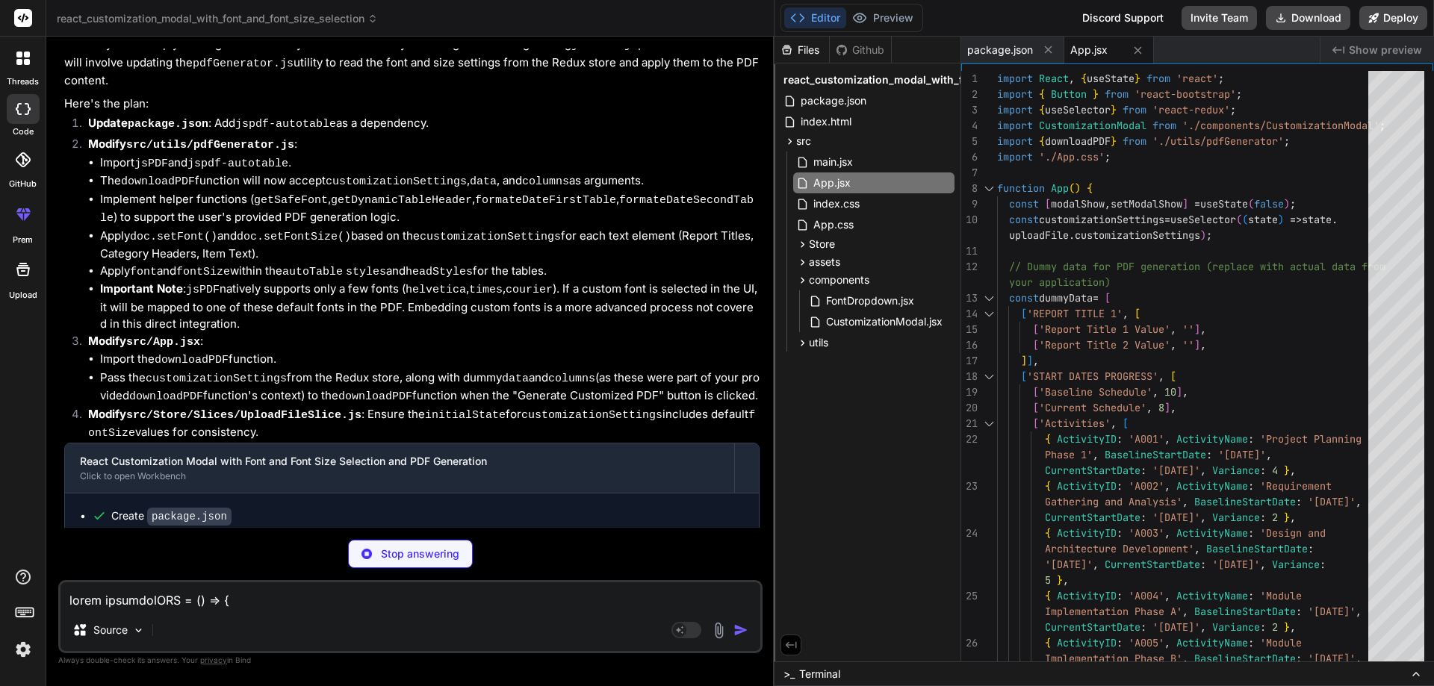
type textarea "x"
type textarea "// You can add more specific reducers here if needed }, }); export const { setF…"
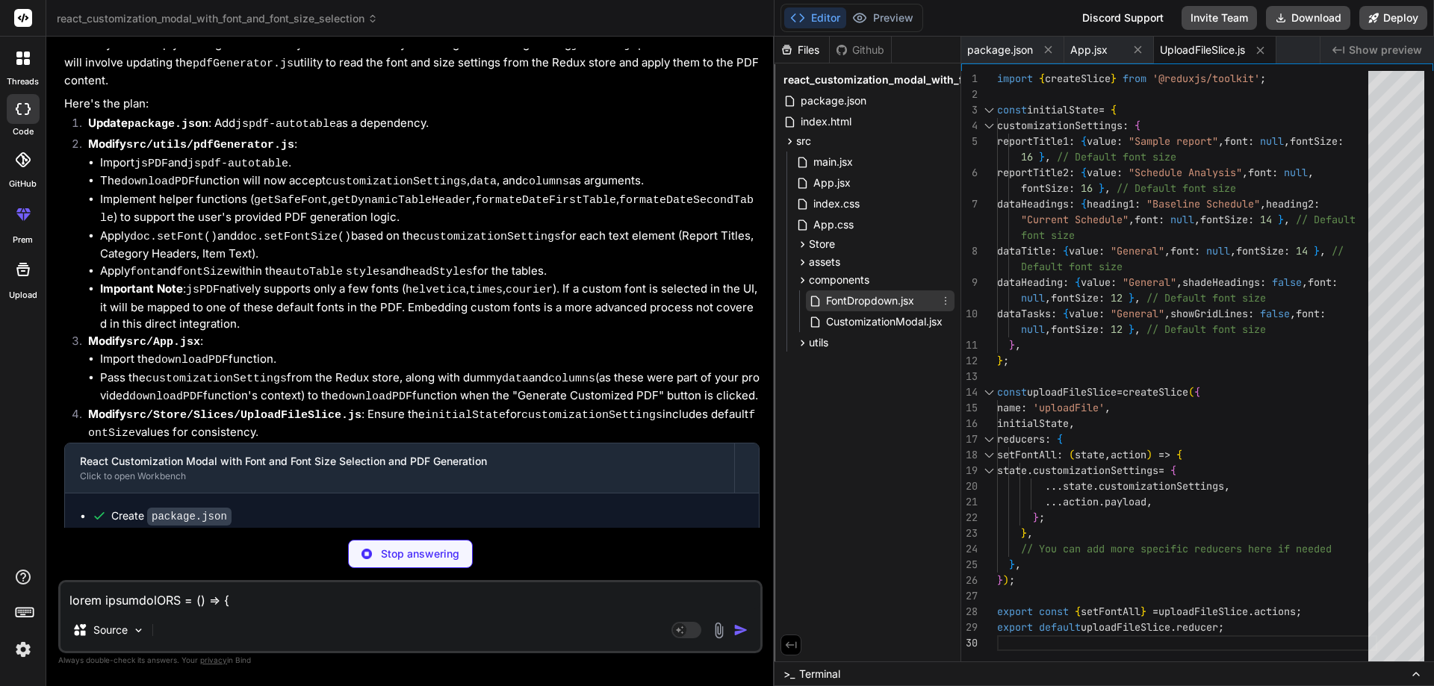
type textarea "x"
click at [867, 300] on span "FontDropdown.jsx" at bounding box center [869, 301] width 91 height 18
type textarea "export default FontDropdown;"
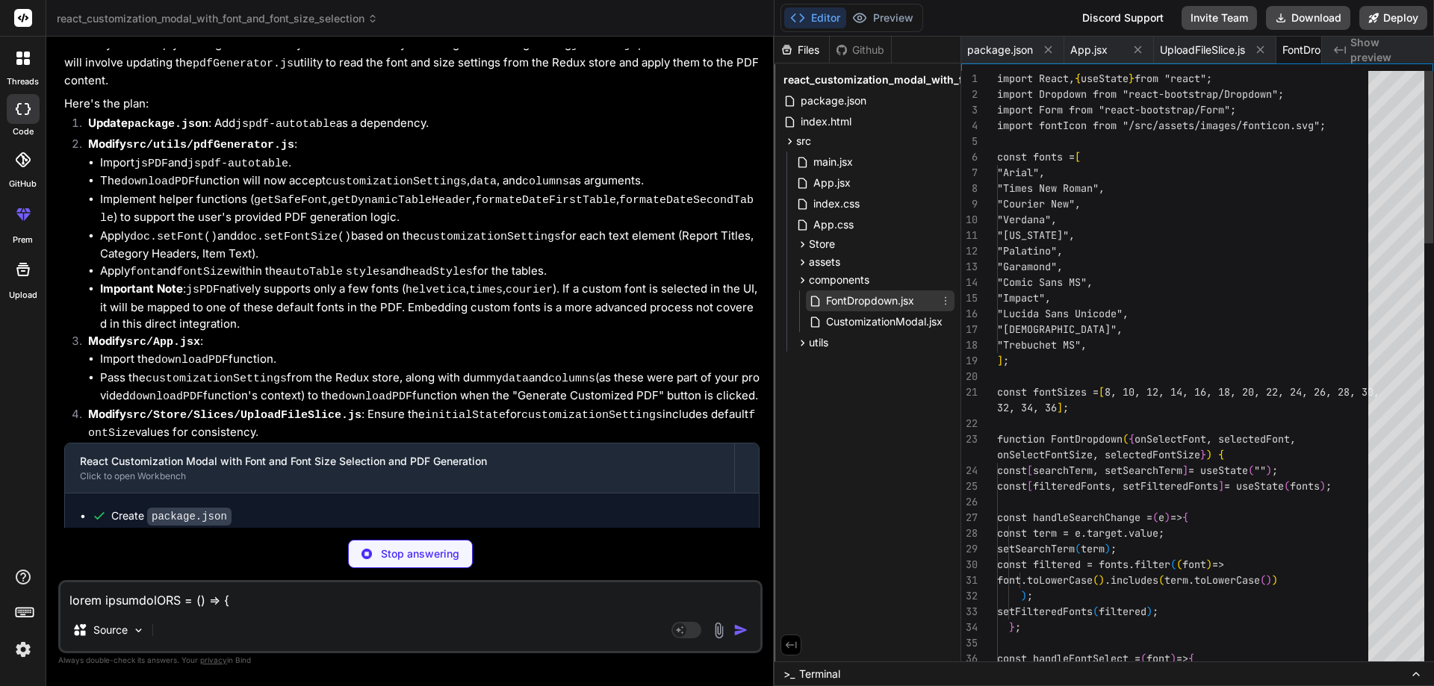
scroll to position [0, 85]
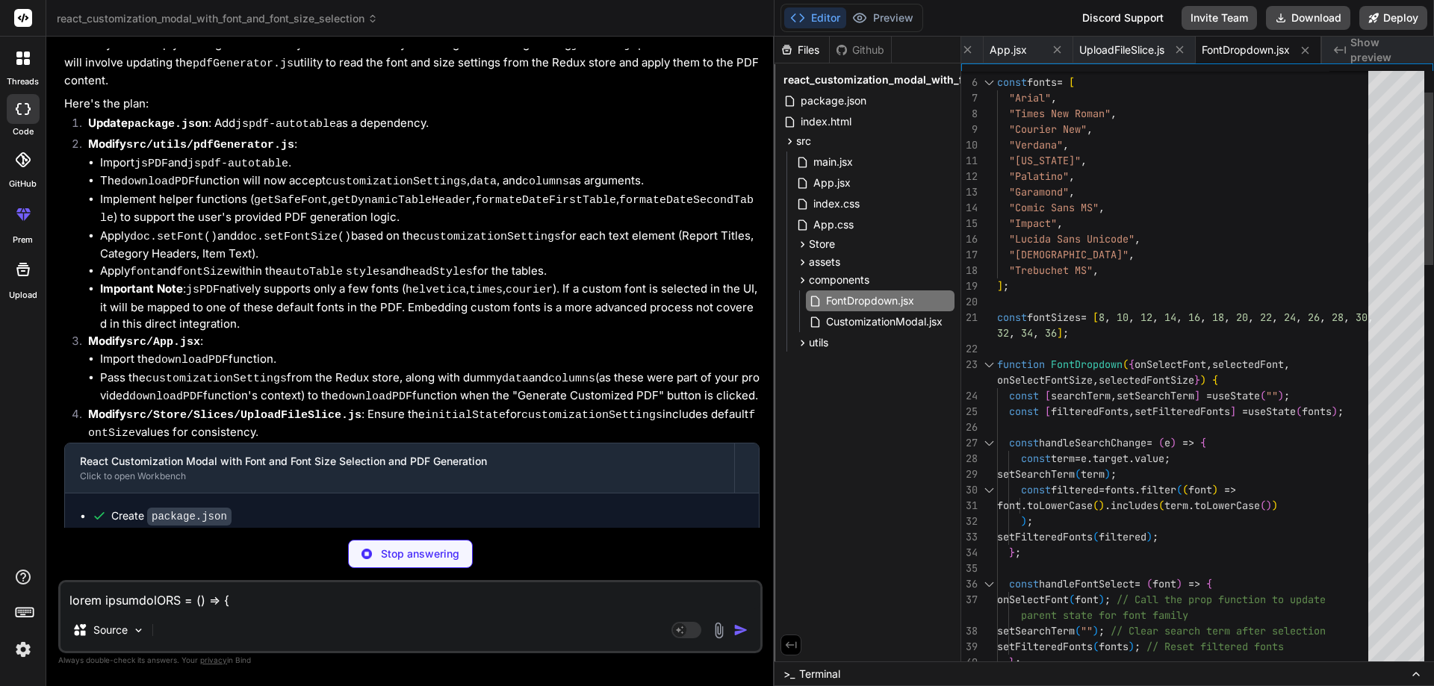
type textarea "x"
type textarea "y += 10; // Space between categories }); [DOMAIN_NAME]('Schedule_Analysis_Repor…"
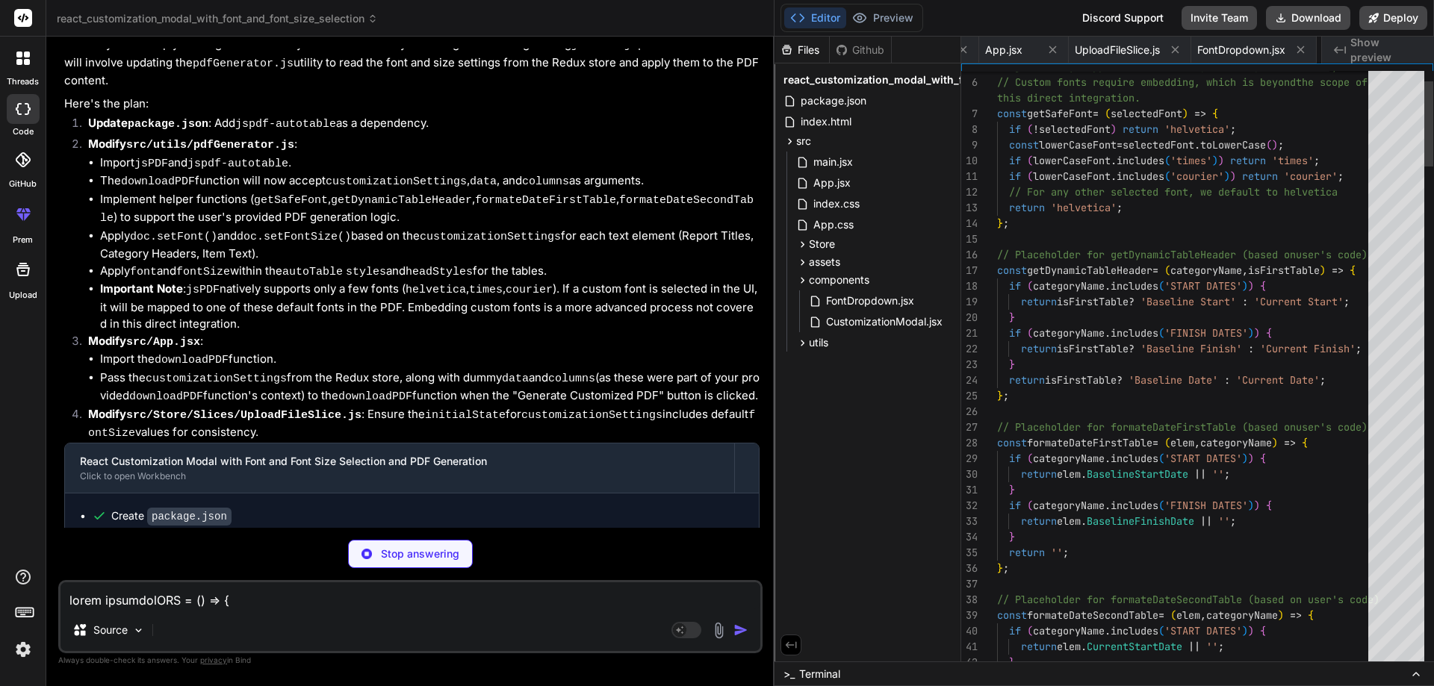
scroll to position [0, 199]
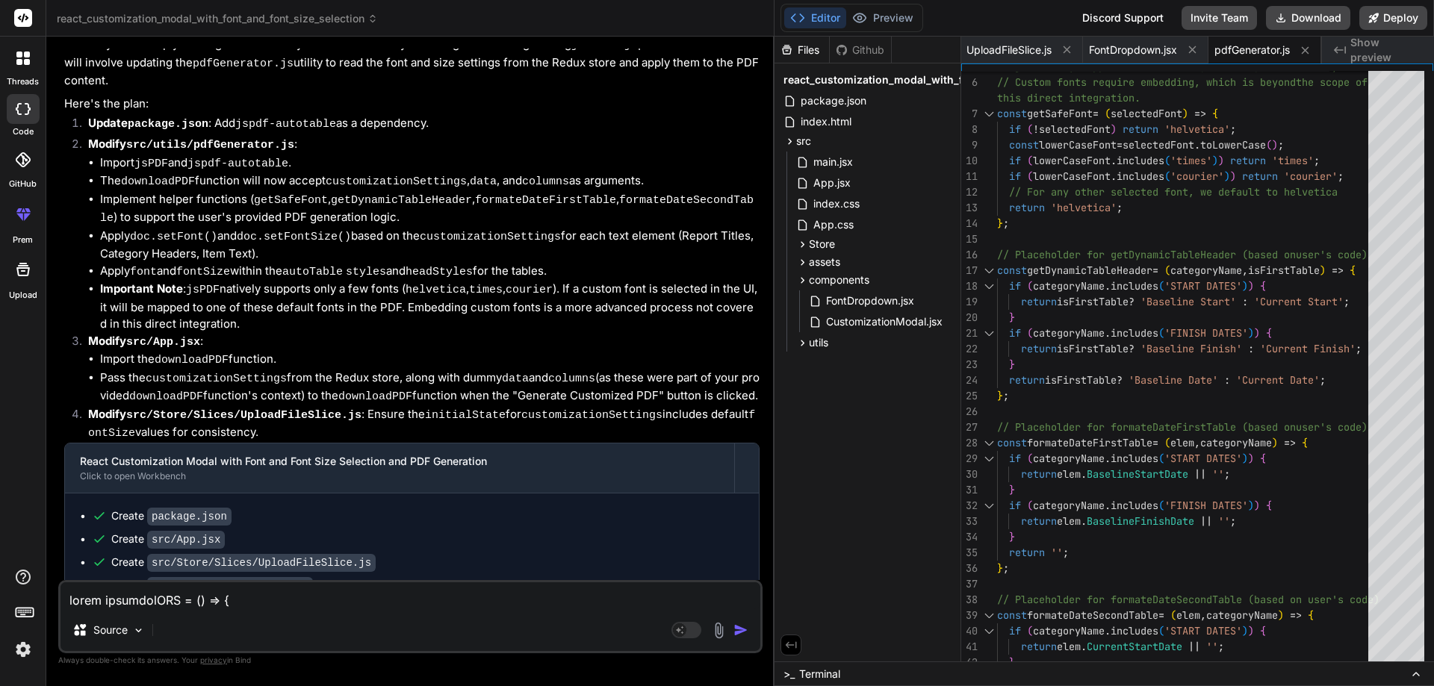
type textarea "x"
type textarea "} }); y += 10; // Space between categories }); [DOMAIN_NAME]('Schedule_Analysis…"
type textarea "x"
type textarea "[DOMAIN_NAME]('Schedule_Analysis_Report.pdf'); };"
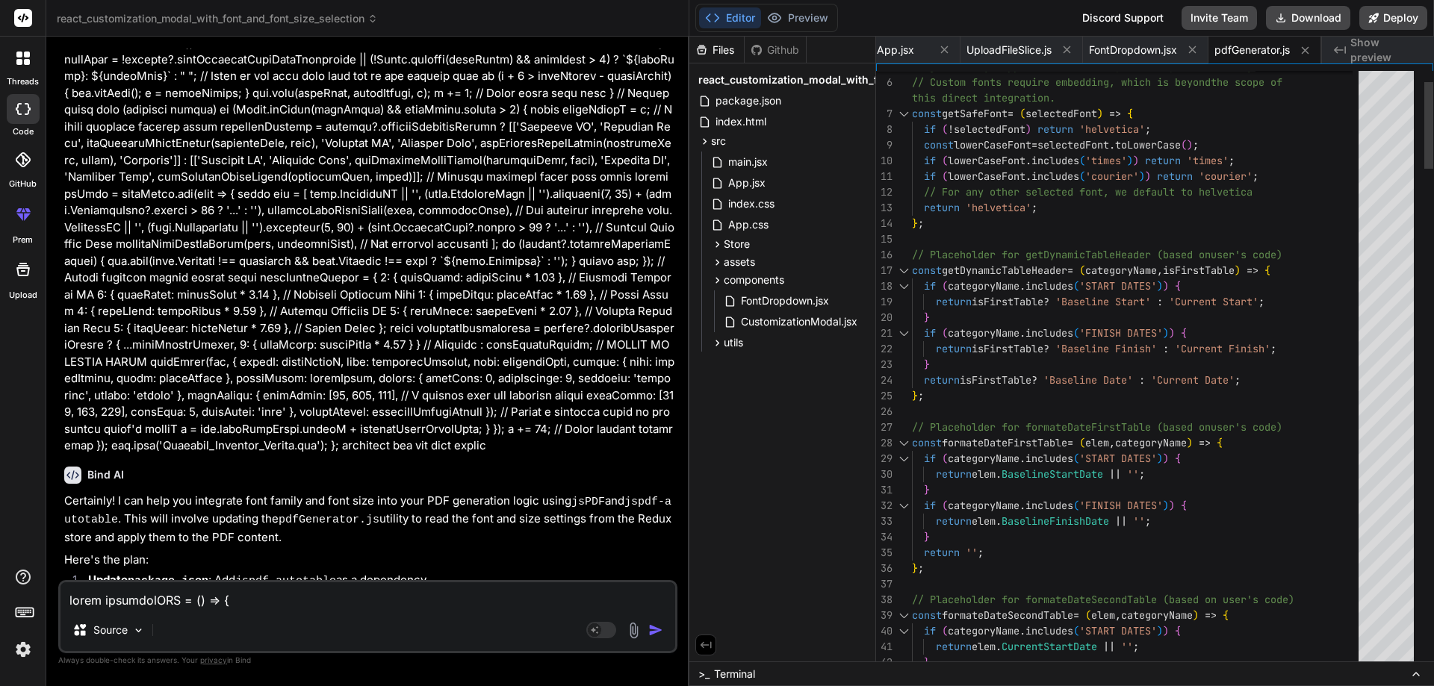
type textarea "x"
type textarea "y = doc.lastAutoTable.finalY + spacingAfterTablePair; } }); y += 10; // Space b…"
type textarea "x"
type textarea "}); [DOMAIN_NAME]('Schedule_Analysis_Report.pdf'); };"
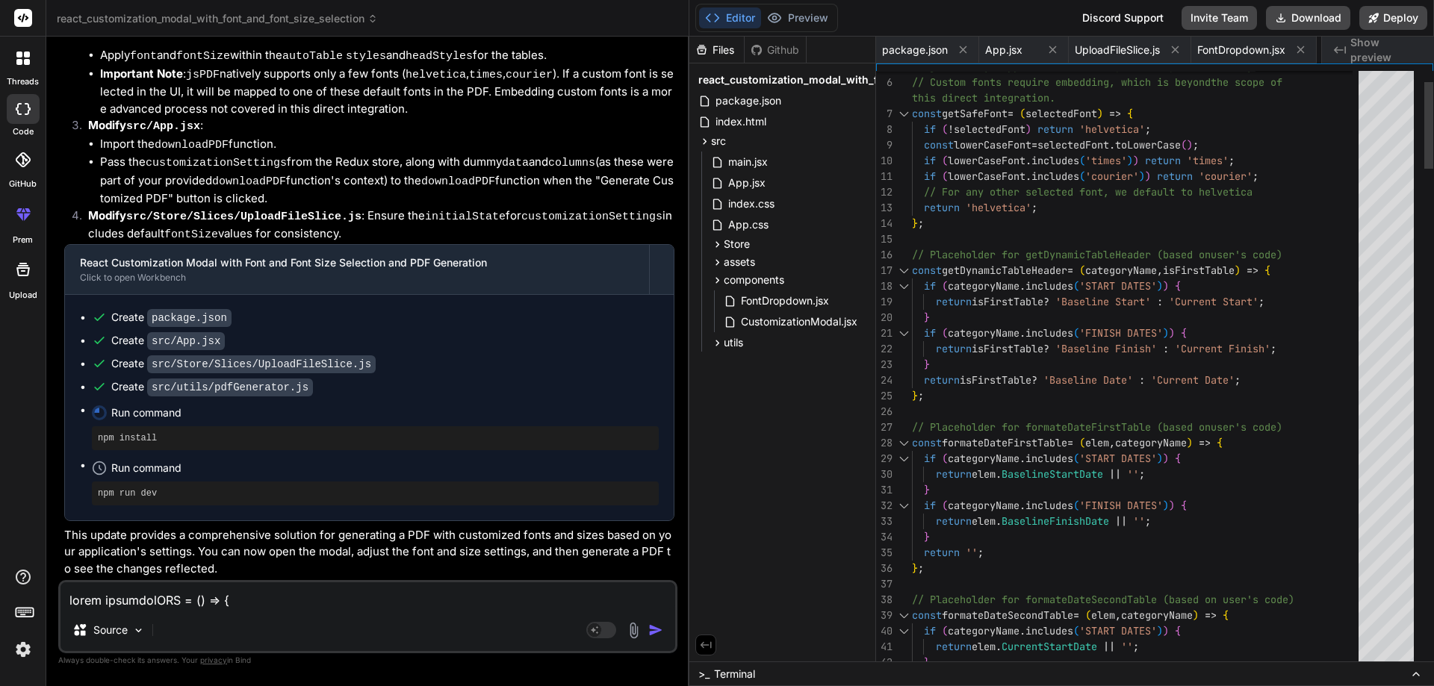
type textarea "x"
type textarea "y = doc.lastAutoTable.finalY + spacingAfterTablePair; } }); y += 10; // Space b…"
type textarea "x"
type textarea "y += 10; // Space between categories }); [DOMAIN_NAME]('Schedule_Analysis_Repor…"
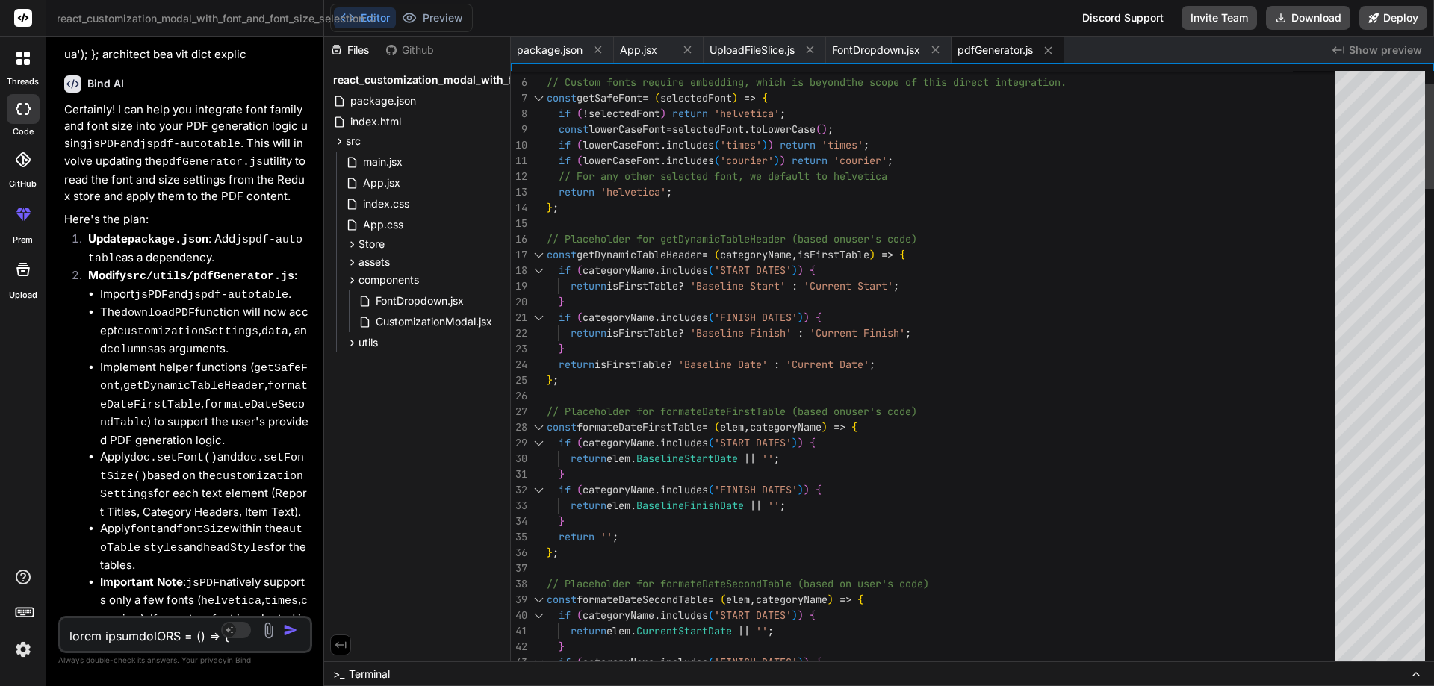
drag, startPoint x: 774, startPoint y: 293, endPoint x: 118, endPoint y: 293, distance: 655.6
click at [118, 293] on div "Bind AI Web Search Created with Pixso. Code Generator You Bind AI I see you've …" at bounding box center [185, 362] width 278 height 650
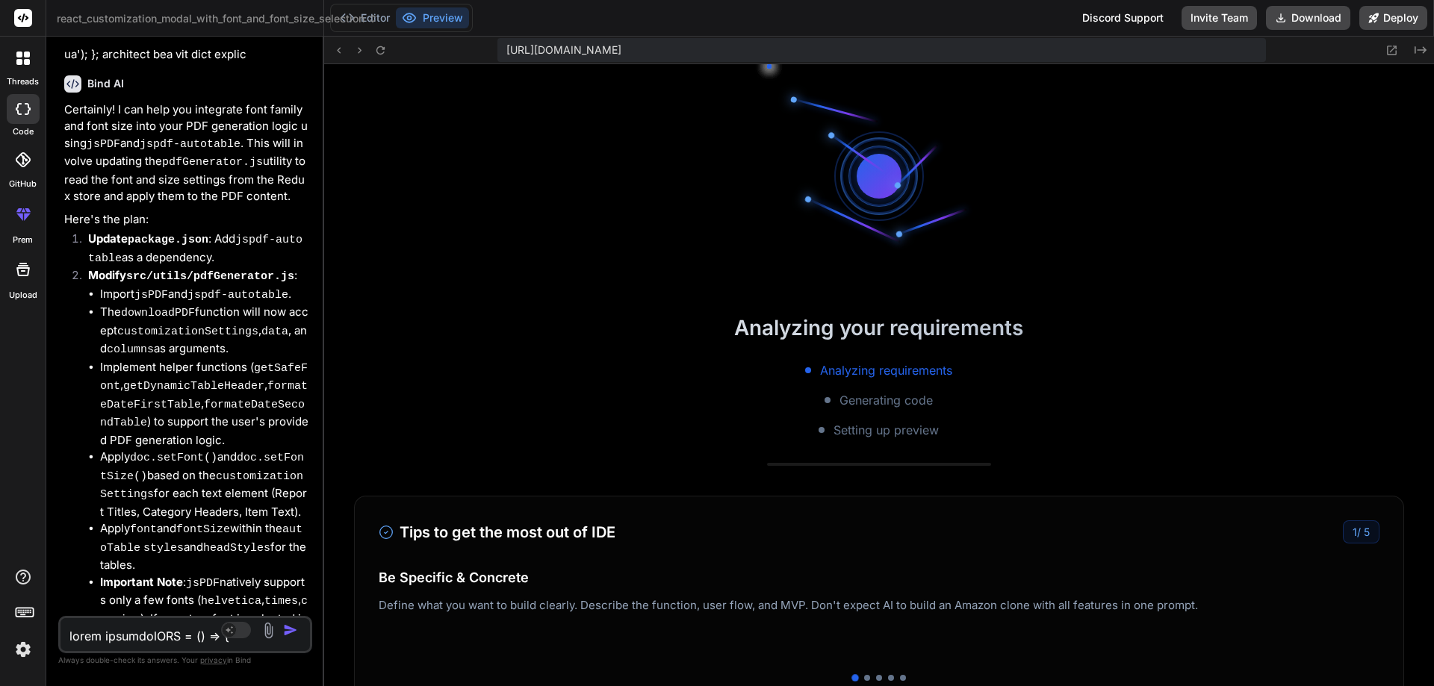
click at [373, 17] on icon at bounding box center [372, 18] width 10 height 10
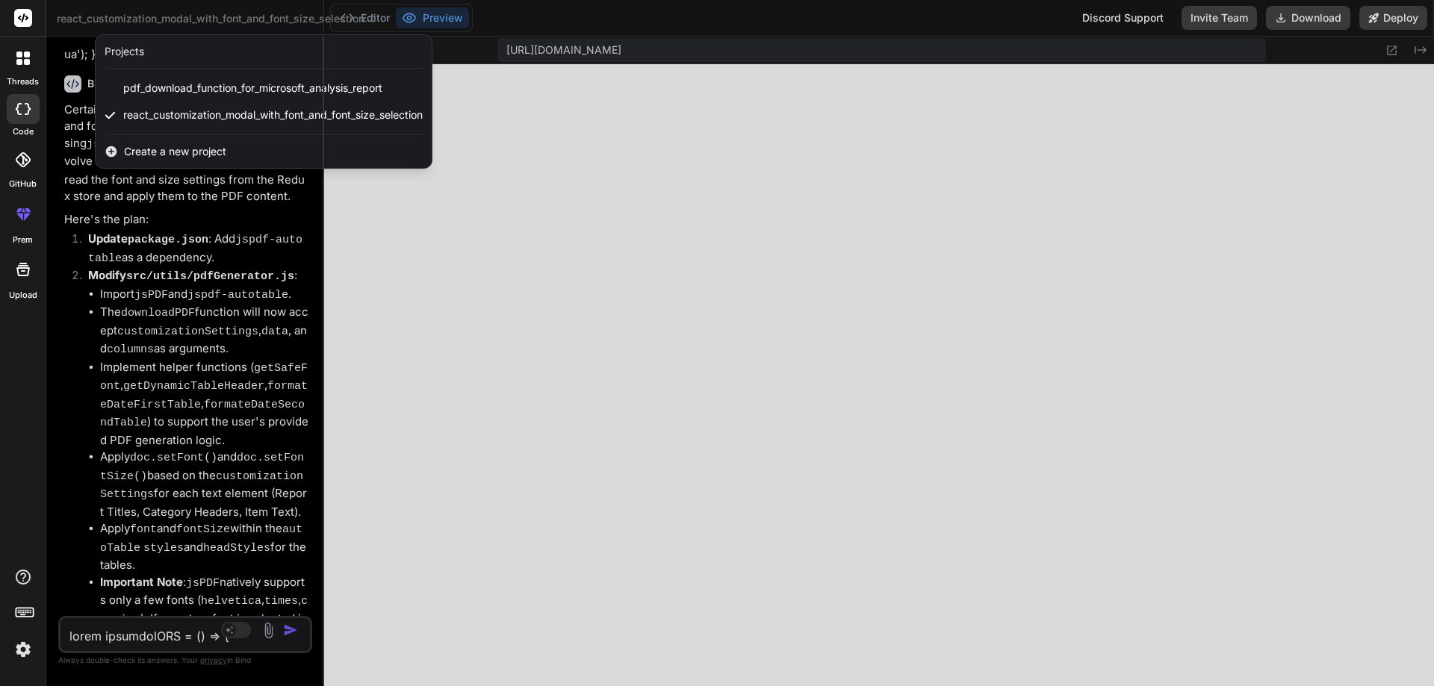
type textarea "x"
type textarea "}); y += 10; // Space between categories }); [DOMAIN_NAME]('Schedule_Analysis_R…"
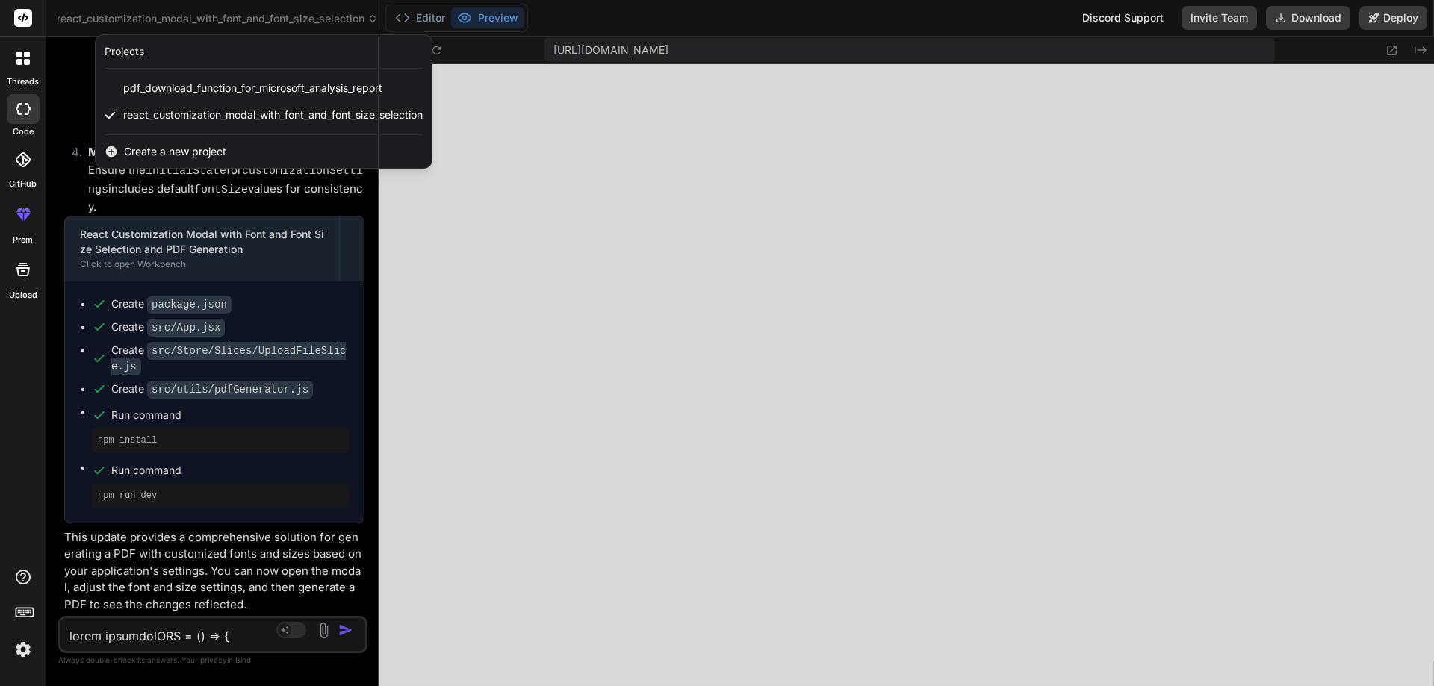
type textarea "x"
type textarea "} }); y += 10; // Space between categories }); [DOMAIN_NAME]('Schedule_Analysis…"
type textarea "x"
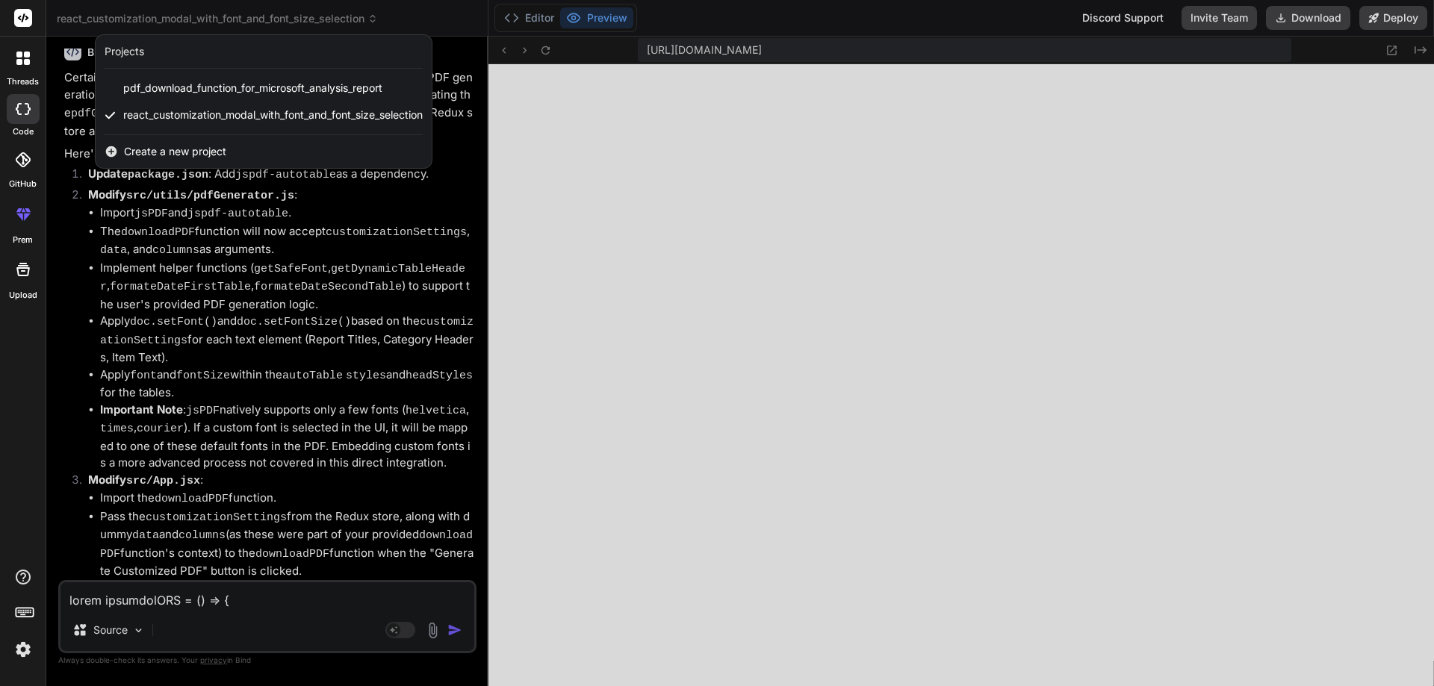
scroll to position [6821, 0]
drag, startPoint x: 322, startPoint y: 234, endPoint x: 457, endPoint y: 234, distance: 135.2
click at [457, 234] on div "react_customization_modal_with_font_and_font_size_selection Created with Pixso.…" at bounding box center [267, 343] width 442 height 686
click at [536, 10] on div at bounding box center [717, 343] width 1434 height 686
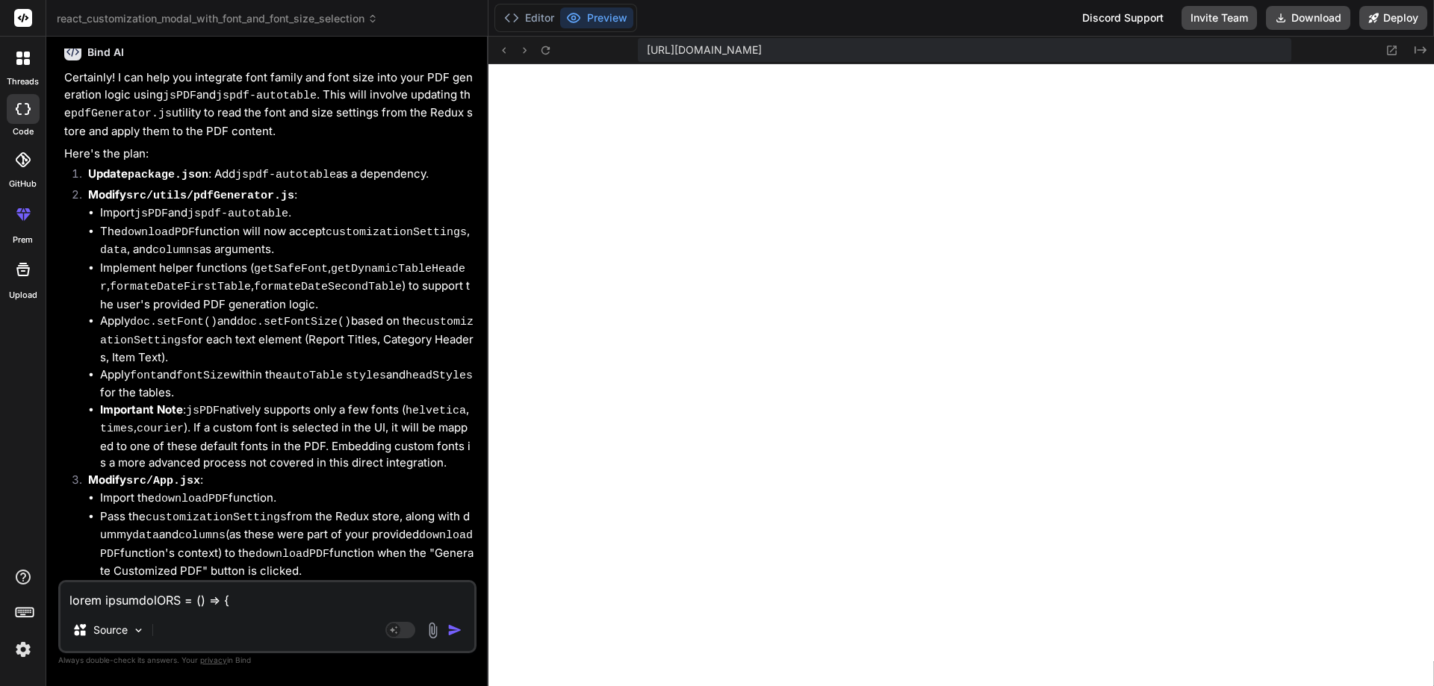
type textarea "x"
type textarea "y = doc.lastAutoTable.finalY + spacingAfterTablePair; } }); y += 10; // Space b…"
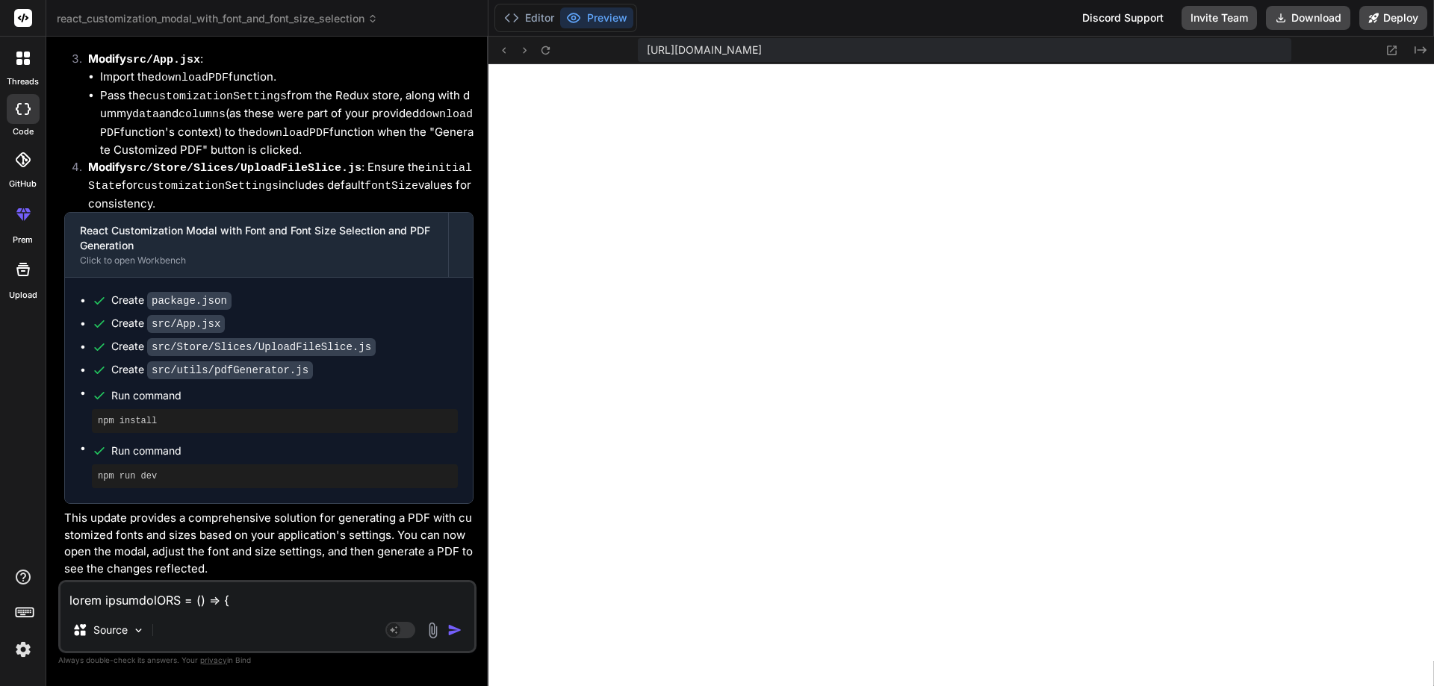
type textarea "x"
type textarea "} }); y += 10; // Space between categories }); [DOMAIN_NAME]('Schedule_Analysis…"
type textarea "x"
type textarea "}); y += 10; // Space between categories }); [DOMAIN_NAME]('Schedule_Analysis_R…"
type textarea "x"
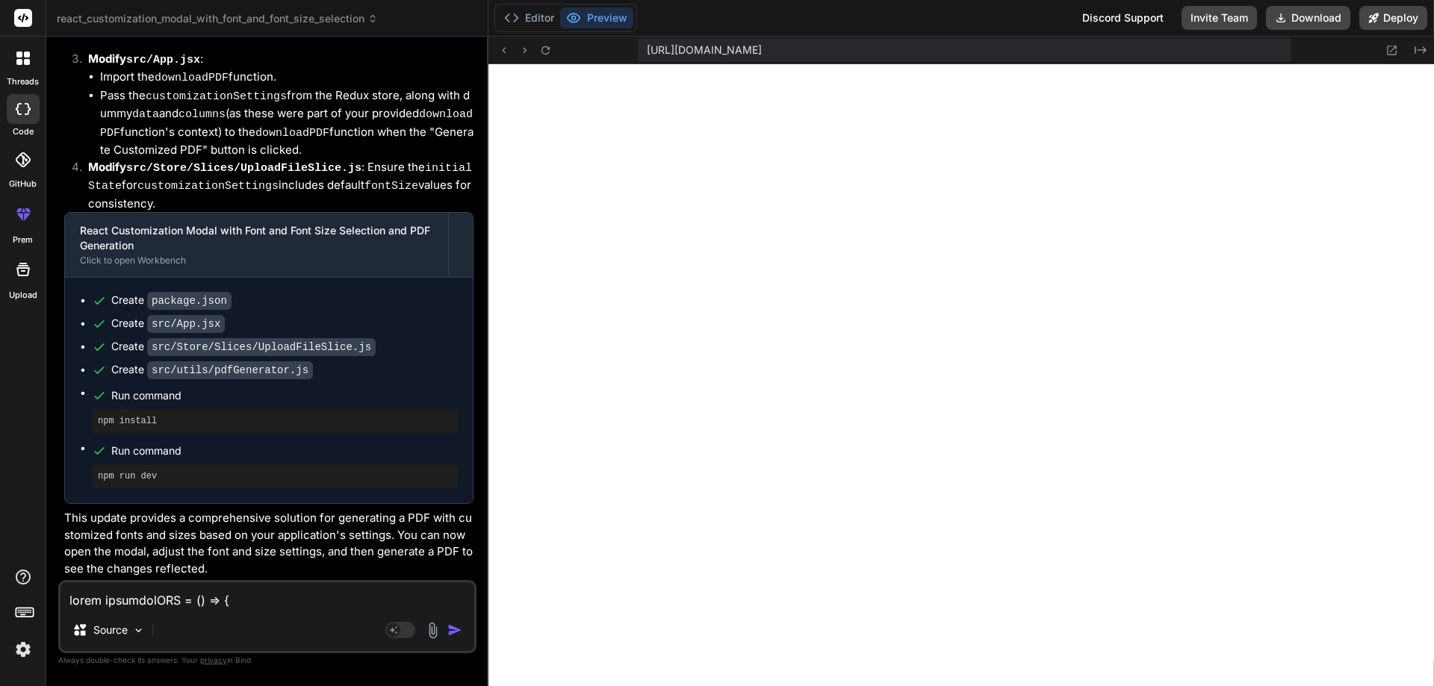
type textarea "y += 10; // Space between categories }); [DOMAIN_NAME]('Schedule_Analysis_Repor…"
type textarea "x"
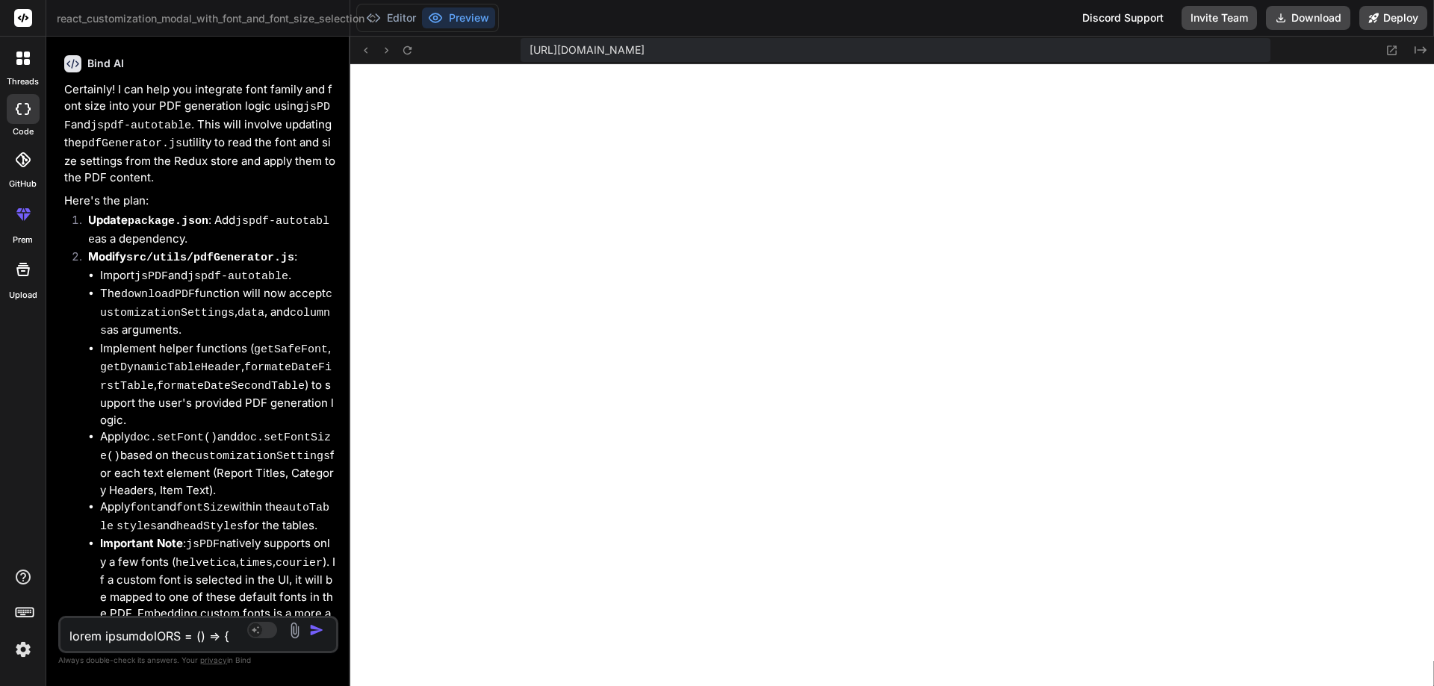
drag, startPoint x: 487, startPoint y: 273, endPoint x: 314, endPoint y: 276, distance: 172.5
click at [314, 276] on div "Bind AI Web Search Created with Pixso. Code Generator You Bind AI I see you've …" at bounding box center [198, 362] width 304 height 650
click at [388, 19] on button "Editor" at bounding box center [391, 17] width 62 height 21
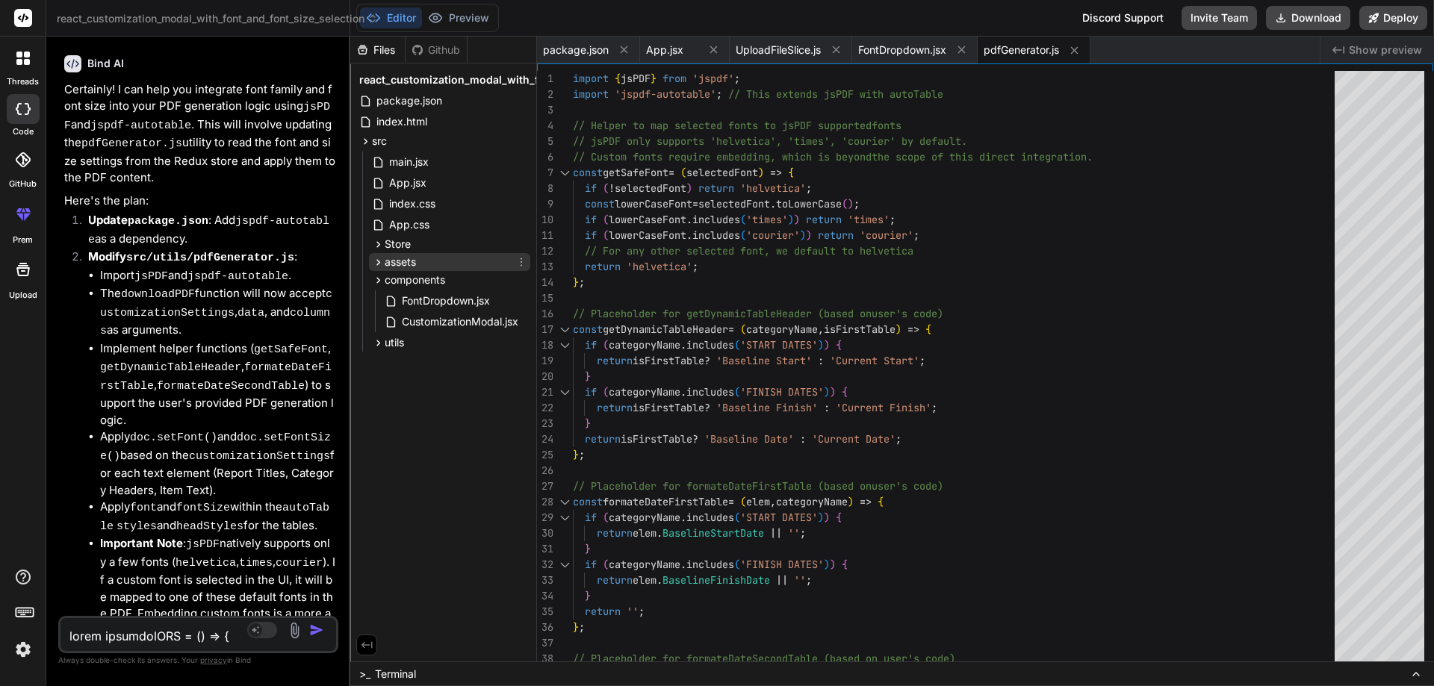
click at [415, 266] on span "assets" at bounding box center [400, 262] width 31 height 15
click at [414, 249] on div "Store" at bounding box center [449, 244] width 161 height 18
click at [418, 282] on span "Slices" at bounding box center [411, 284] width 28 height 15
click at [433, 264] on span "index.js" at bounding box center [420, 265] width 40 height 18
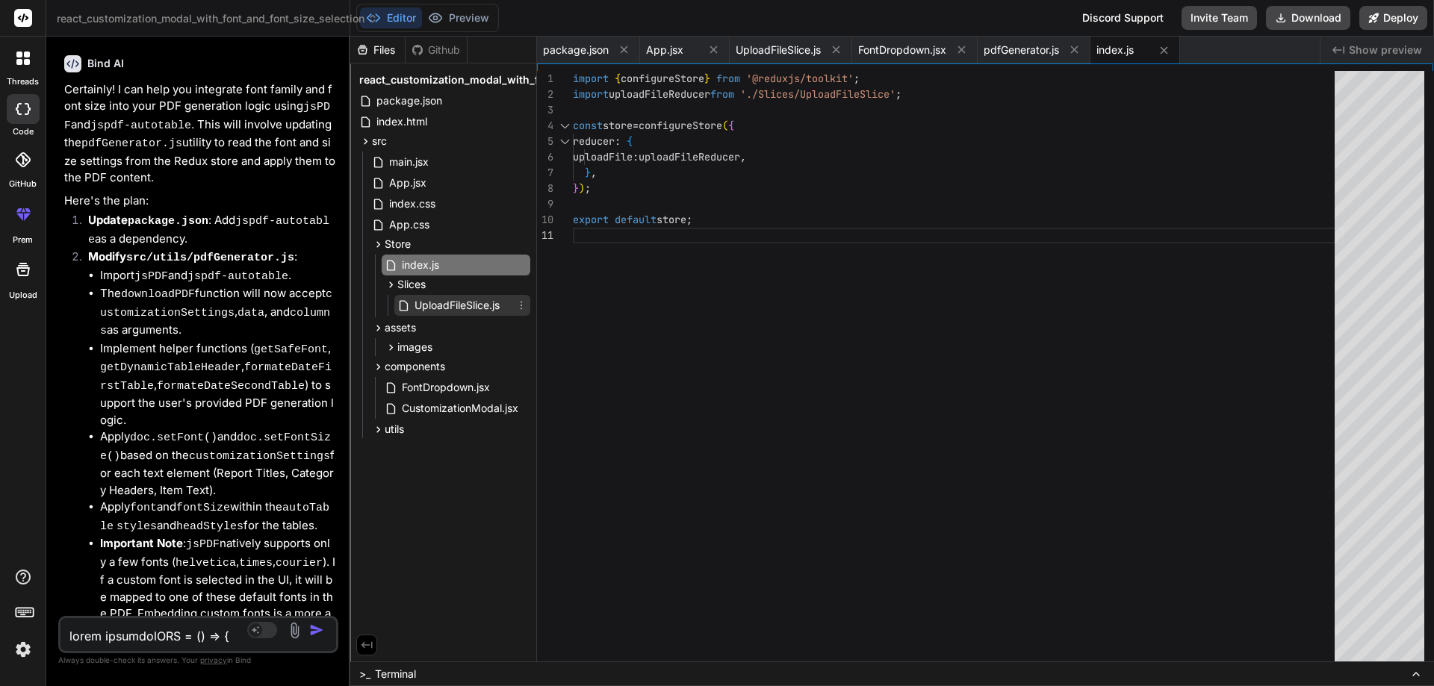
click at [444, 305] on span "UploadFileSlice.js" at bounding box center [457, 305] width 88 height 18
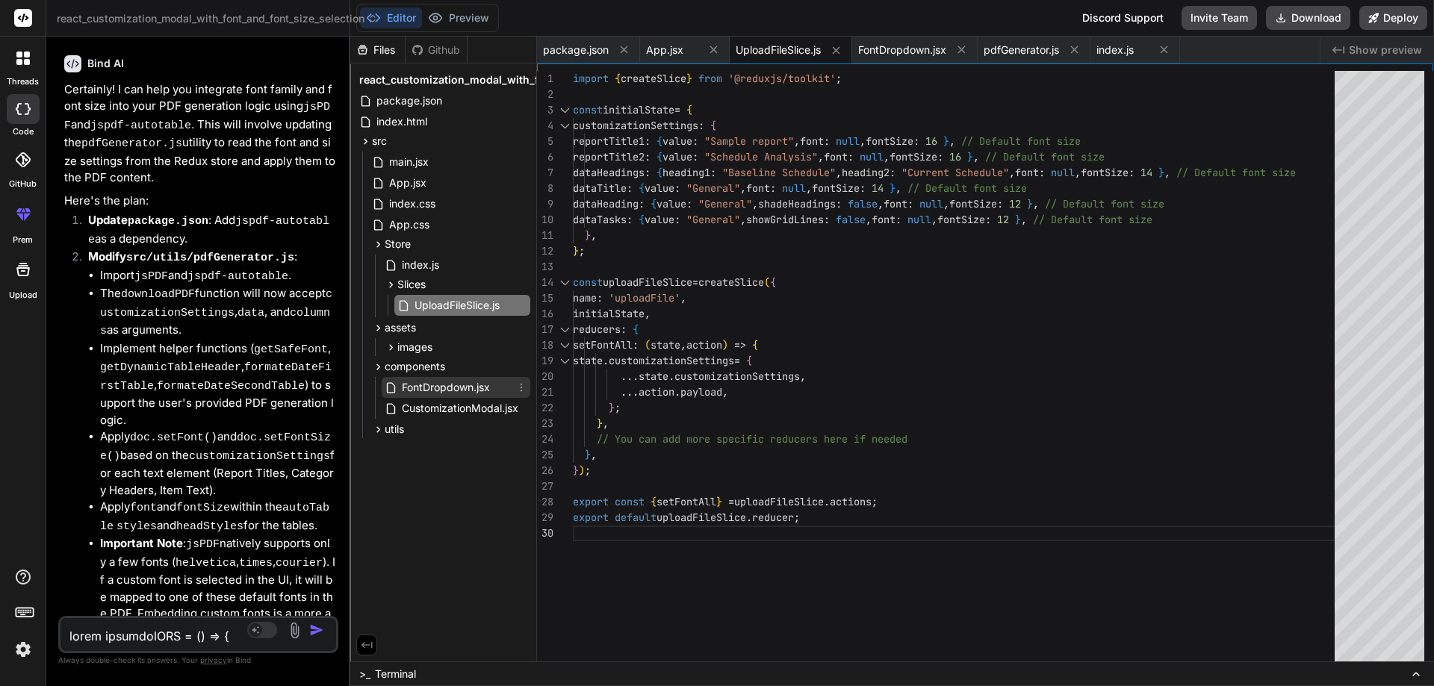
click at [449, 392] on span "FontDropdown.jsx" at bounding box center [445, 388] width 91 height 18
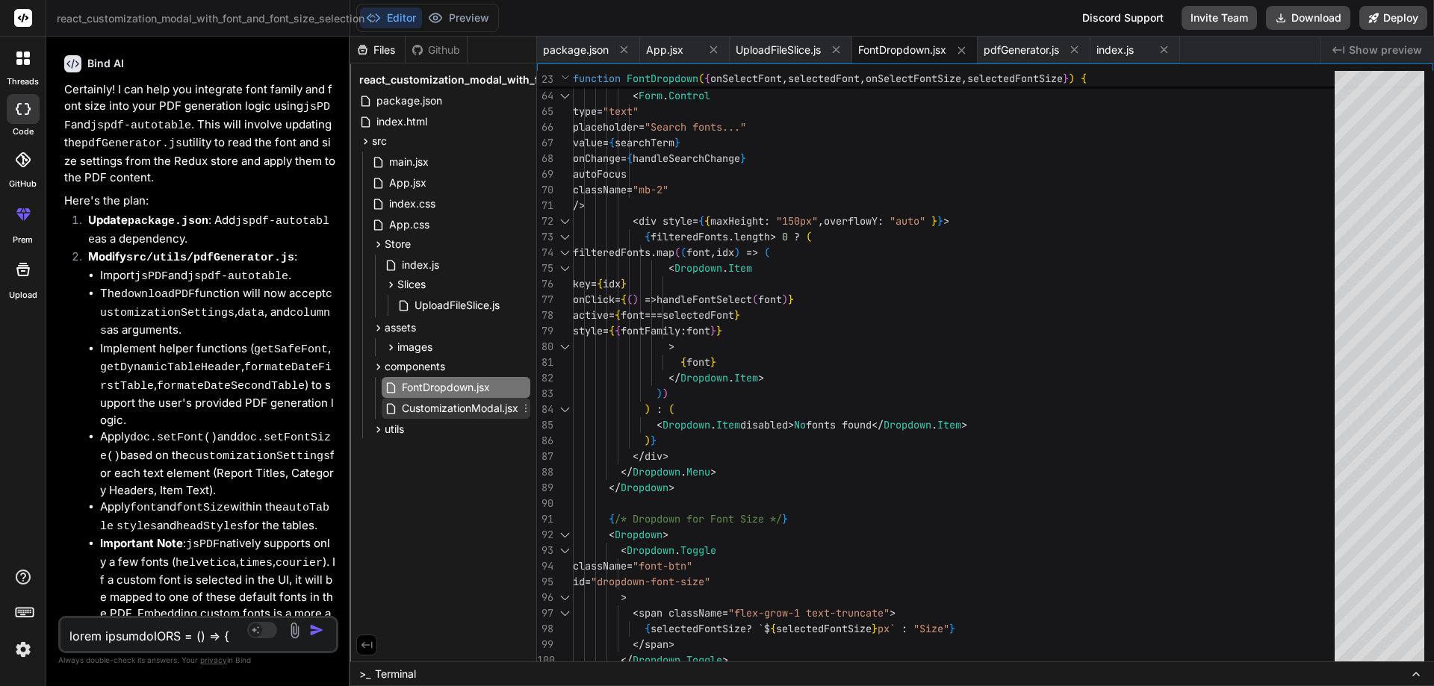
click at [485, 406] on span "CustomizationModal.jsx" at bounding box center [459, 409] width 119 height 18
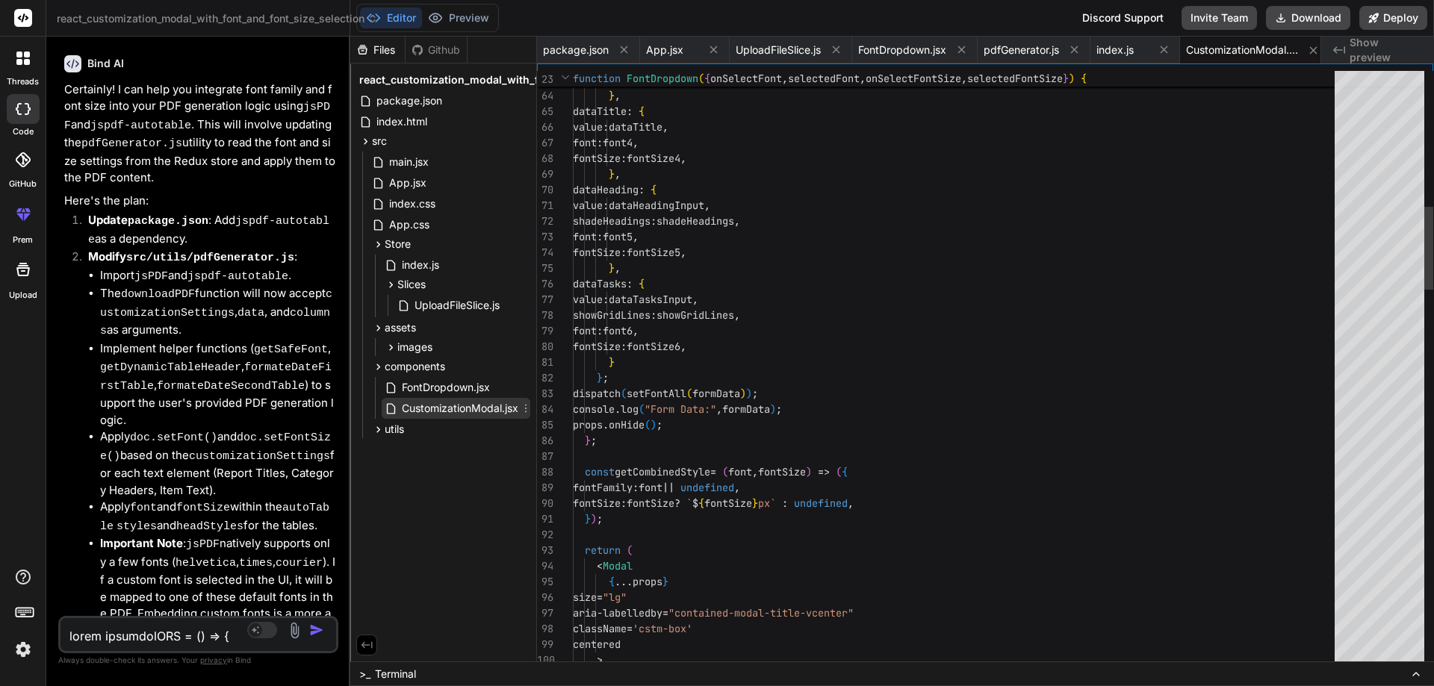
scroll to position [0, 13]
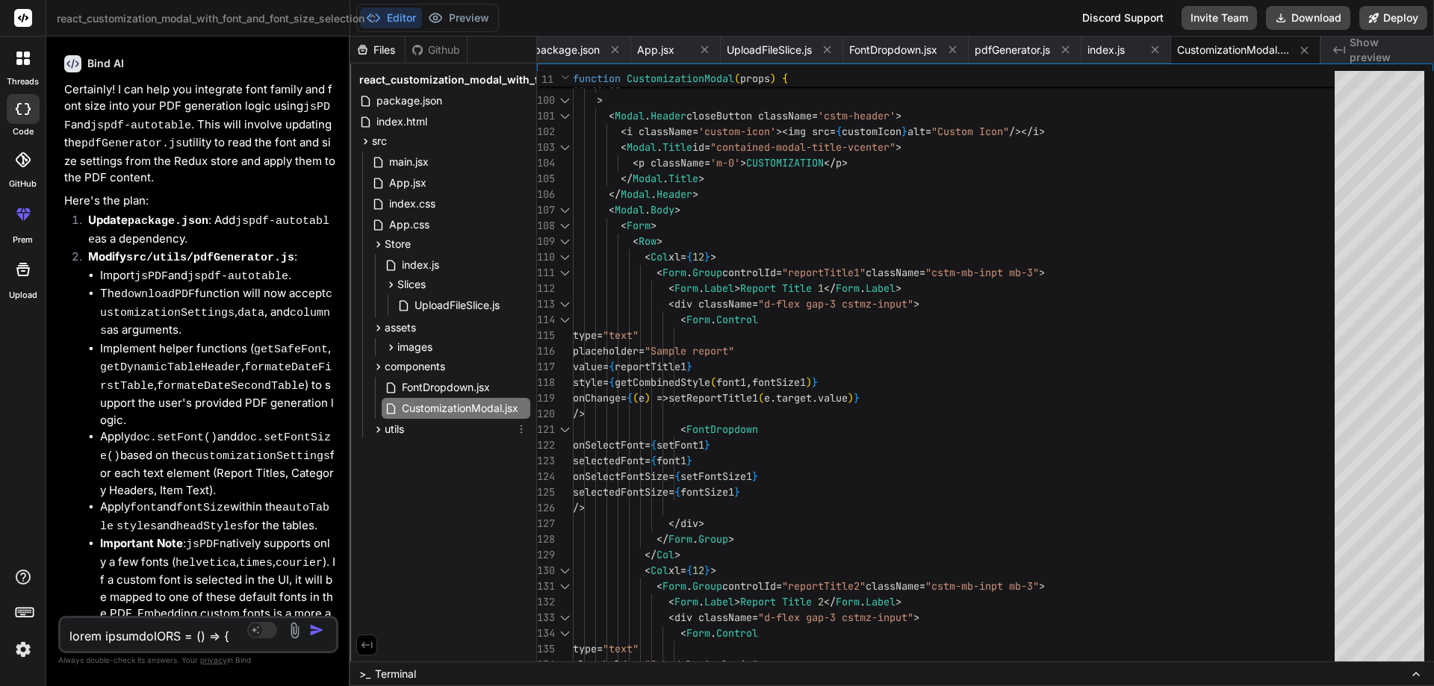
drag, startPoint x: 405, startPoint y: 433, endPoint x: 410, endPoint y: 448, distance: 15.6
click at [407, 435] on div "utils" at bounding box center [449, 429] width 161 height 18
click at [429, 457] on span "pdfGenerator.js" at bounding box center [439, 450] width 78 height 18
type textarea "y += 10; // Space between categories }); [DOMAIN_NAME]('Schedule_Analysis_Repor…"
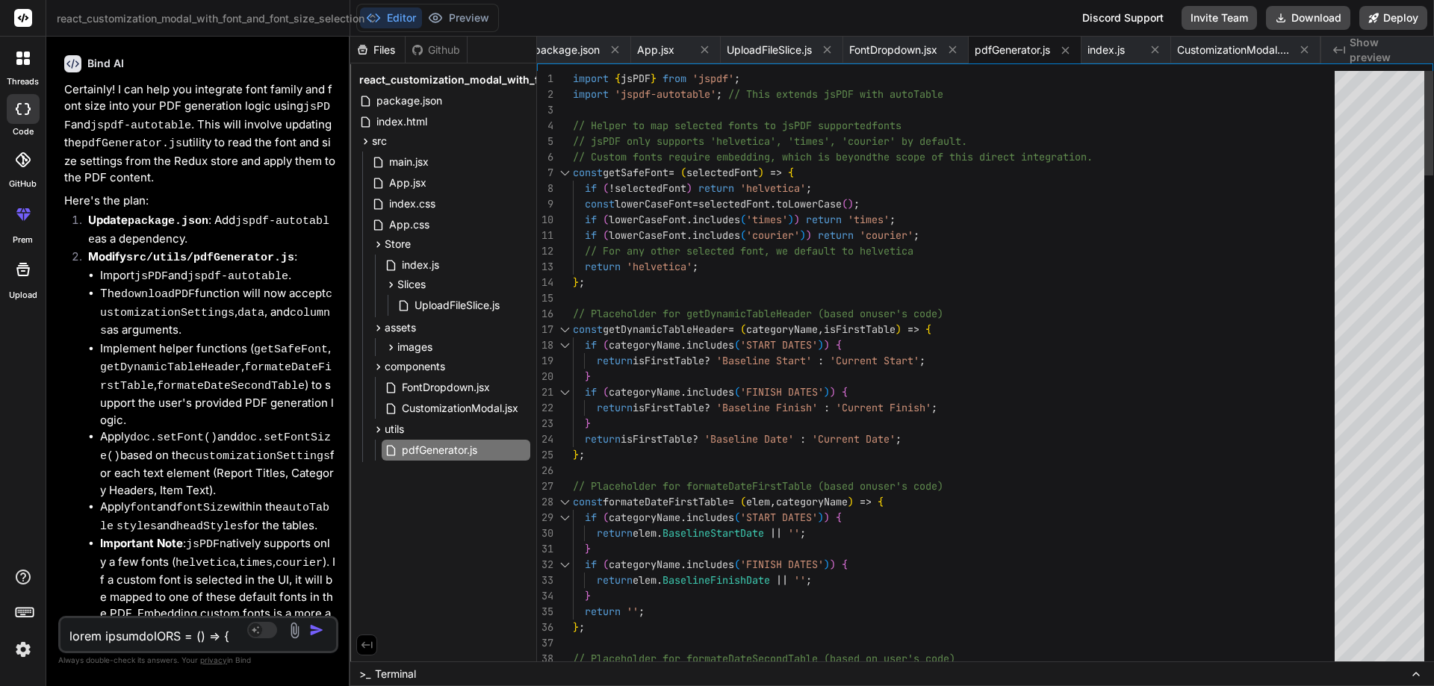
click at [562, 168] on div at bounding box center [564, 173] width 19 height 16
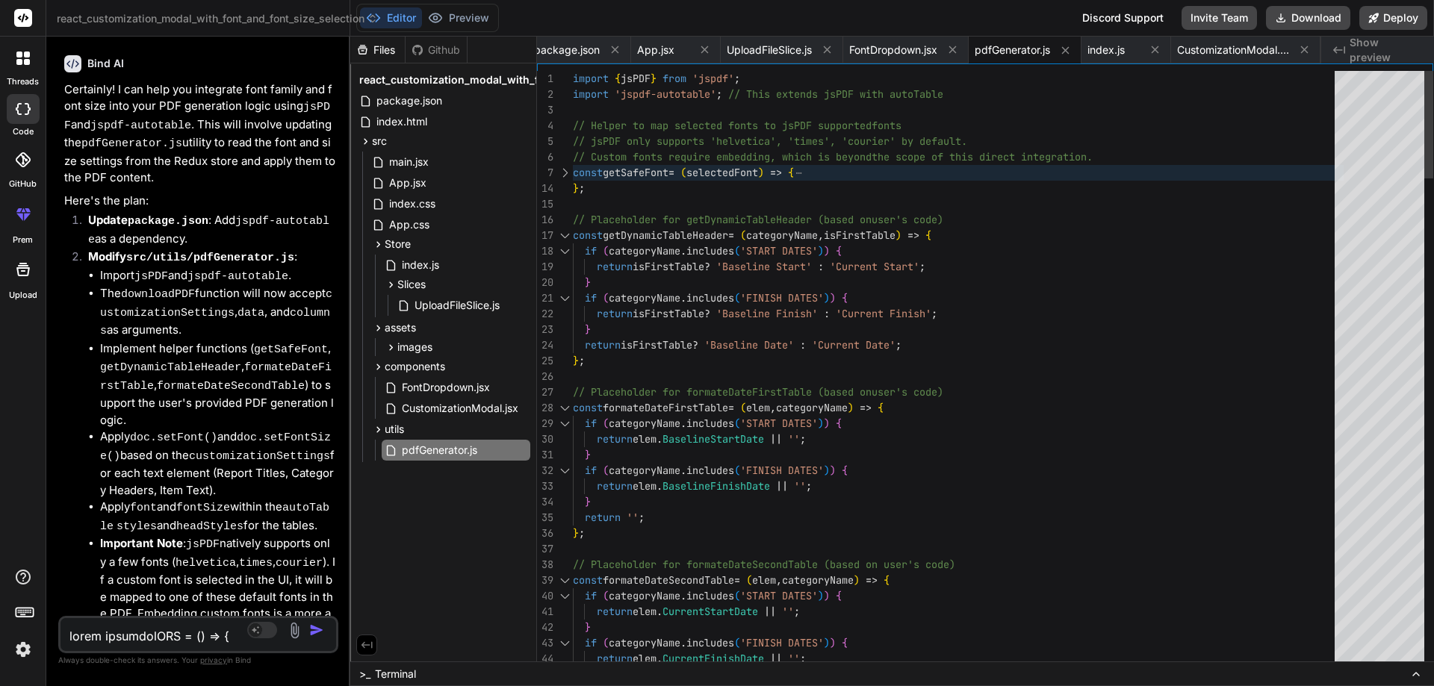
click at [562, 234] on div at bounding box center [564, 236] width 19 height 16
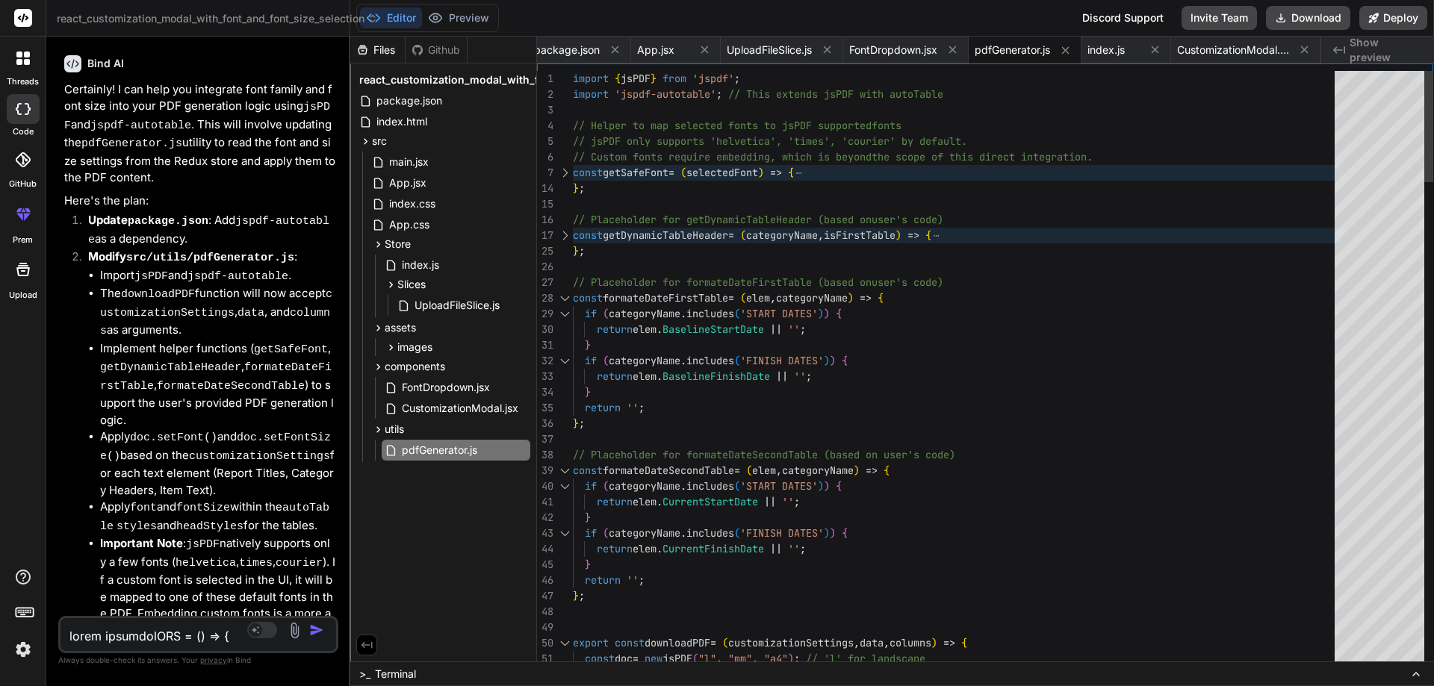
click at [562, 296] on div at bounding box center [564, 298] width 19 height 16
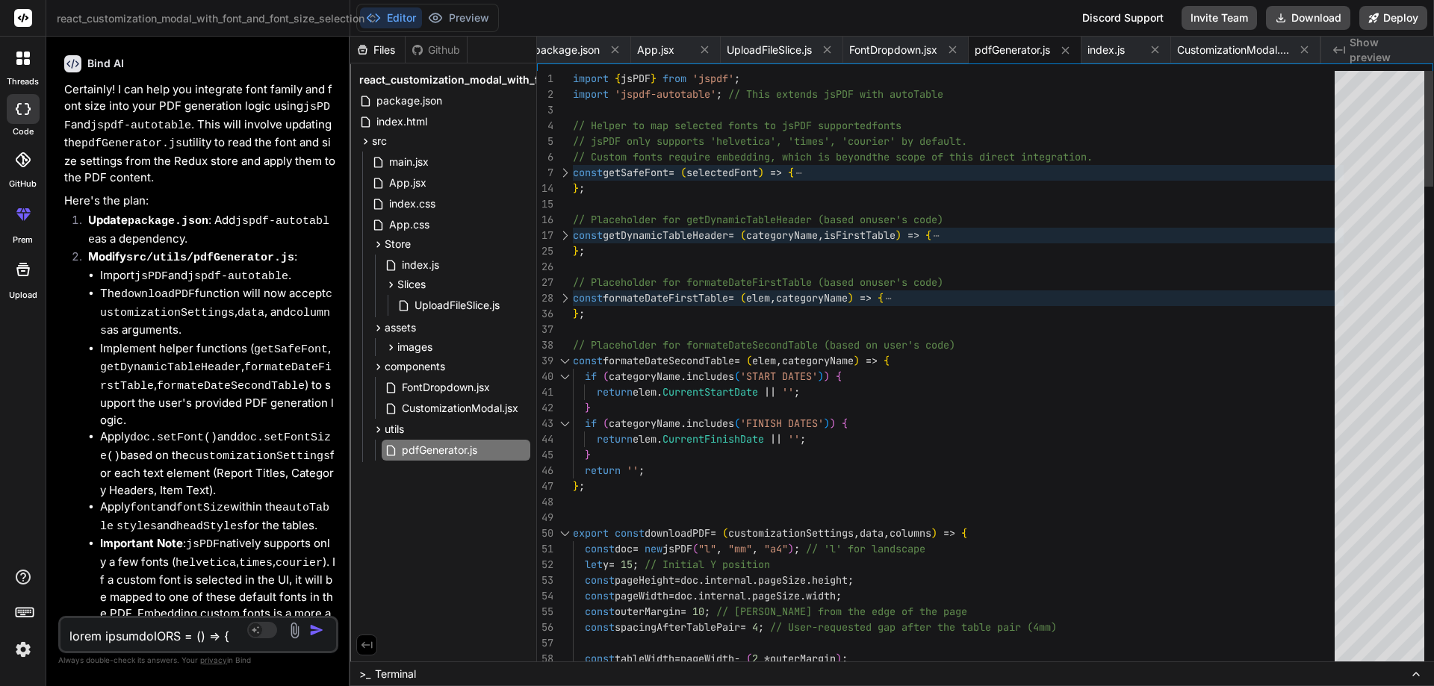
click at [564, 361] on div at bounding box center [564, 361] width 19 height 16
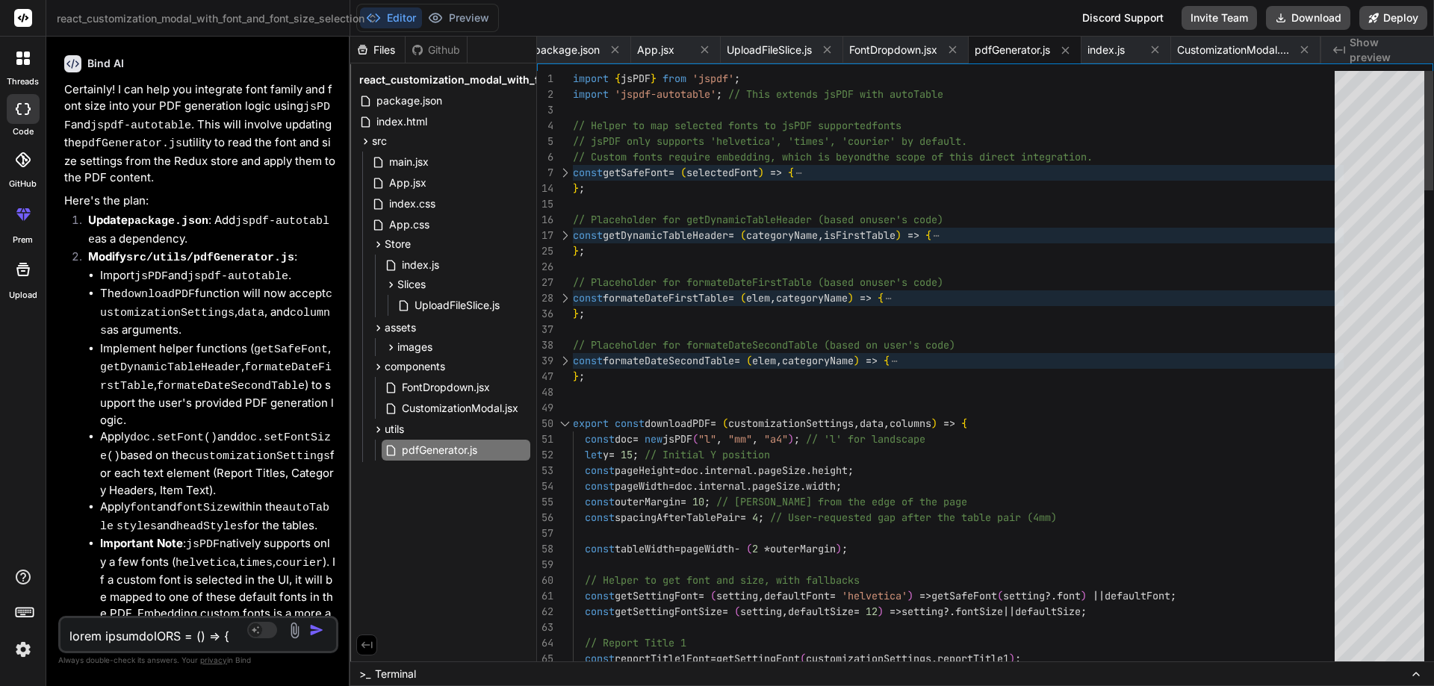
click at [566, 424] on div at bounding box center [564, 424] width 19 height 16
click at [562, 425] on div at bounding box center [564, 424] width 19 height 16
click at [562, 426] on div at bounding box center [564, 424] width 19 height 16
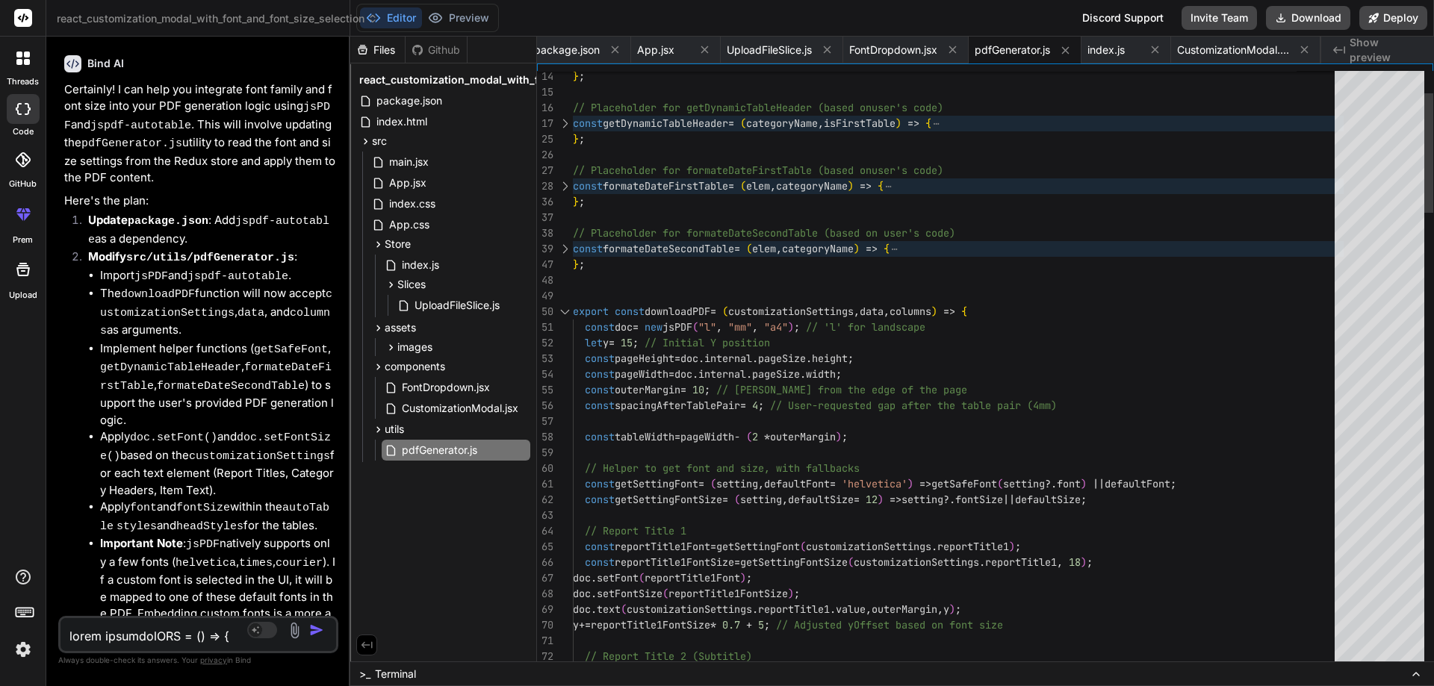
click at [563, 311] on div at bounding box center [564, 312] width 19 height 16
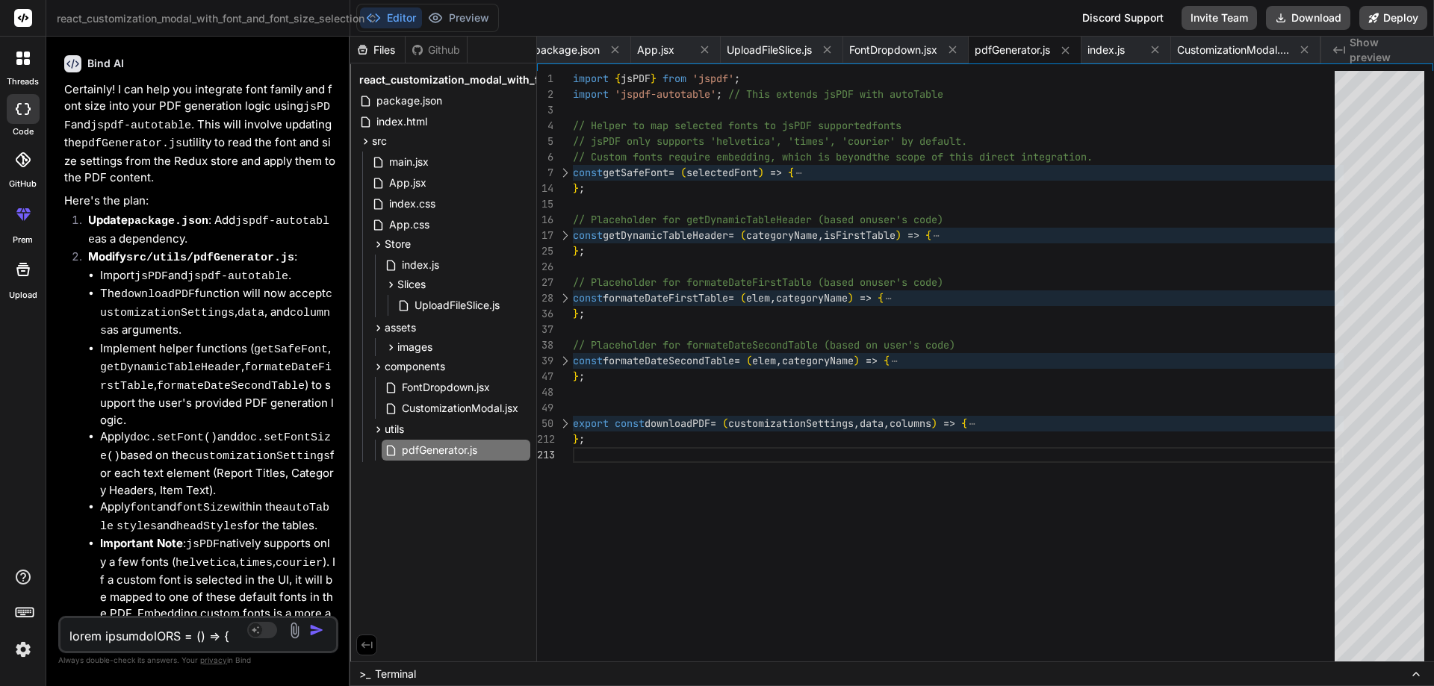
click at [593, 443] on div "import { jsPDF } from 'jspdf' ; import 'jspdf-autotable' ; // This extends jsPD…" at bounding box center [958, 370] width 771 height 598
click at [592, 443] on div "import { jsPDF } from 'jspdf' ; import 'jspdf-autotable' ; // This extends jsPD…" at bounding box center [958, 370] width 771 height 598
click at [603, 435] on div "import { jsPDF } from 'jspdf' ; import 'jspdf-autotable' ; // This extends jsPD…" at bounding box center [958, 370] width 771 height 598
click at [565, 417] on div at bounding box center [564, 424] width 19 height 16
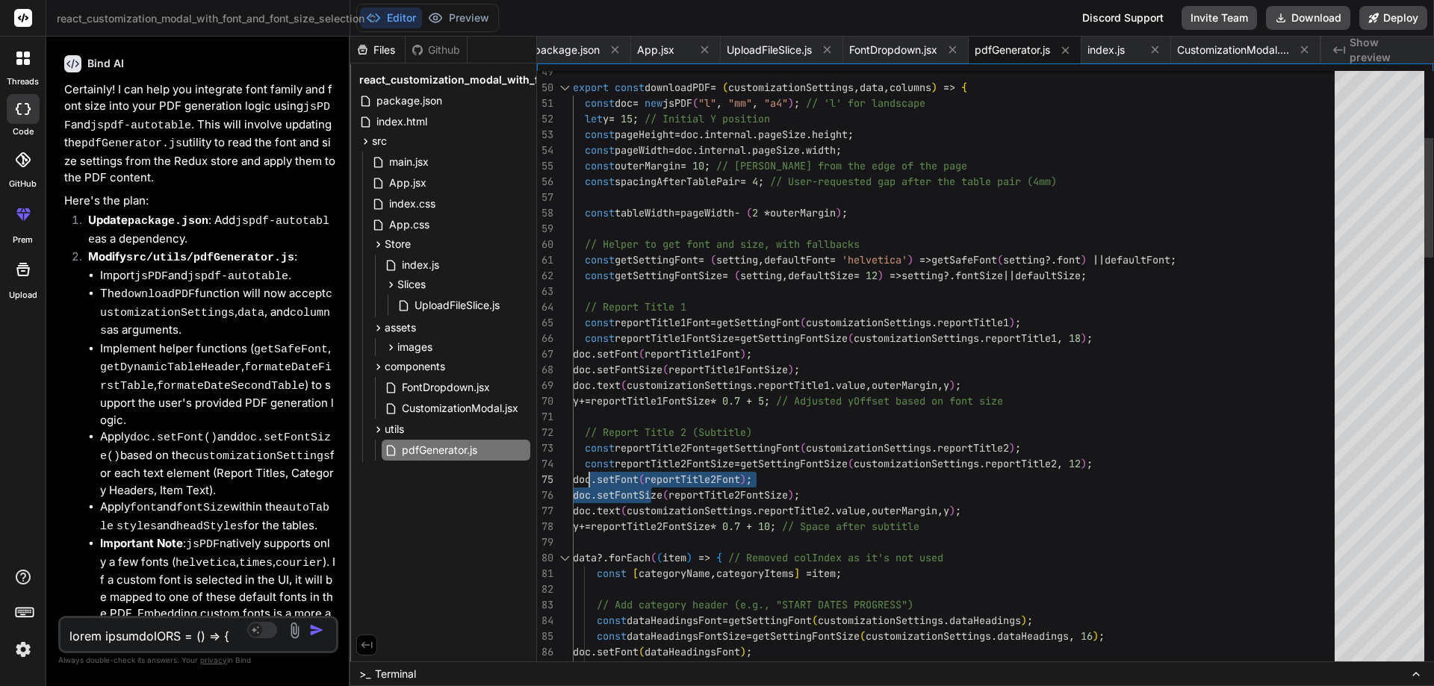
drag, startPoint x: 651, startPoint y: 481, endPoint x: 592, endPoint y: 476, distance: 59.2
drag, startPoint x: 940, startPoint y: 255, endPoint x: 895, endPoint y: 255, distance: 45.6
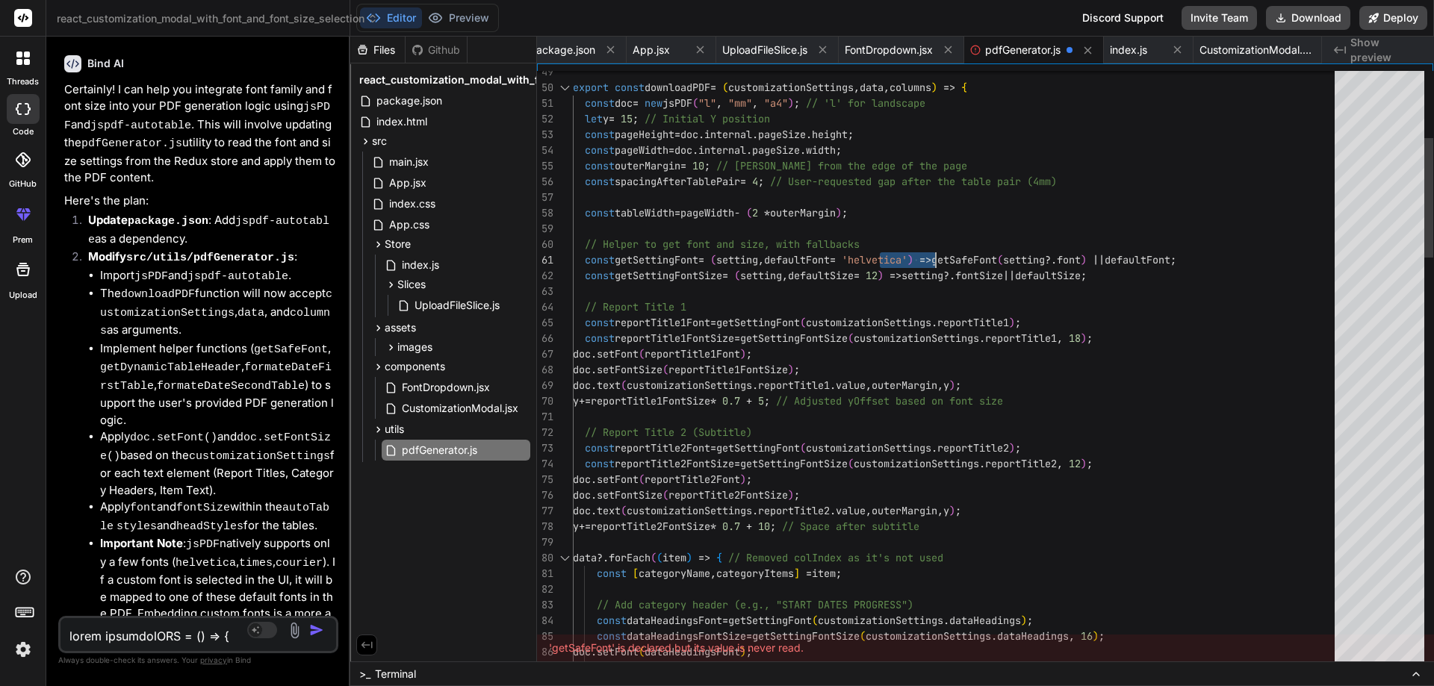
type textarea "doc.setFontSize(reportTitle1FontSize); doc.text(customizationSettings.reportTit…"
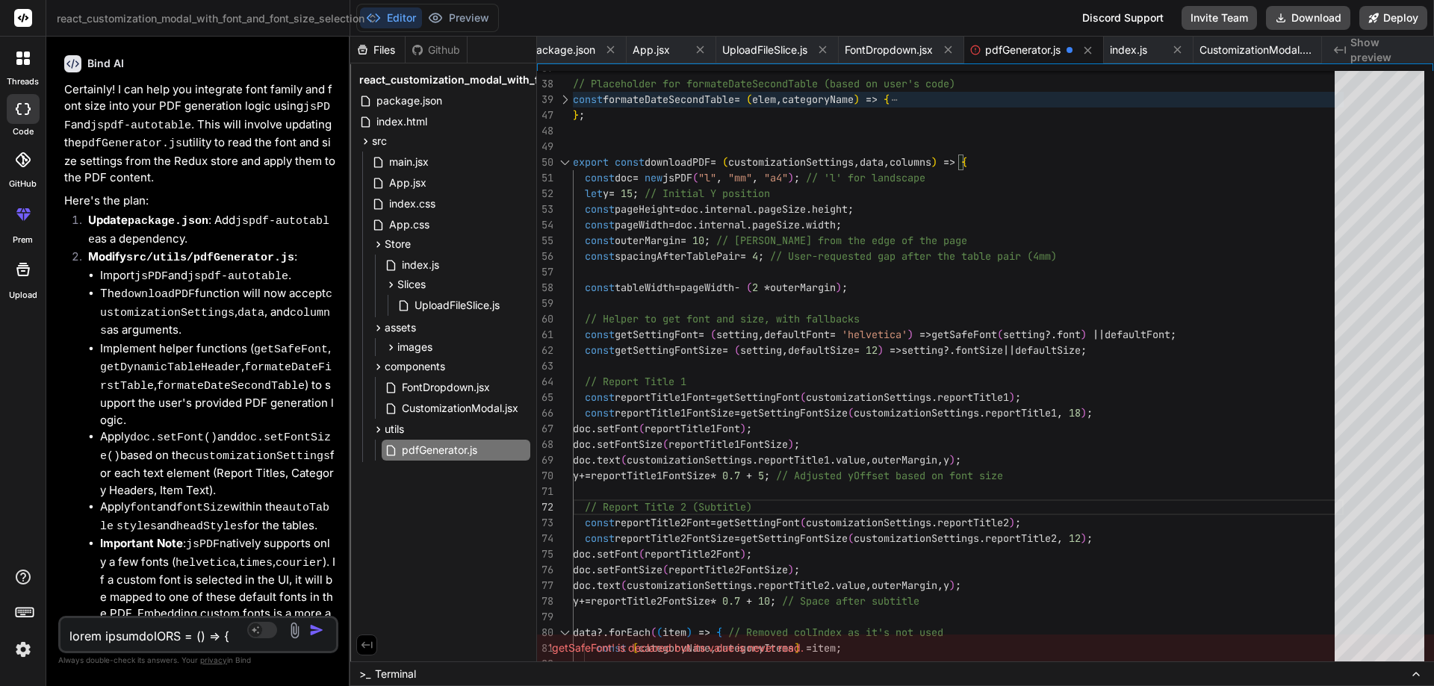
click at [229, 620] on textarea at bounding box center [175, 631] width 230 height 27
paste textarea "react-dom-client.development.js:3086 Received `false` for a non-boolean attribu…"
type textarea "react-dom-client.development.js:3086 Received `false` for a non-boolean attribu…"
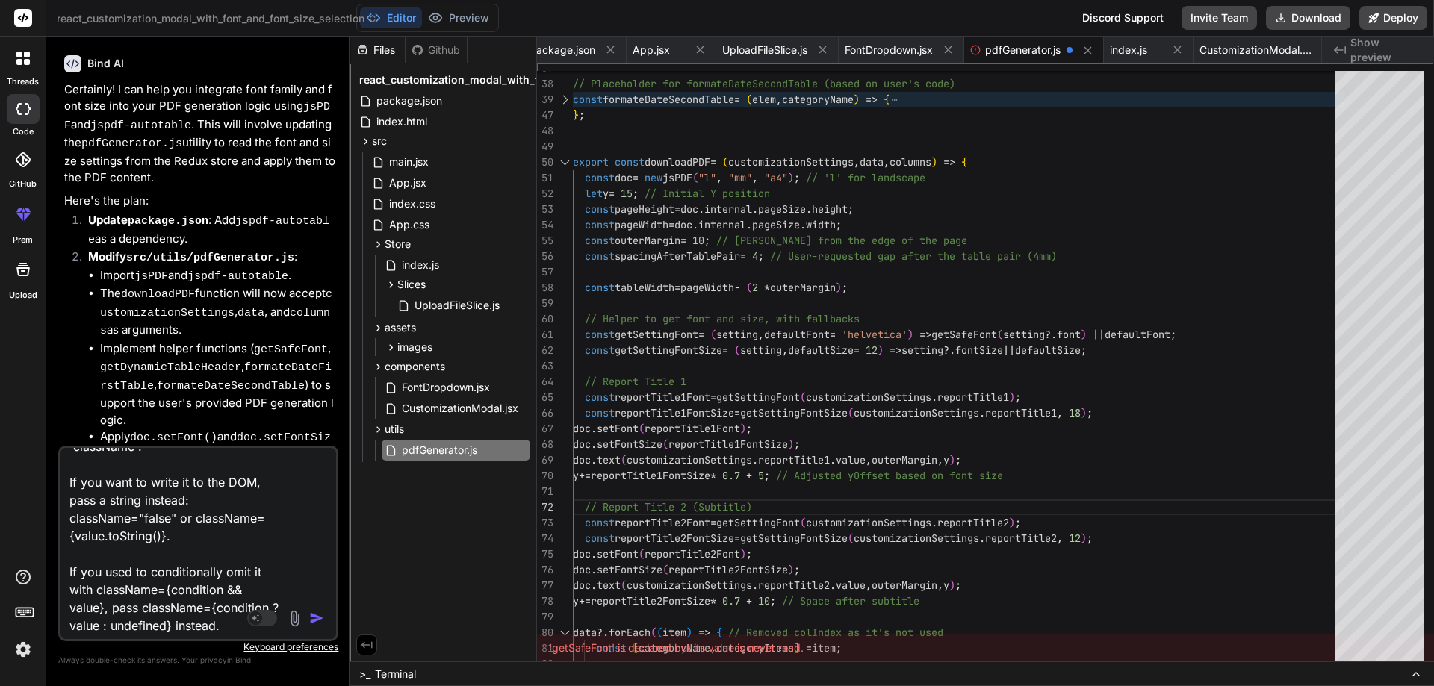
type textarea "x"
type textarea "react-dom-client.development.js:3086 Received `false` for a non-boolean attribu…"
type textarea "x"
type textarea "react-dom-client.development.js:3086 Received `false` for a non-boolean attribu…"
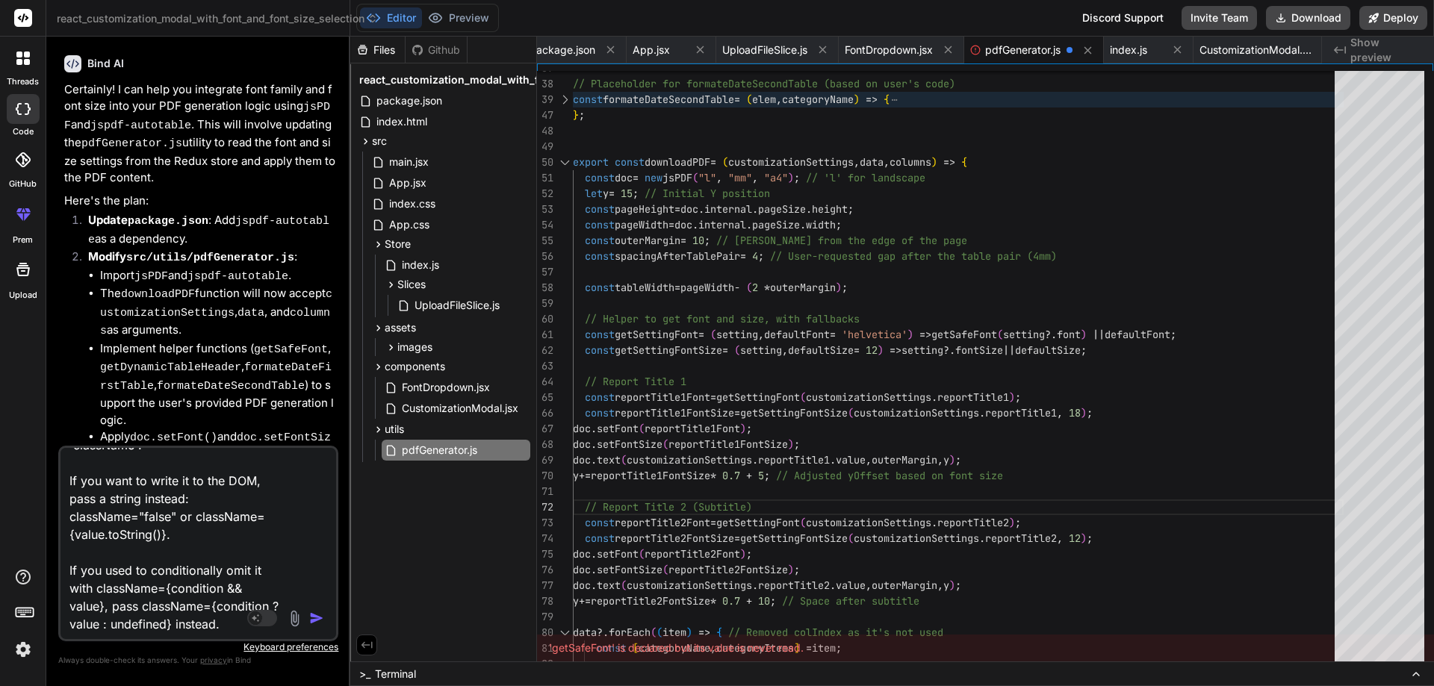
type textarea "x"
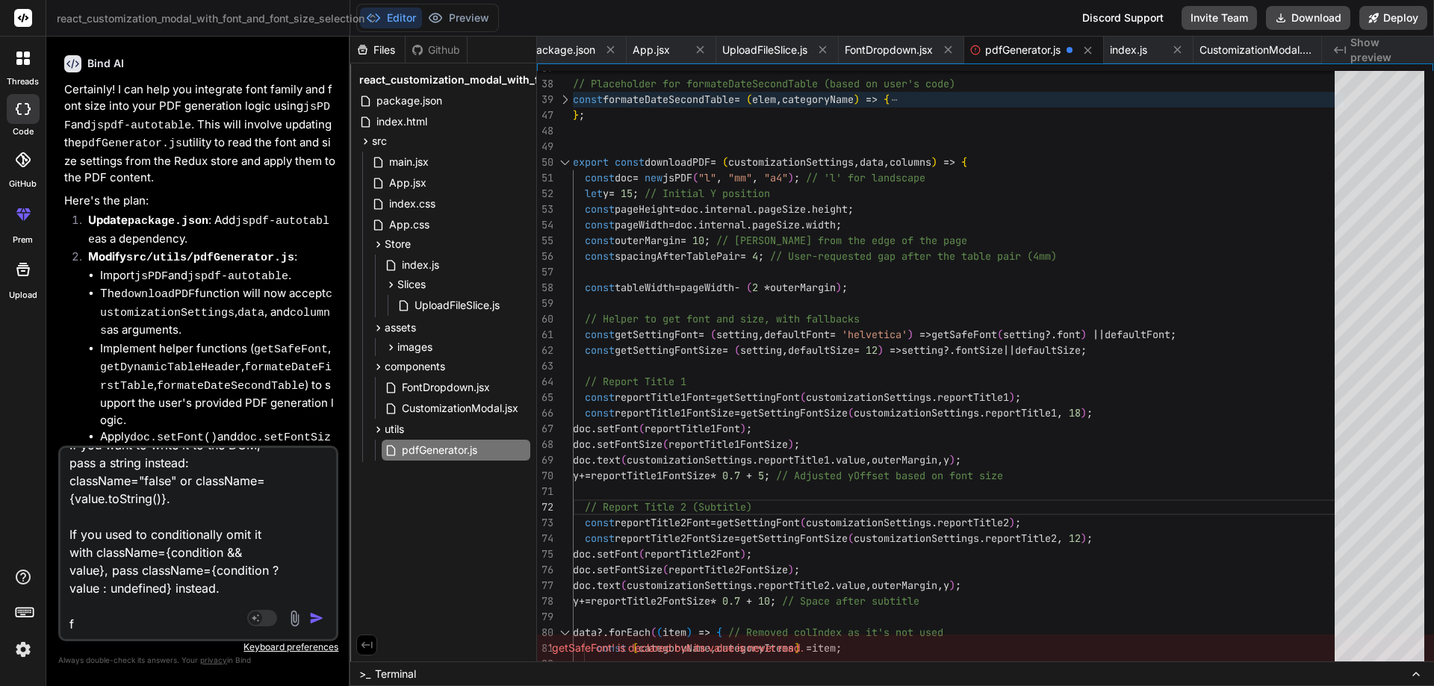
type textarea "react-dom-client.development.js:3086 Received `false` for a non-boolean attribu…"
type textarea "x"
type textarea "react-dom-client.development.js:3086 Received `false` for a non-boolean attribu…"
type textarea "x"
type textarea "react-dom-client.development.js:3086 Received `false` for a non-boolean attribu…"
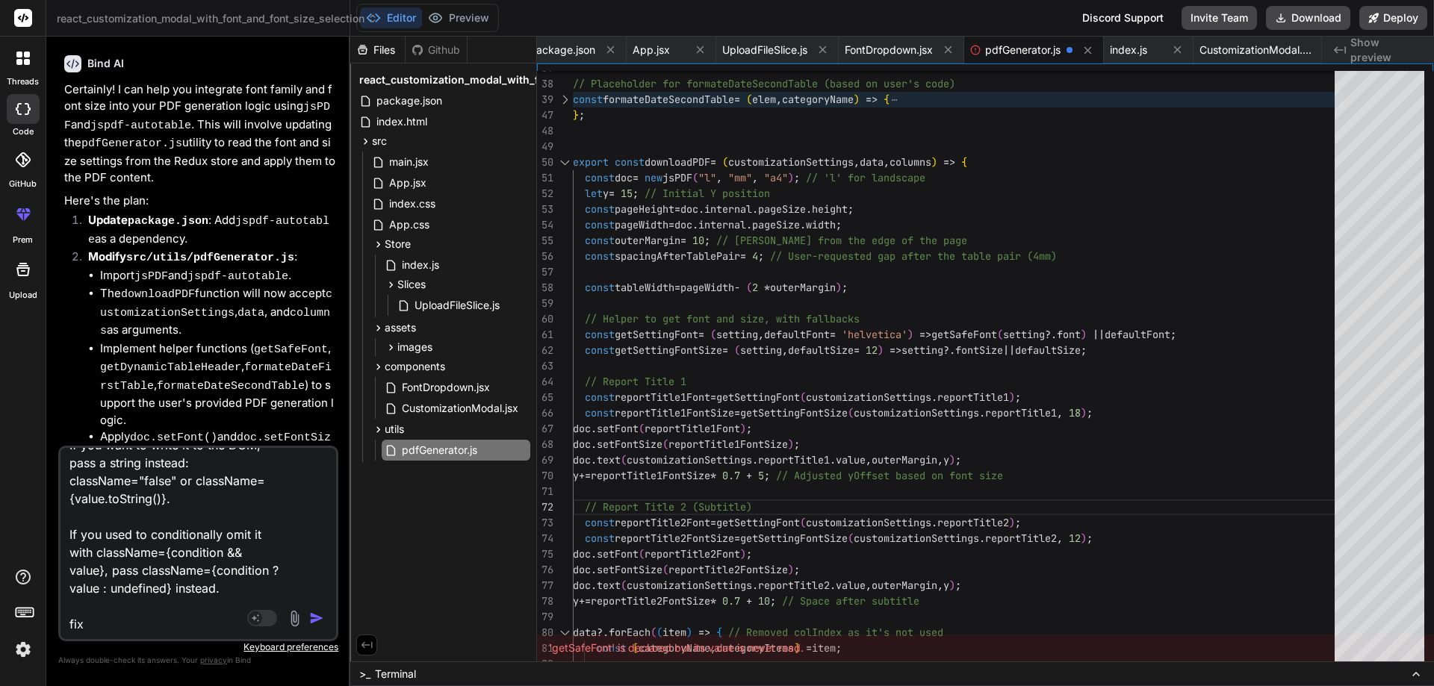
type textarea "x"
type textarea "react-dom-client.development.js:3086 Received `false` for a non-boolean attribu…"
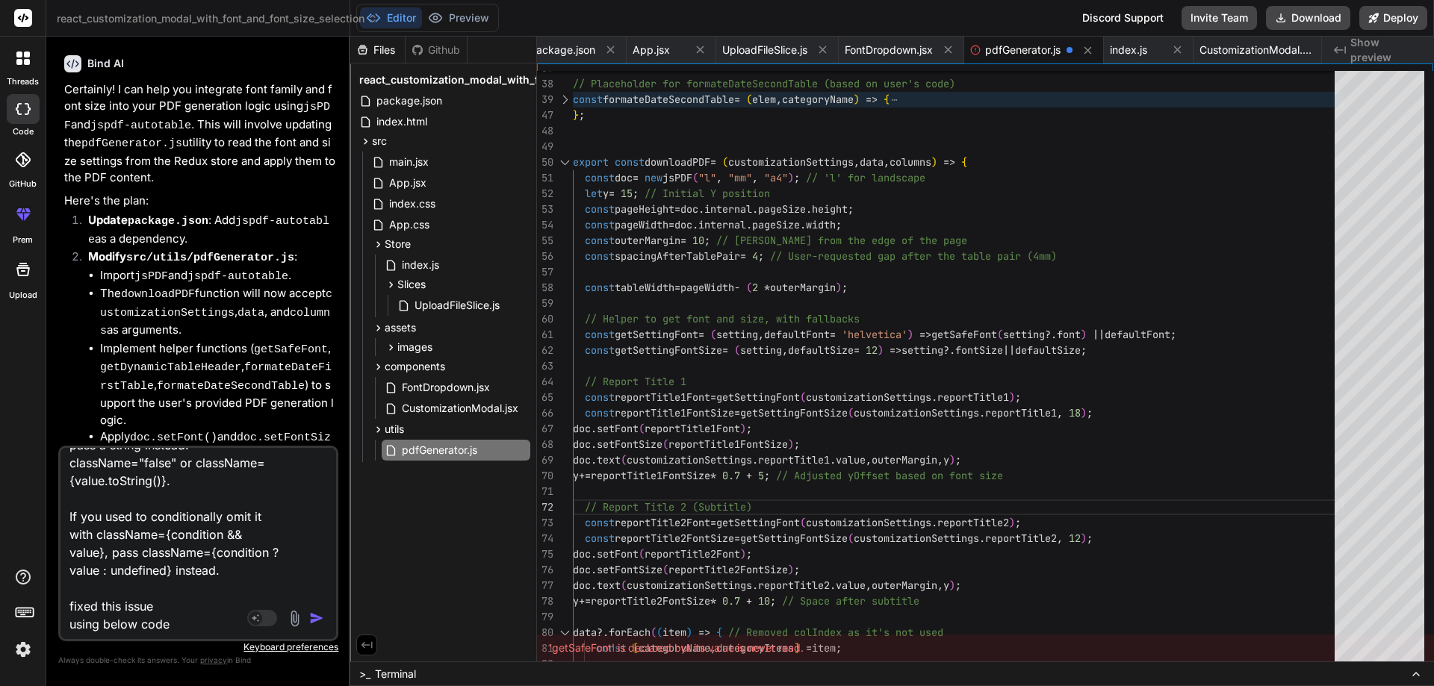
scroll to position [164, 0]
paste textarea "<tr key={index}> <td style={{ maxWidth: "400px", fontFamily: `${Font?.reportTit…"
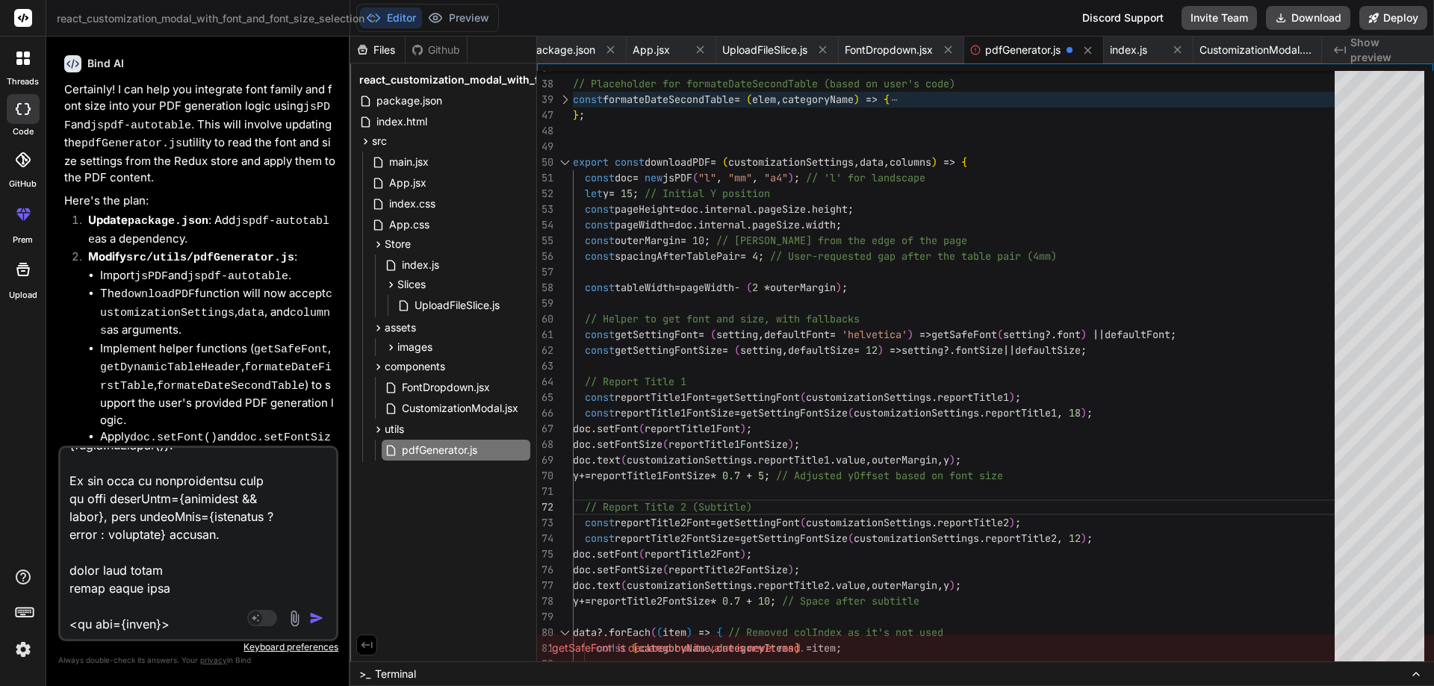
scroll to position [844, 0]
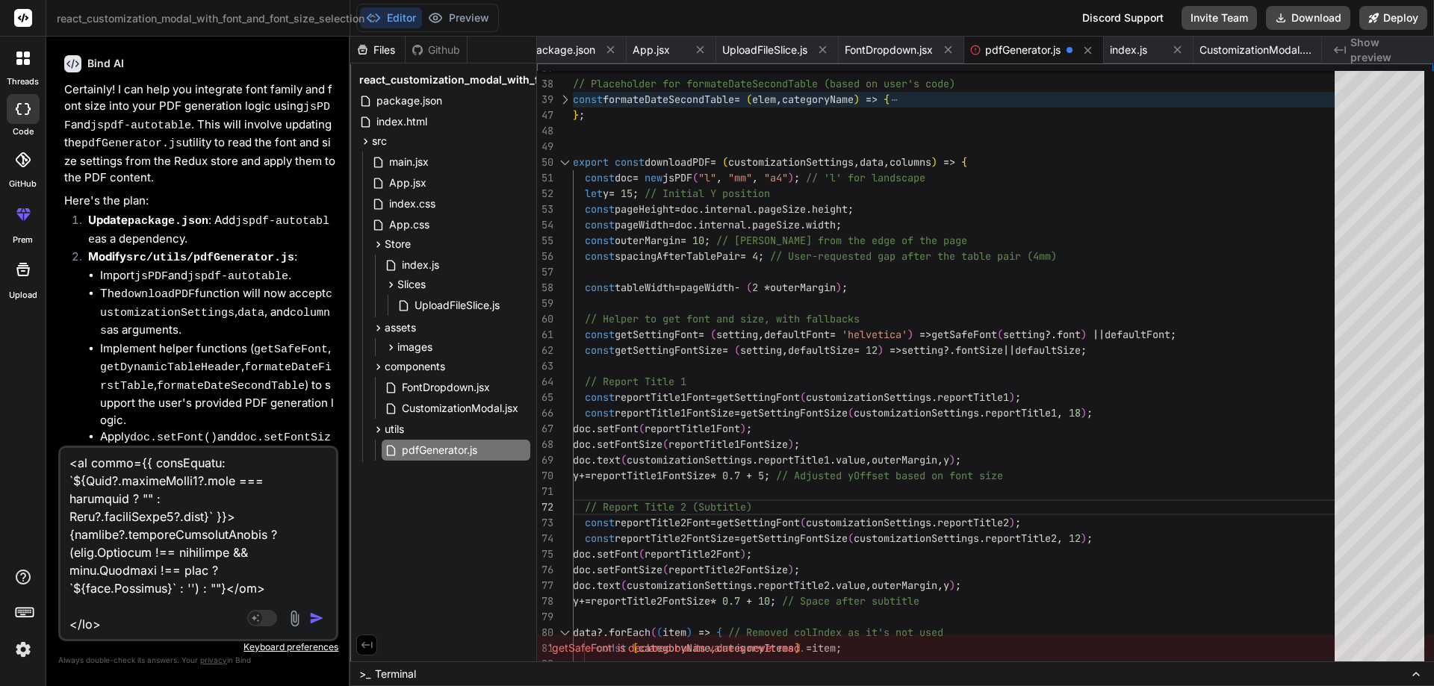
click at [311, 615] on img "button" at bounding box center [316, 618] width 15 height 15
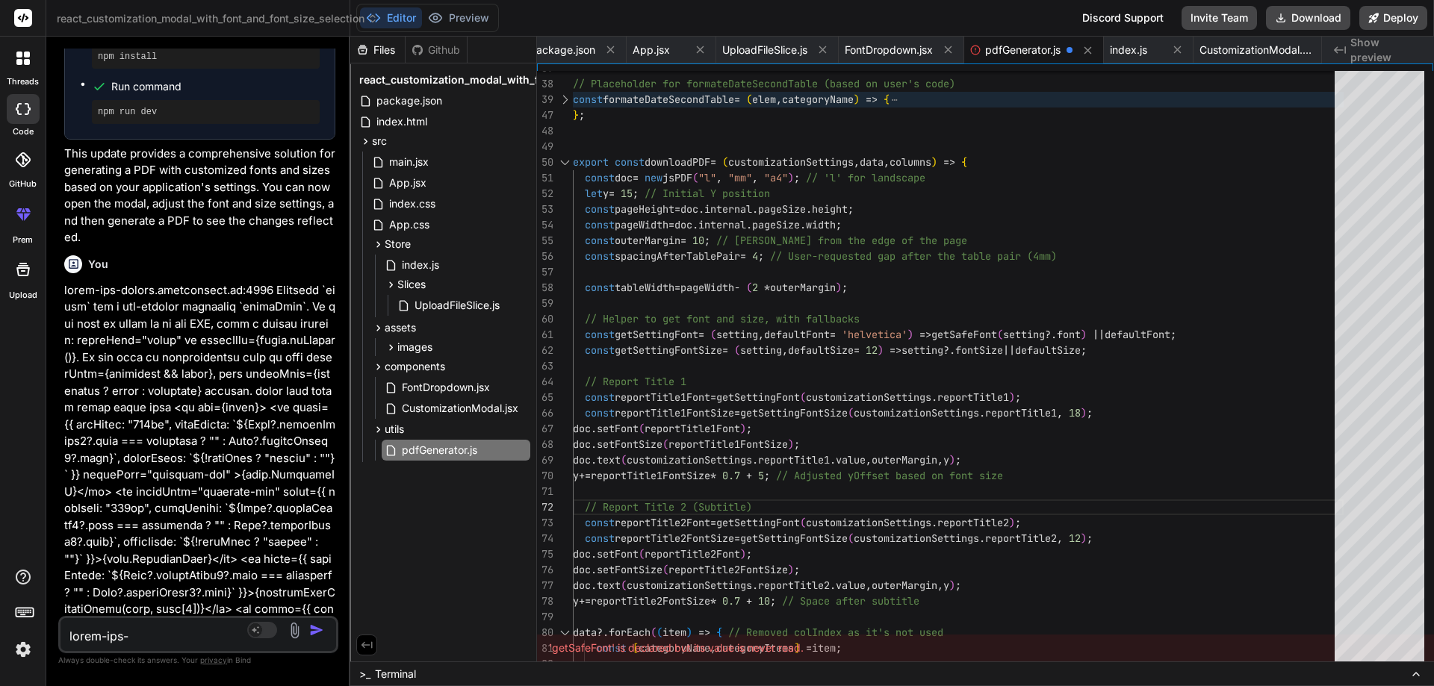
scroll to position [10864, 0]
click at [611, 51] on icon at bounding box center [610, 49] width 13 height 13
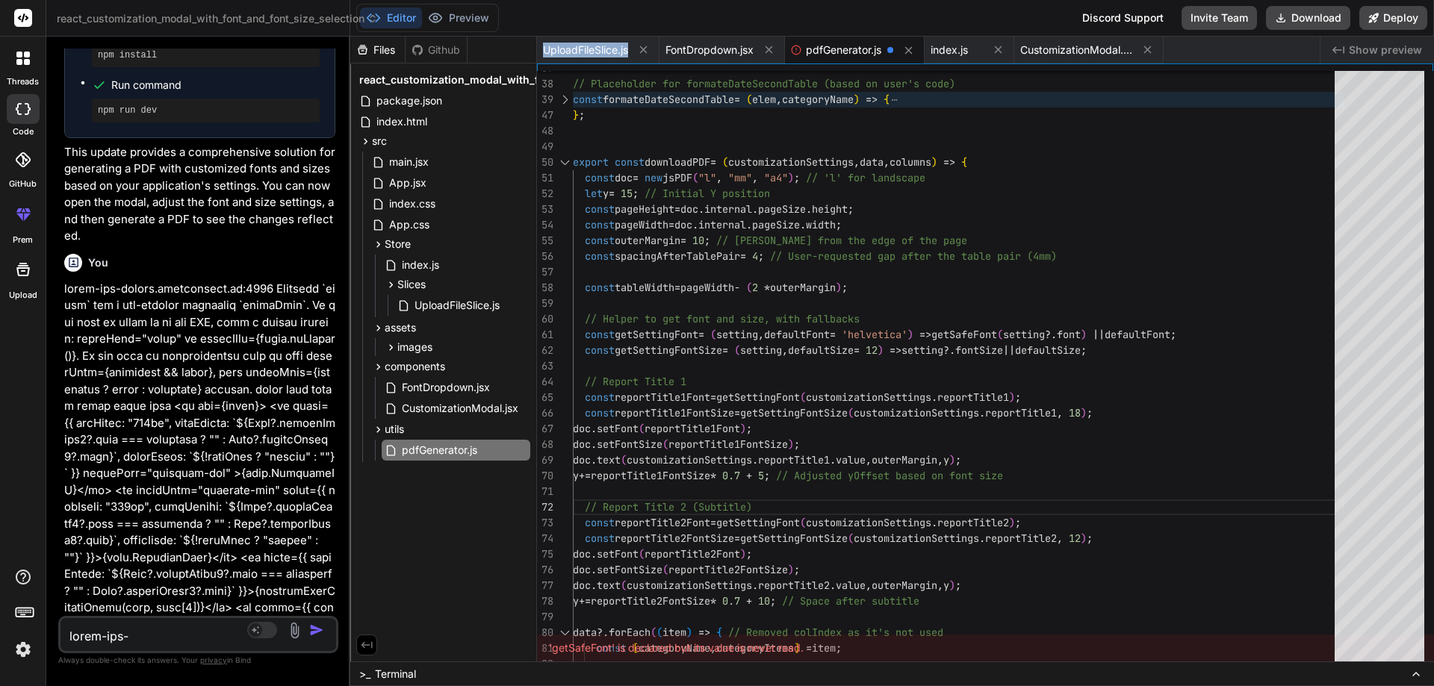
click at [611, 51] on span "UploadFileSlice.js" at bounding box center [585, 50] width 85 height 15
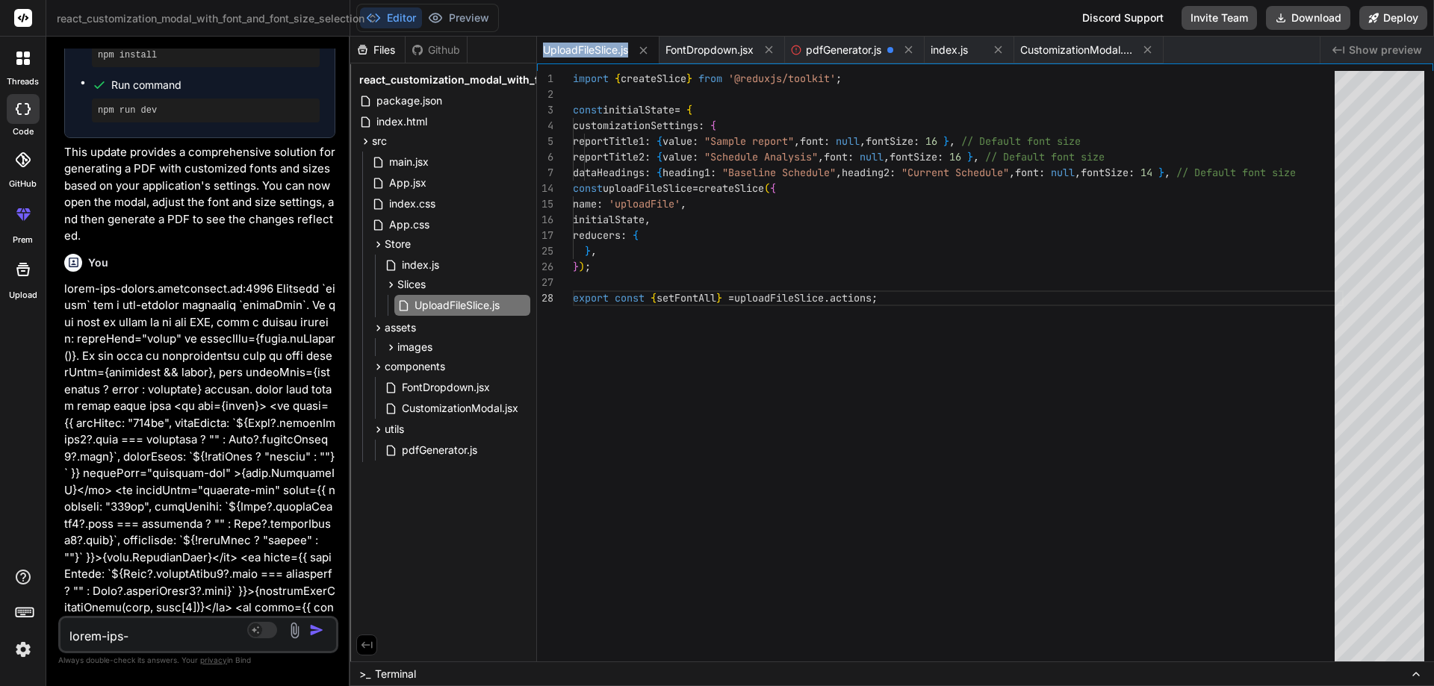
click at [611, 51] on span "UploadFileSlice.js" at bounding box center [585, 50] width 85 height 15
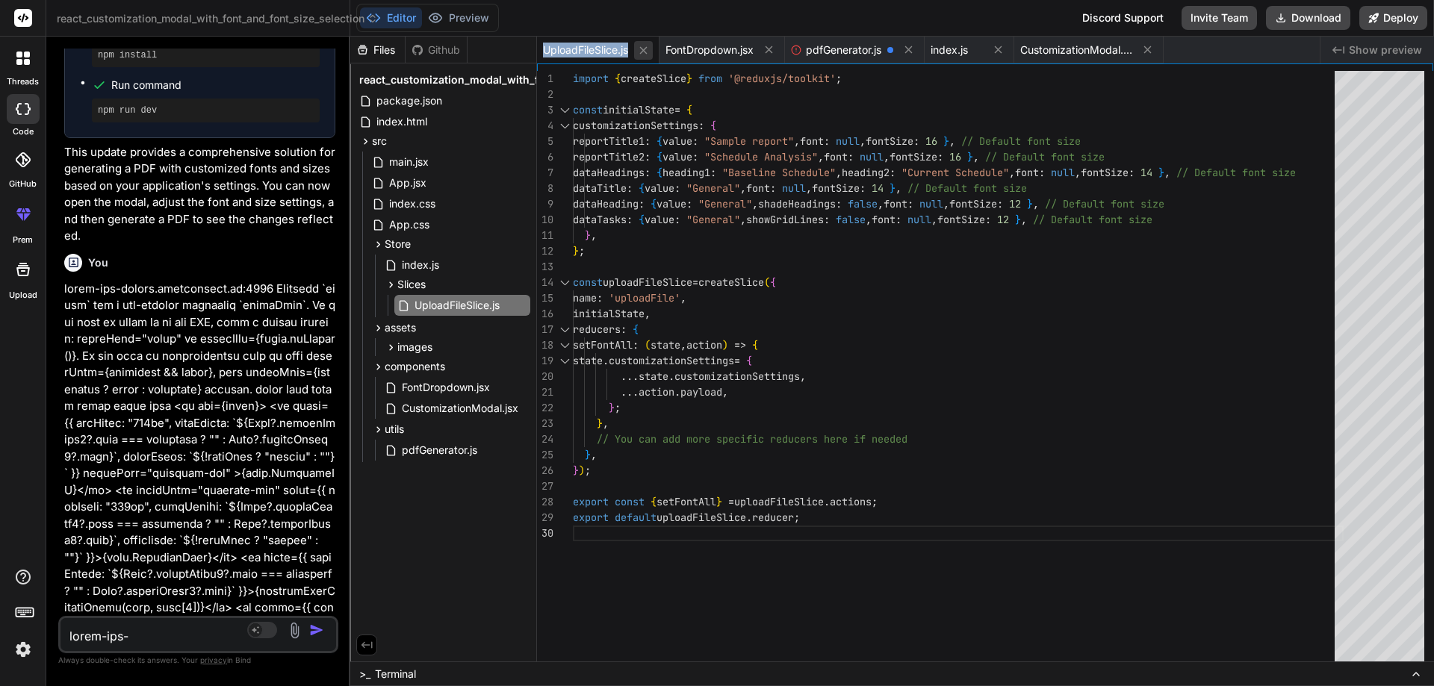
click at [644, 49] on icon at bounding box center [643, 50] width 13 height 13
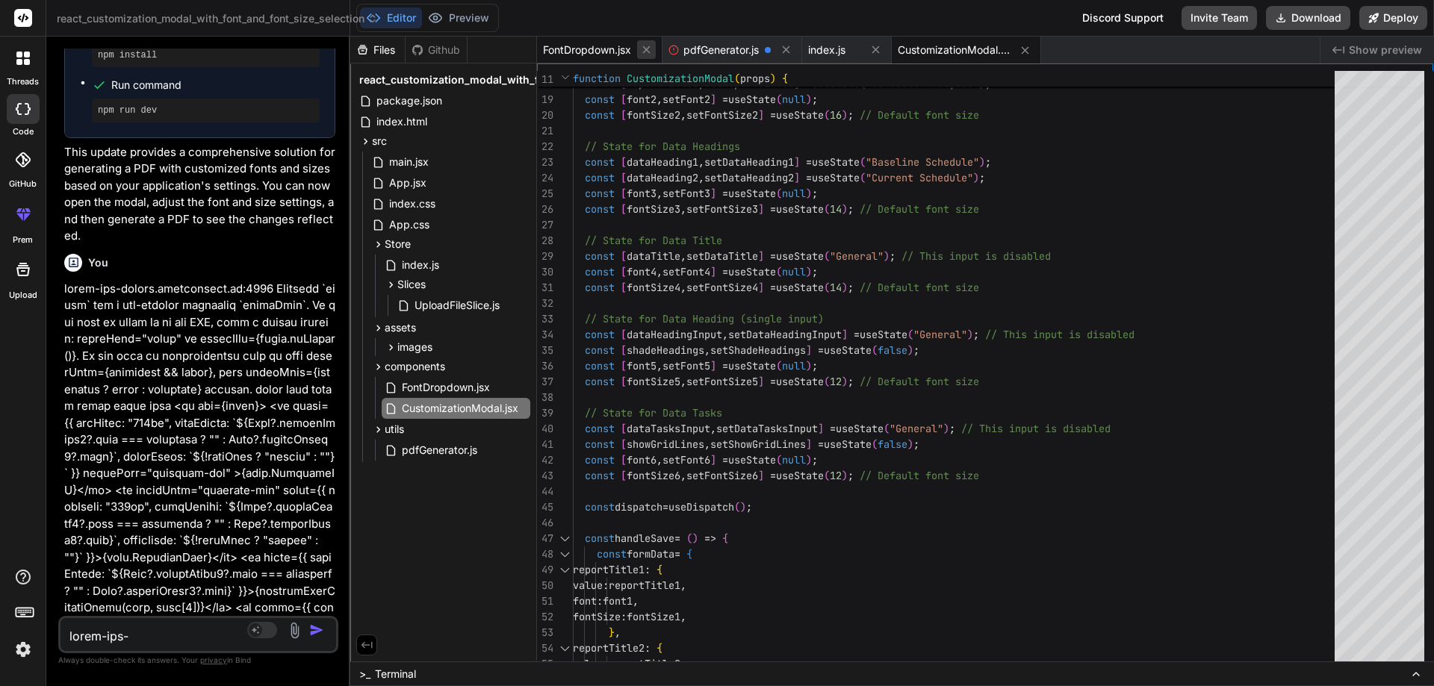
click at [650, 51] on icon at bounding box center [646, 49] width 13 height 13
drag, startPoint x: 659, startPoint y: 51, endPoint x: 660, endPoint y: 59, distance: 8.2
click at [660, 51] on icon at bounding box center [660, 49] width 13 height 13
click at [612, 49] on icon at bounding box center [610, 49] width 13 height 13
click at [665, 50] on icon at bounding box center [670, 50] width 13 height 13
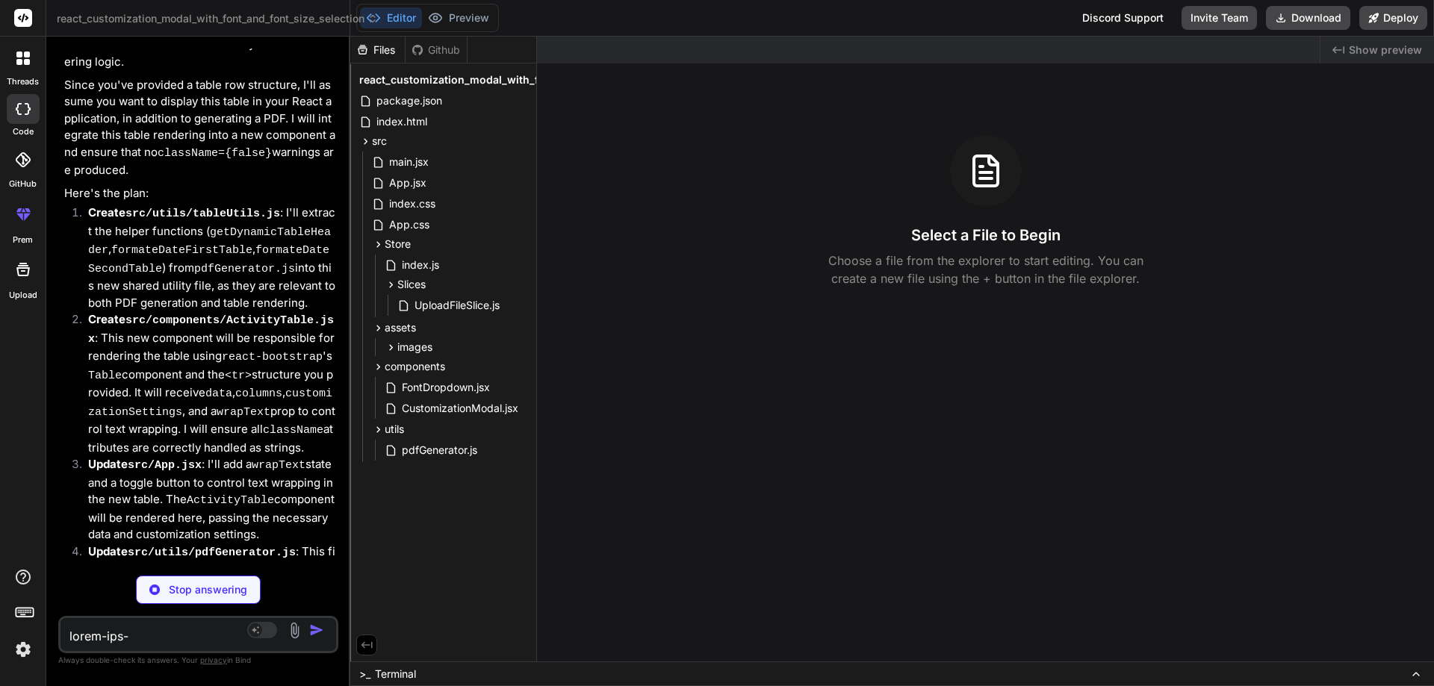
scroll to position [11739, 0]
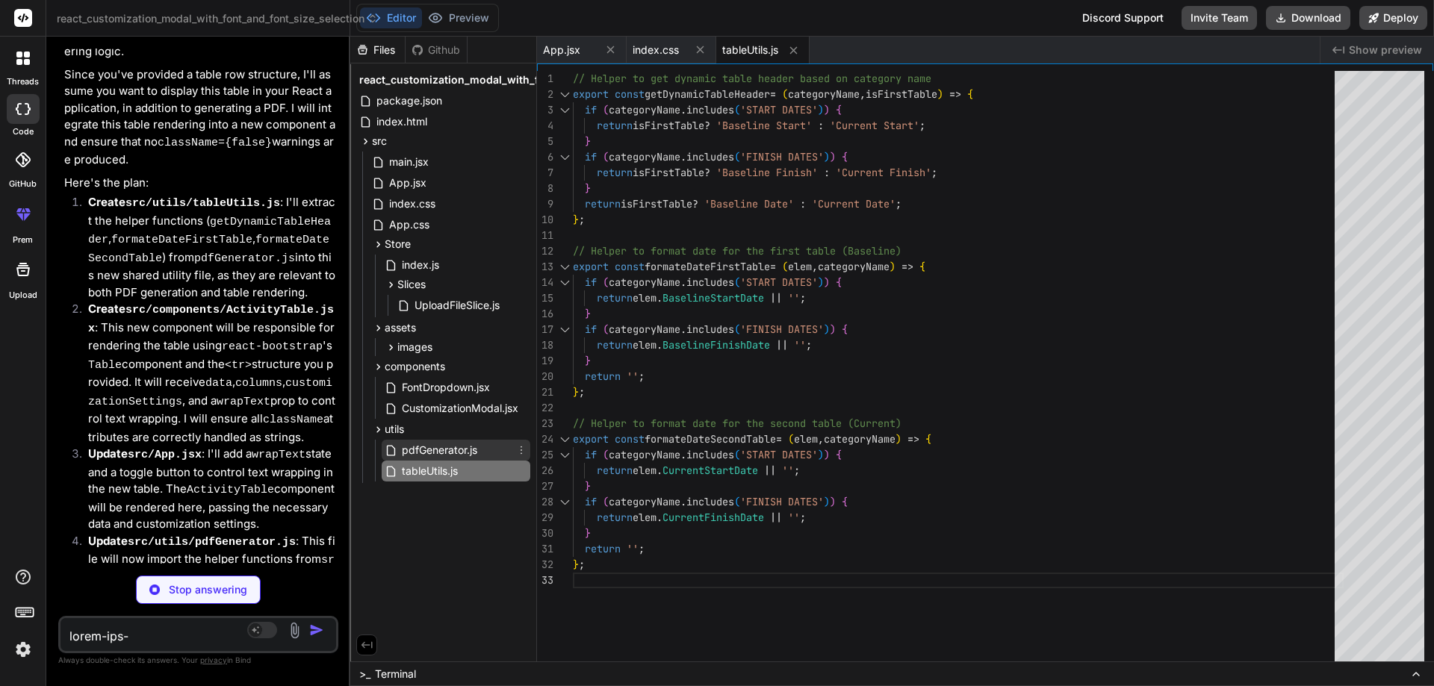
click at [435, 450] on span "pdfGenerator.js" at bounding box center [439, 450] width 78 height 18
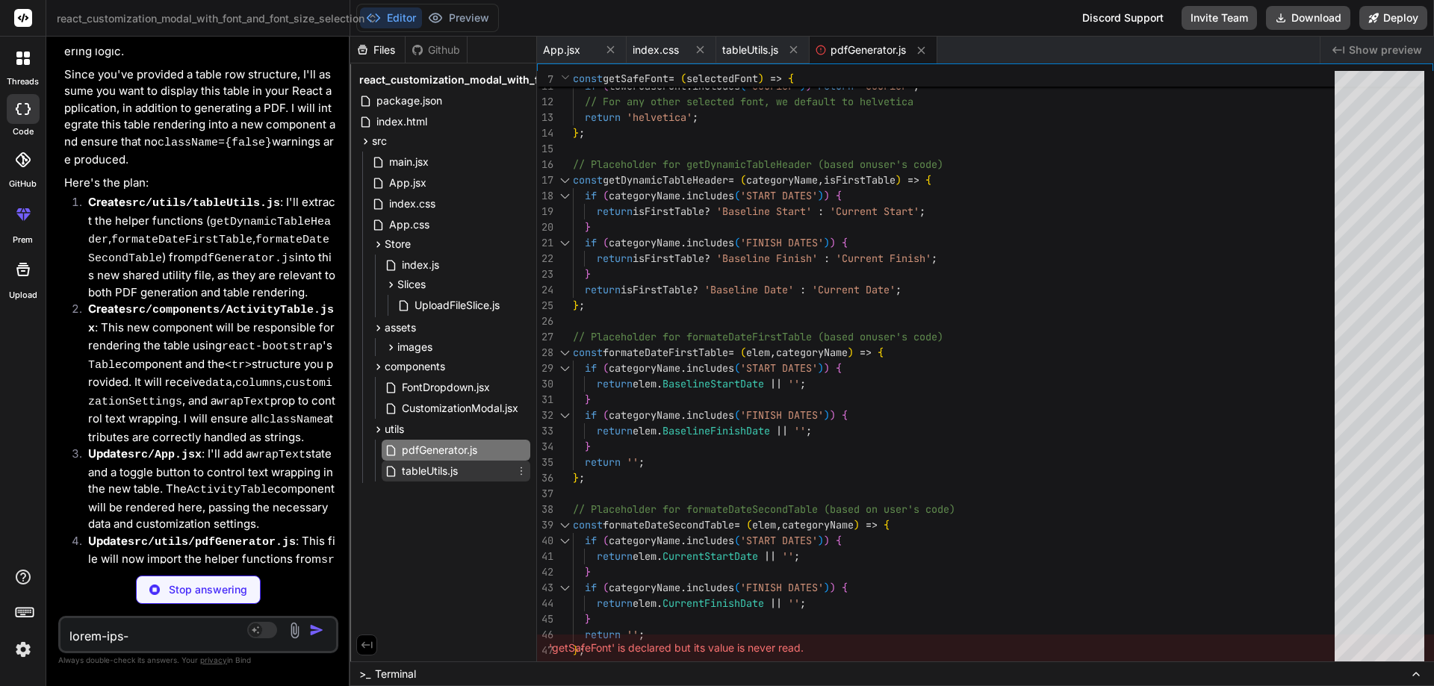
click at [436, 474] on span "tableUtils.js" at bounding box center [429, 471] width 59 height 18
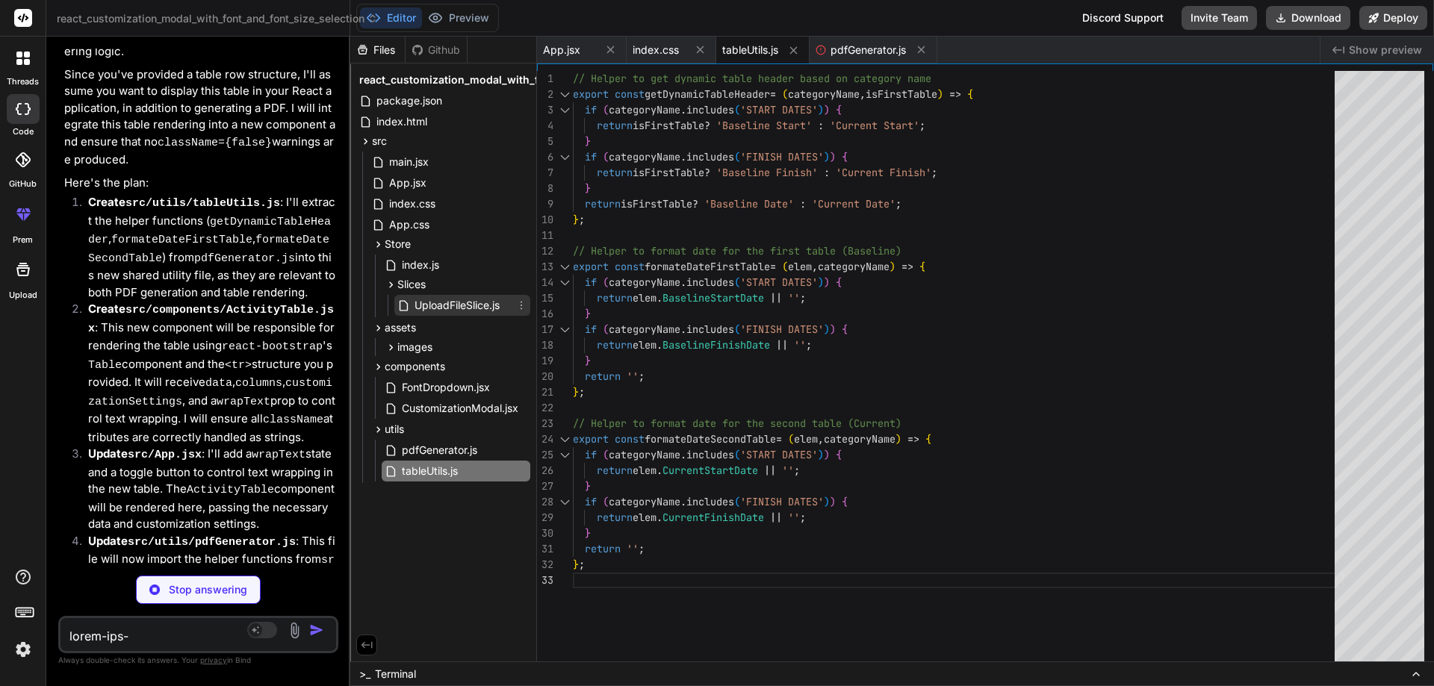
click at [446, 305] on span "UploadFileSlice.js" at bounding box center [457, 305] width 88 height 18
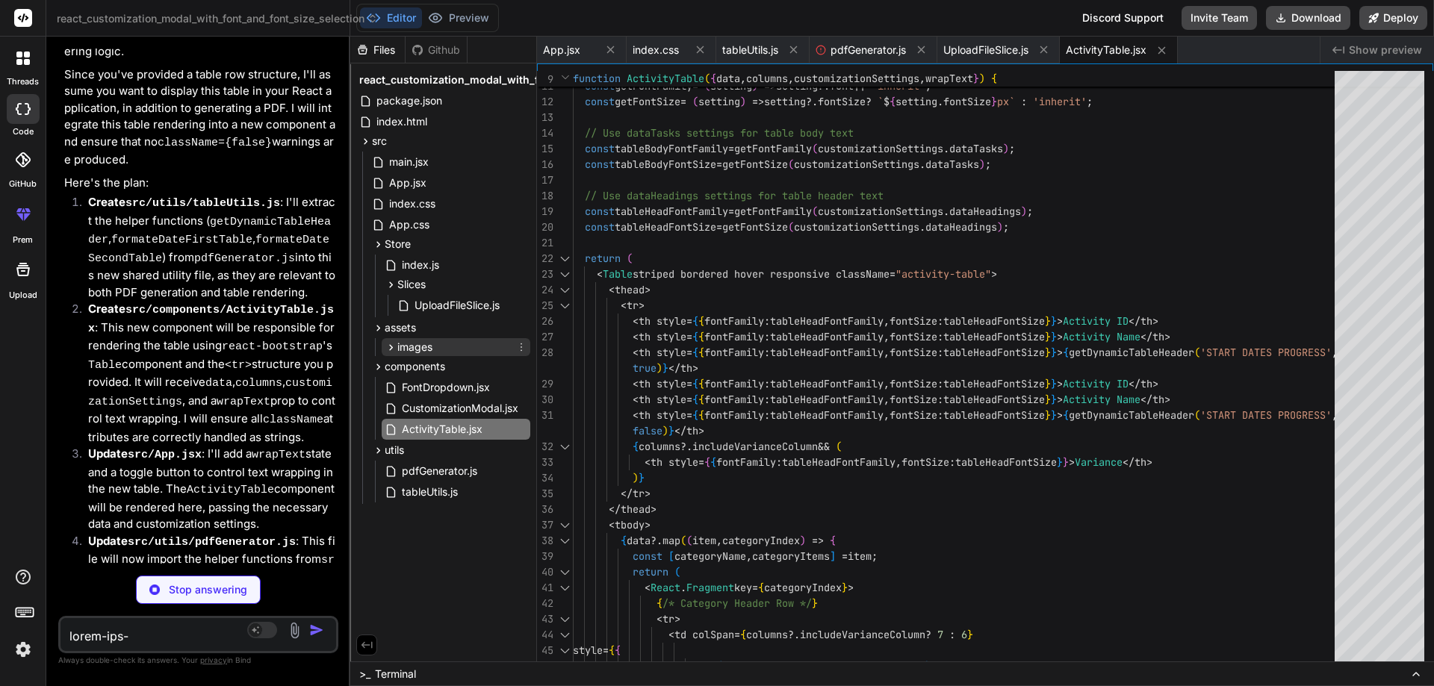
click at [414, 349] on span "images" at bounding box center [414, 347] width 35 height 15
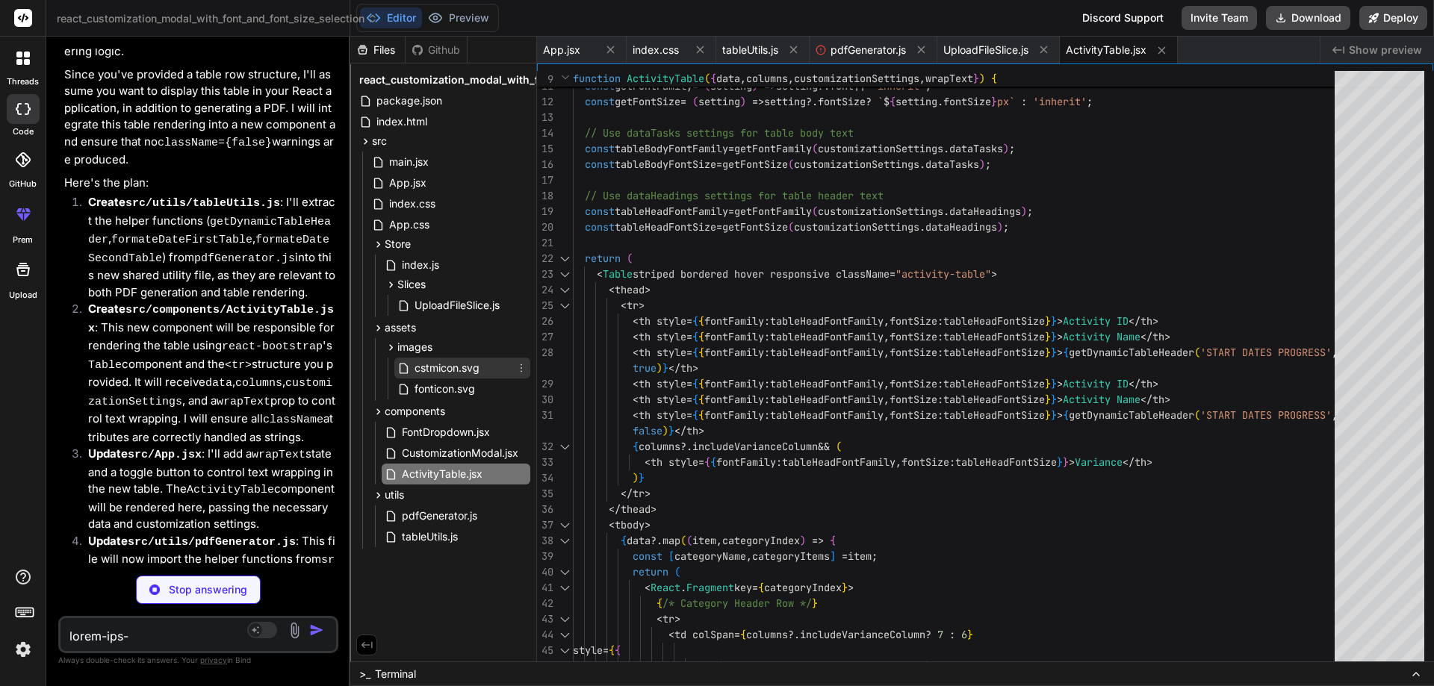
click at [427, 370] on span "cstmicon.svg" at bounding box center [447, 368] width 68 height 18
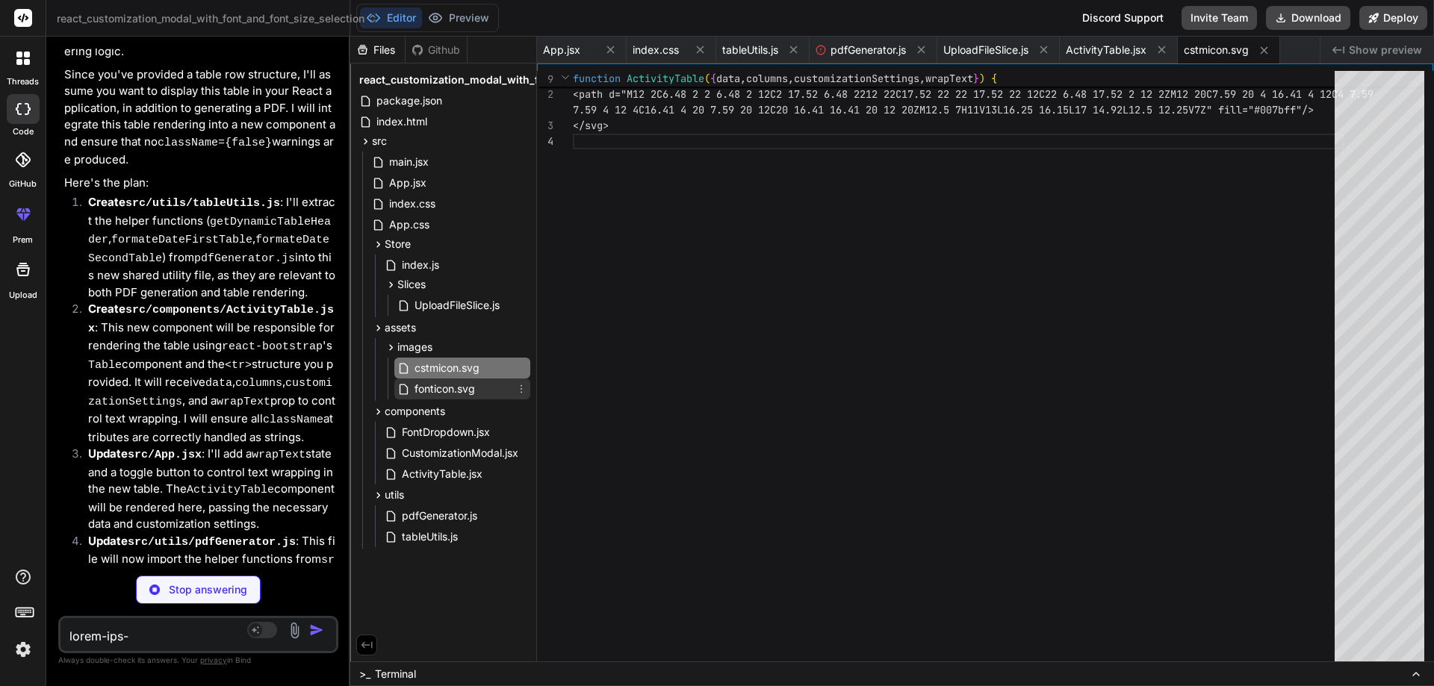
click at [438, 391] on span "fonticon.svg" at bounding box center [444, 389] width 63 height 18
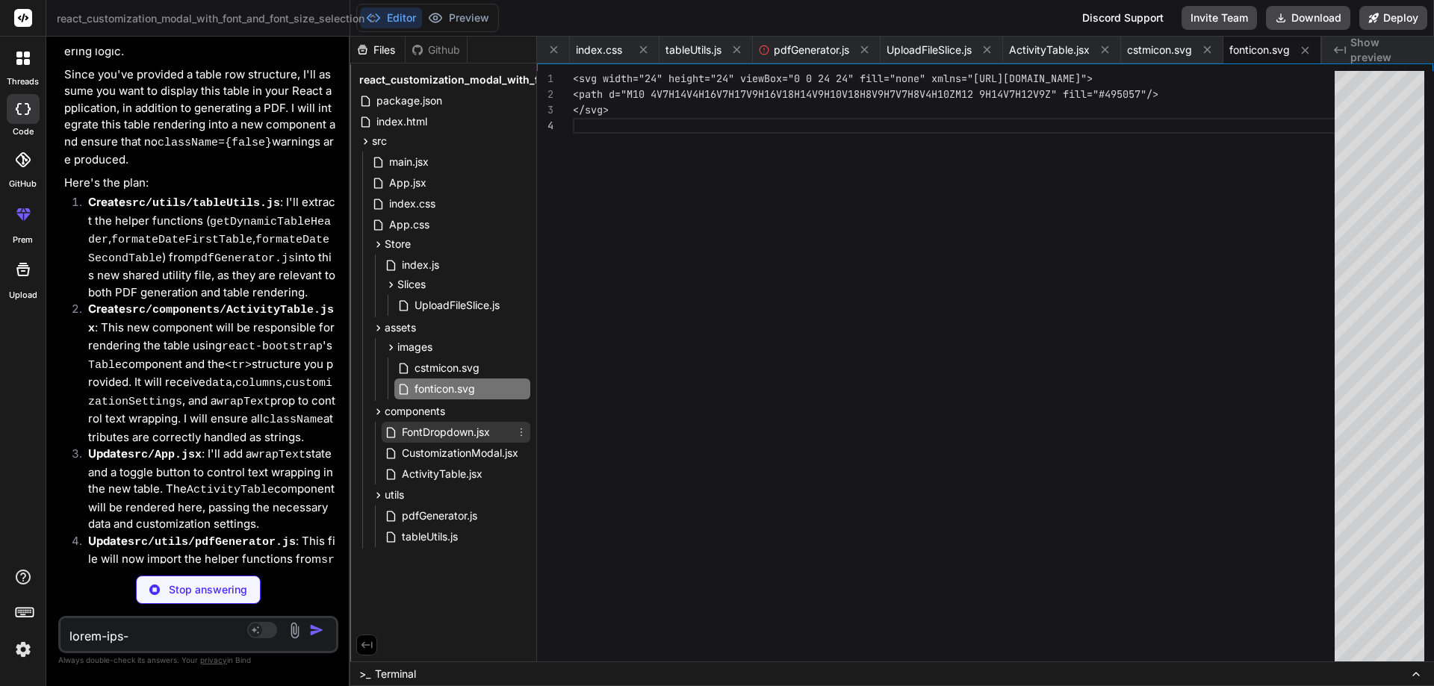
click at [443, 431] on span "FontDropdown.jsx" at bounding box center [445, 432] width 91 height 18
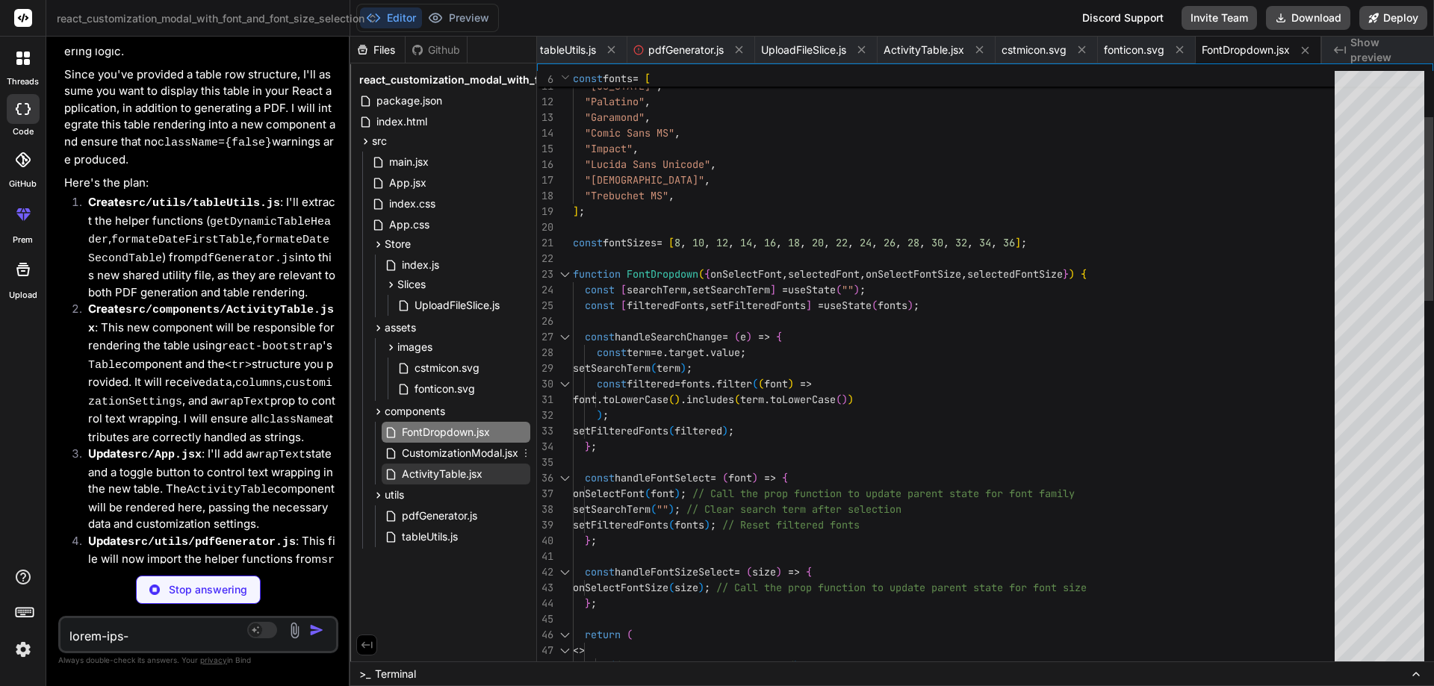
drag, startPoint x: 450, startPoint y: 453, endPoint x: 453, endPoint y: 476, distance: 22.5
click at [450, 458] on span "CustomizationModal.jsx" at bounding box center [459, 453] width 119 height 18
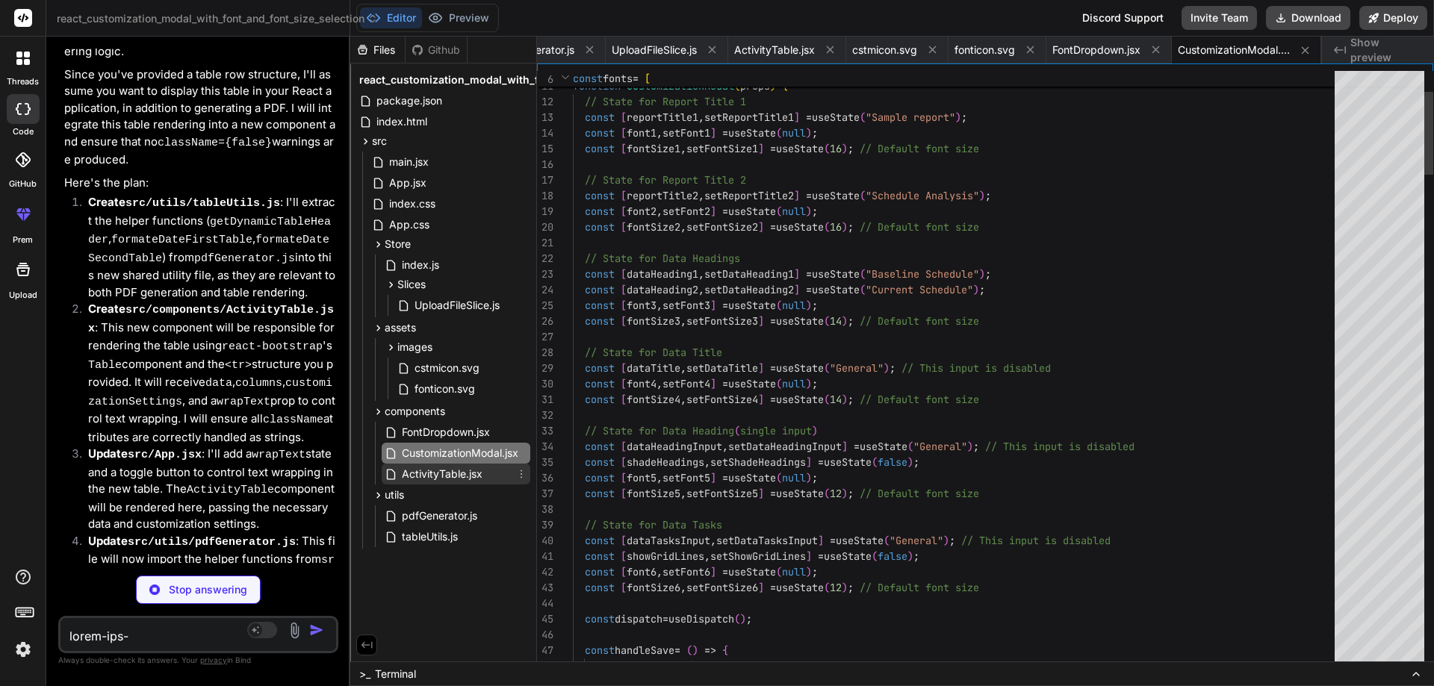
click at [453, 476] on span "ActivityTable.jsx" at bounding box center [442, 474] width 84 height 18
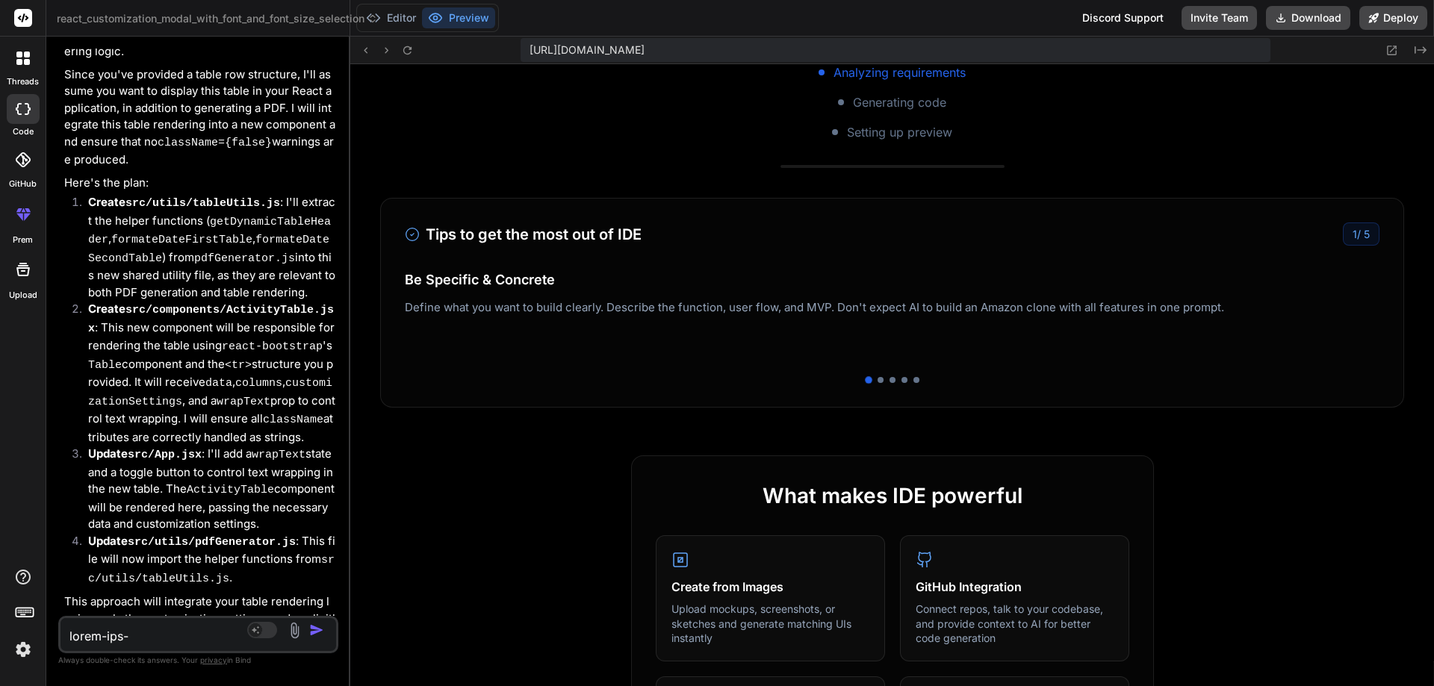
scroll to position [299, 0]
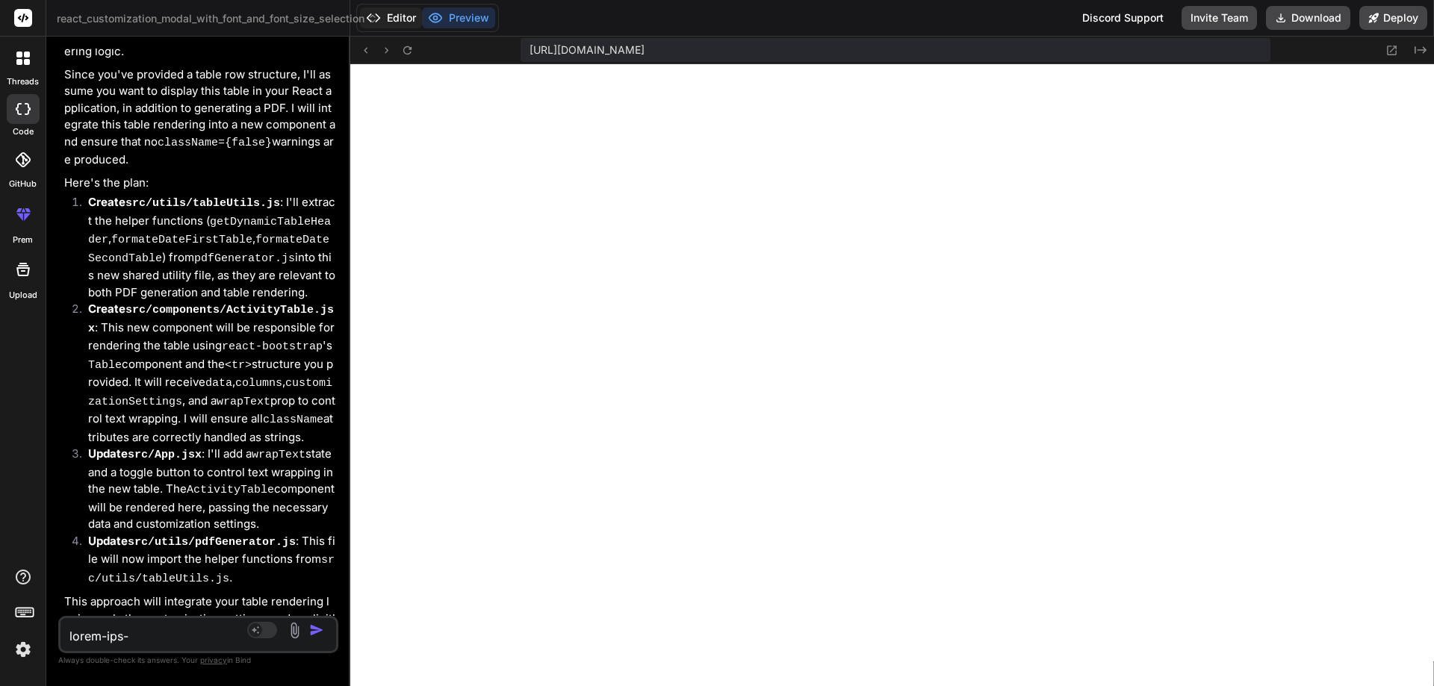
click at [393, 16] on button "Editor" at bounding box center [391, 17] width 62 height 21
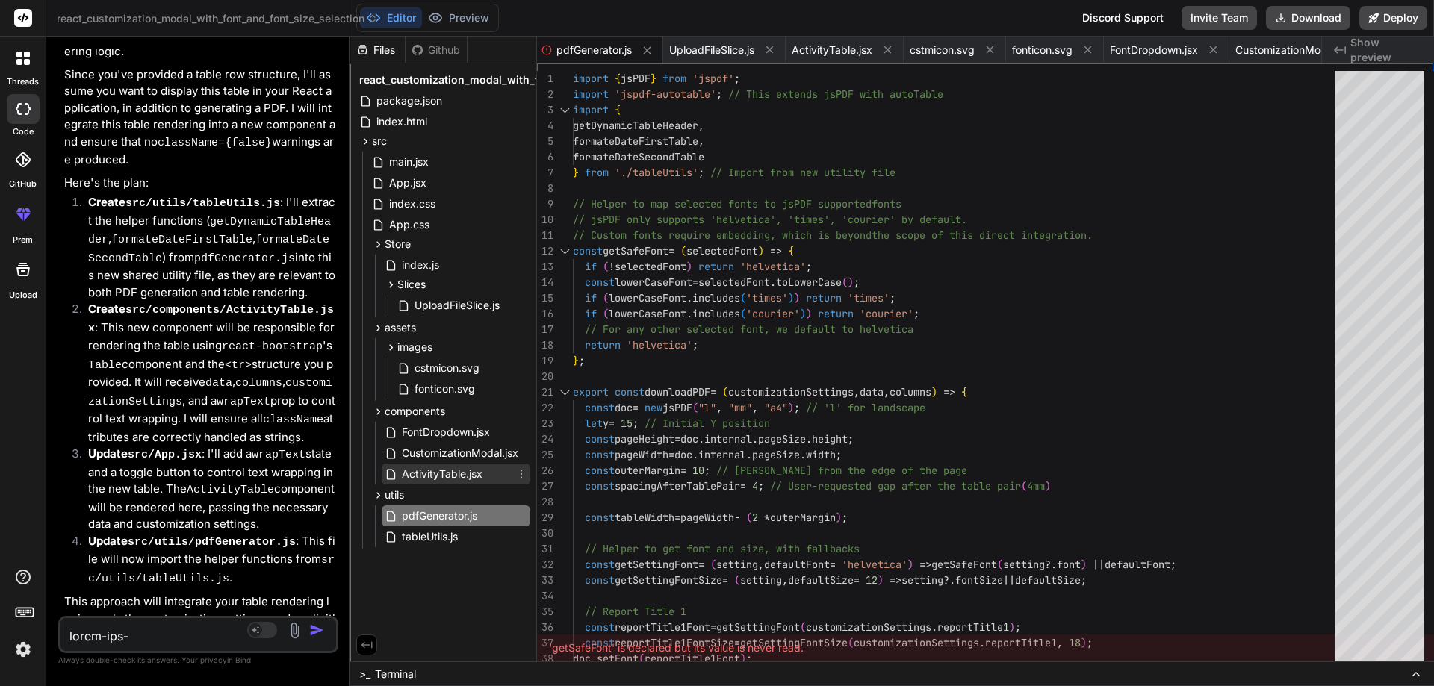
click at [451, 478] on span "ActivityTable.jsx" at bounding box center [442, 474] width 84 height 18
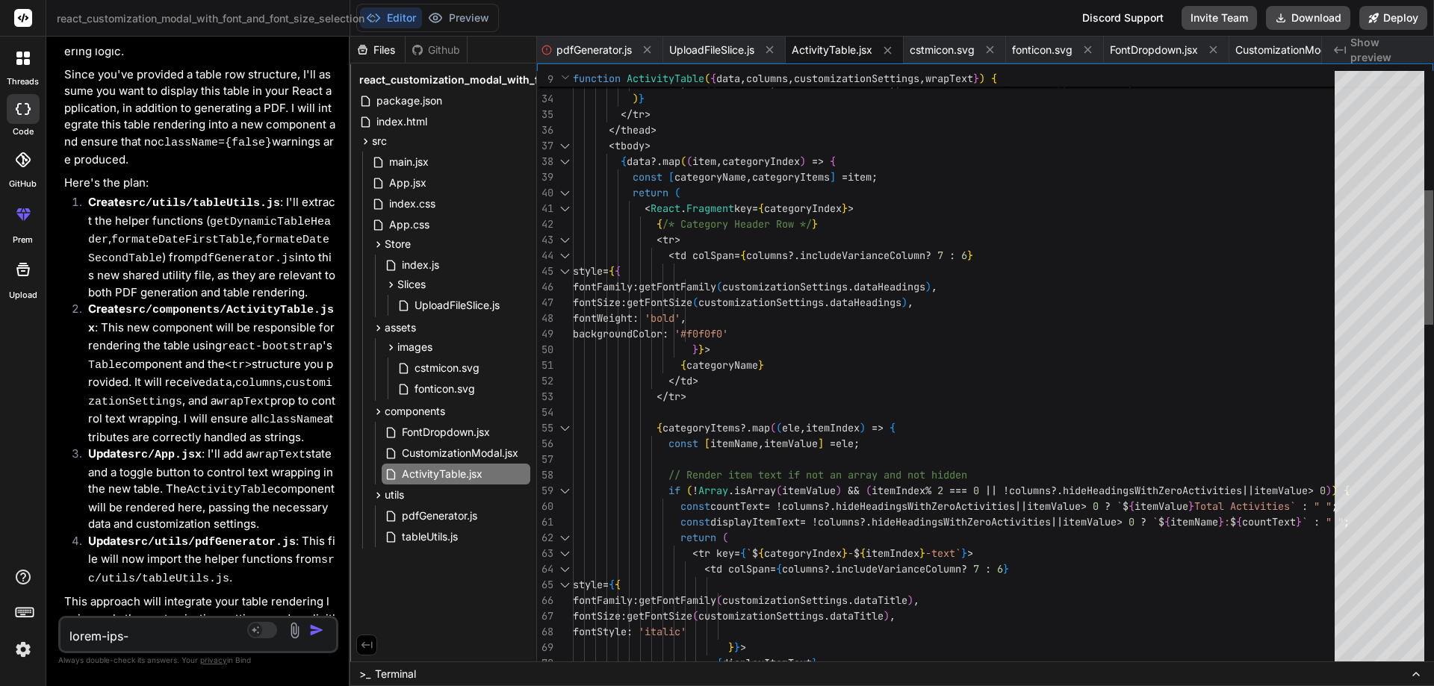
click at [1433, 258] on div at bounding box center [1428, 370] width 9 height 598
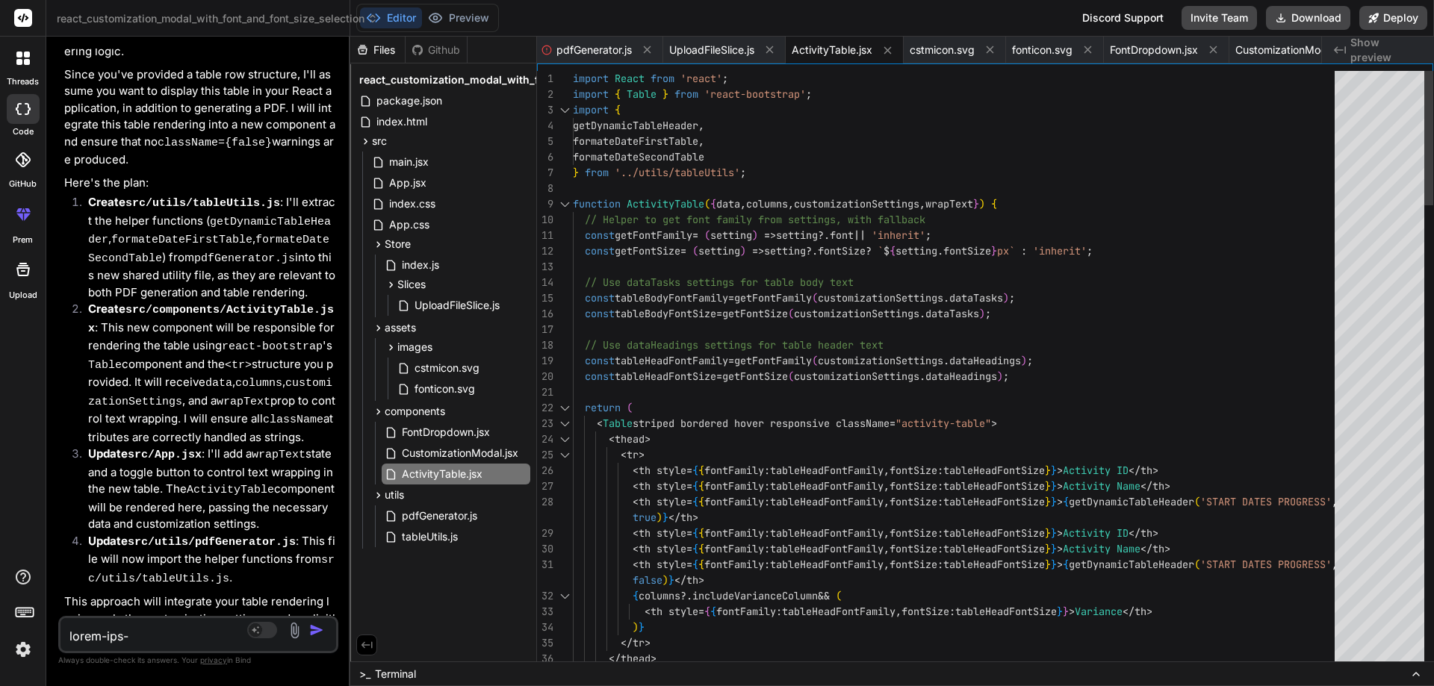
scroll to position [0, 0]
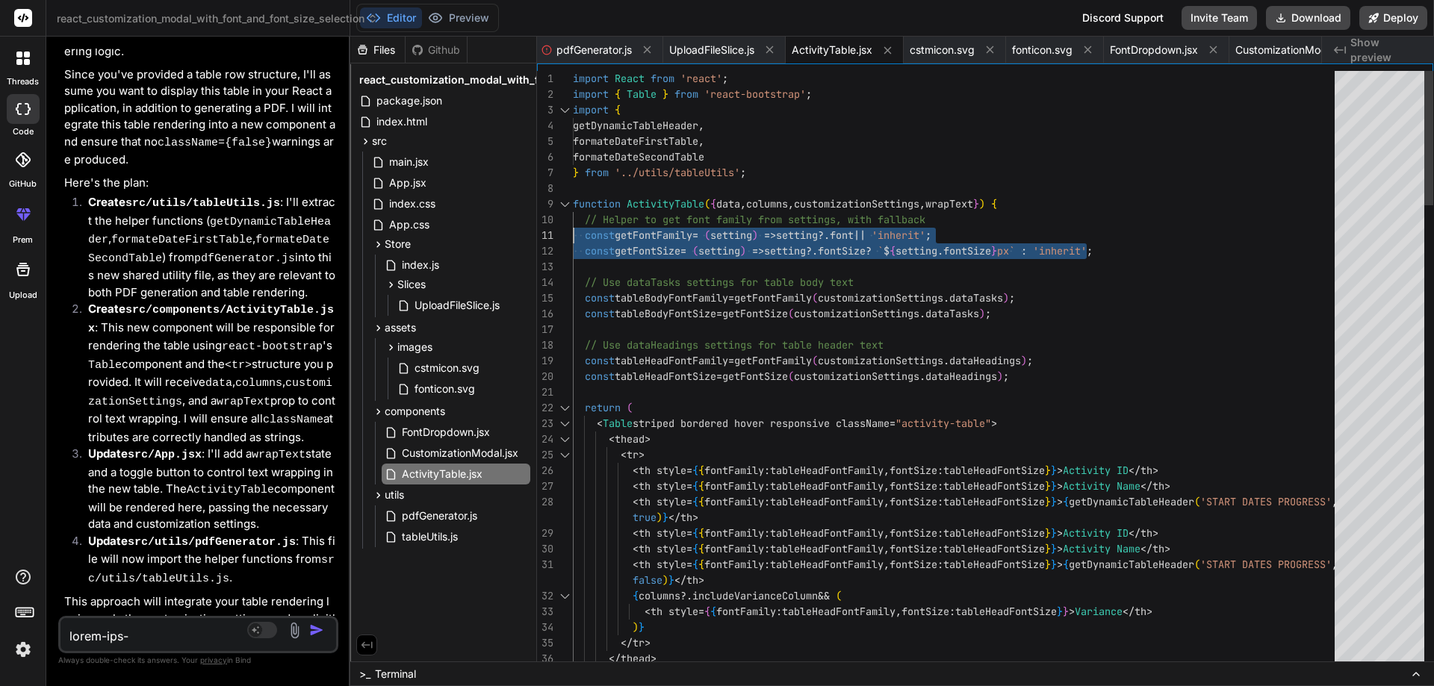
drag, startPoint x: 1132, startPoint y: 254, endPoint x: 573, endPoint y: 234, distance: 558.9
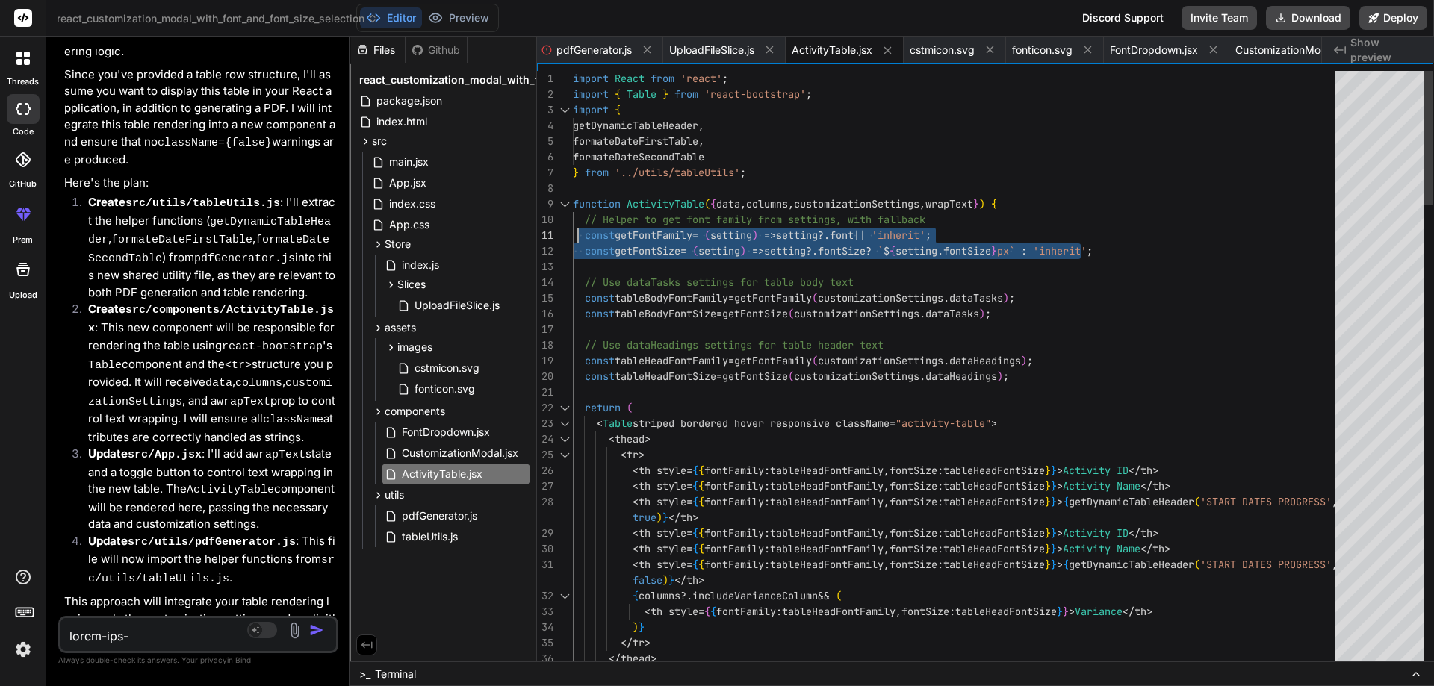
drag, startPoint x: 1151, startPoint y: 249, endPoint x: 576, endPoint y: 232, distance: 576.0
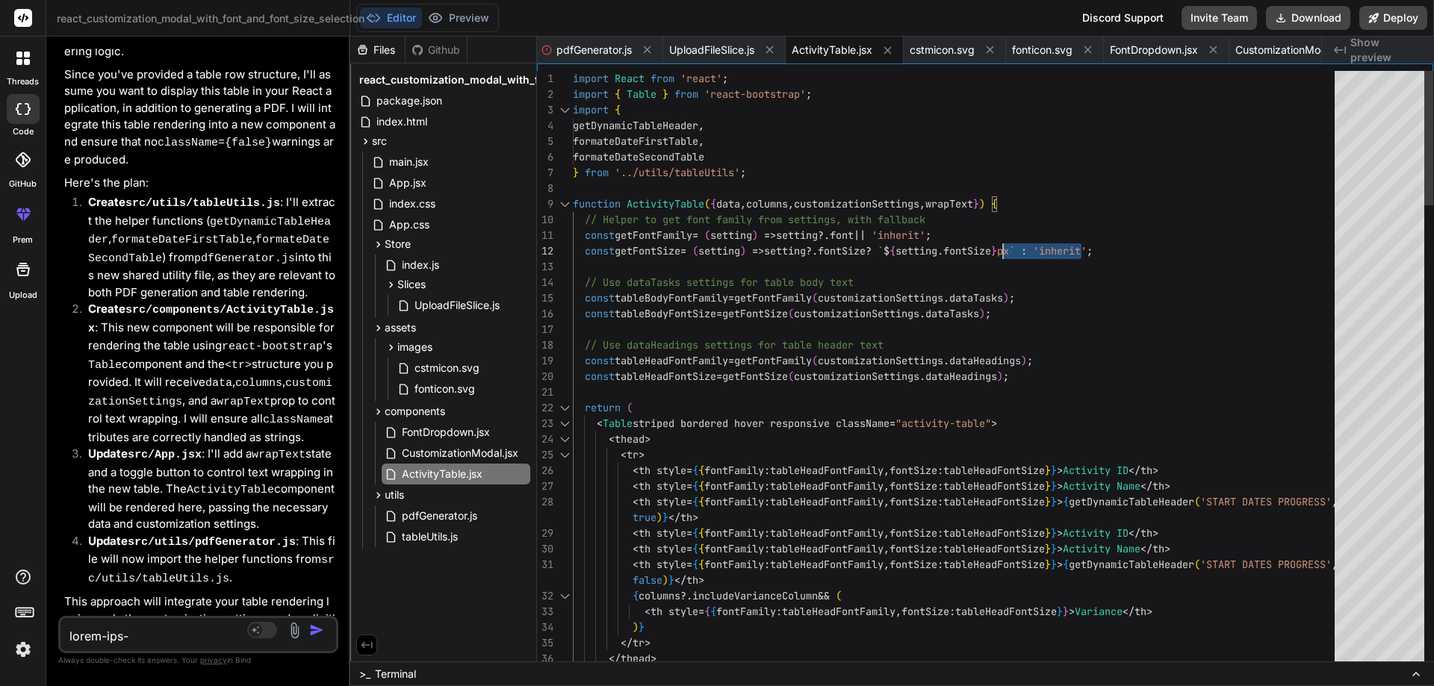
drag, startPoint x: 1143, startPoint y: 247, endPoint x: 968, endPoint y: 251, distance: 174.8
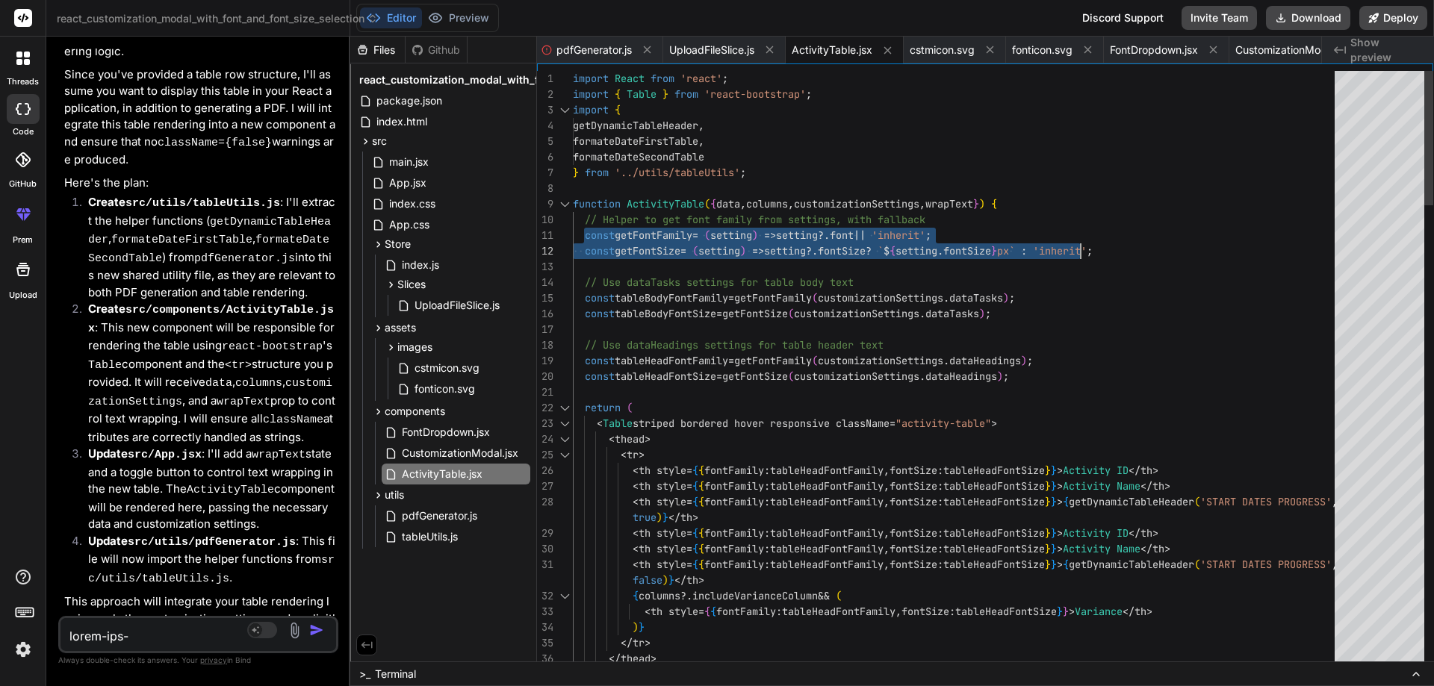
drag, startPoint x: 582, startPoint y: 226, endPoint x: 1140, endPoint y: 249, distance: 559.0
